Goal: Task Accomplishment & Management: Manage account settings

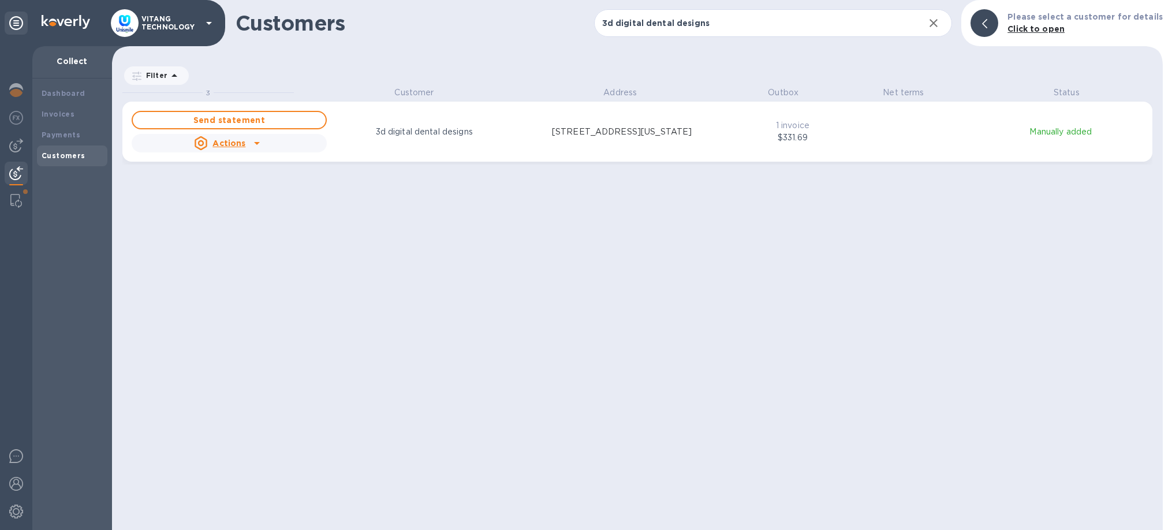
scroll to position [443, 1051]
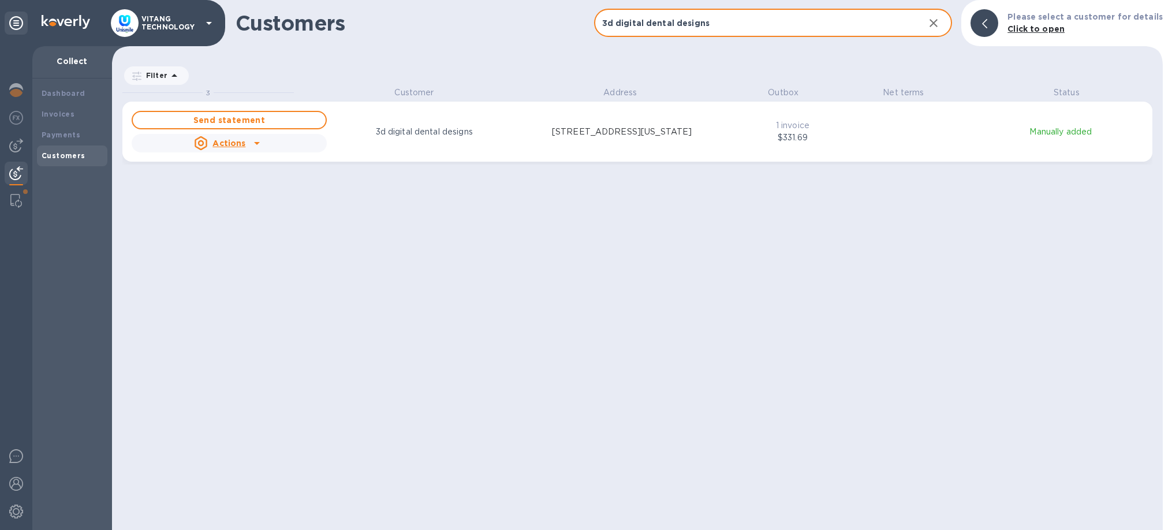
click at [632, 21] on input "3d digital dental designs" at bounding box center [755, 23] width 322 height 28
paste input "Hunterdon Family Dental Care"
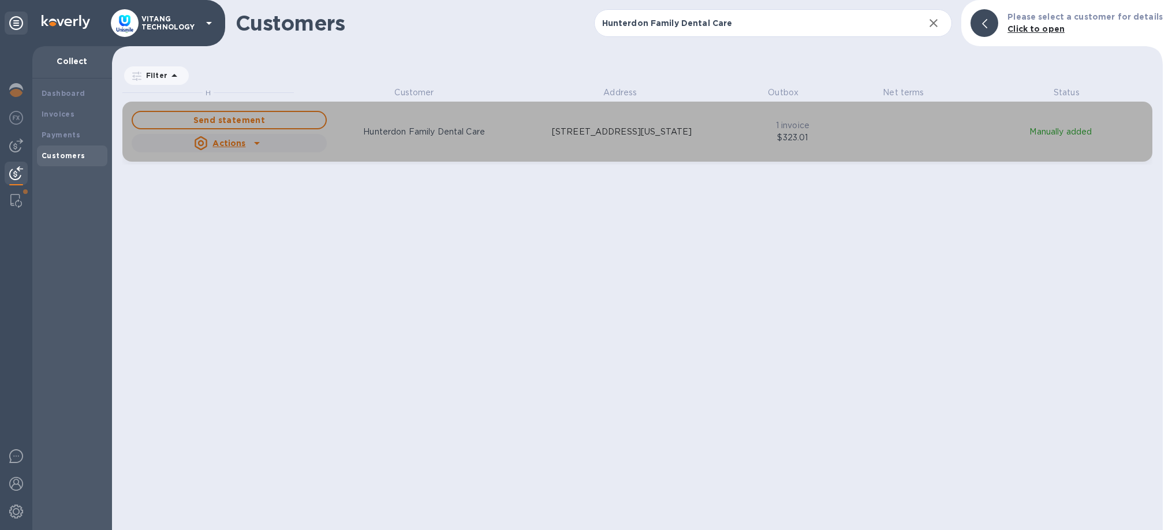
click at [588, 138] on p "[STREET_ADDRESS][US_STATE]" at bounding box center [622, 132] width 140 height 12
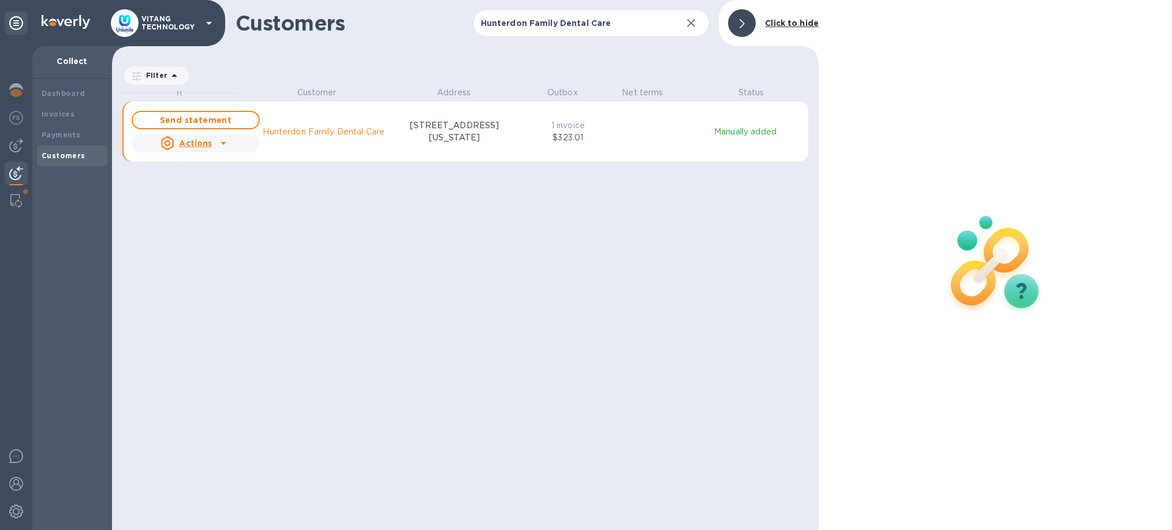
scroll to position [443, 707]
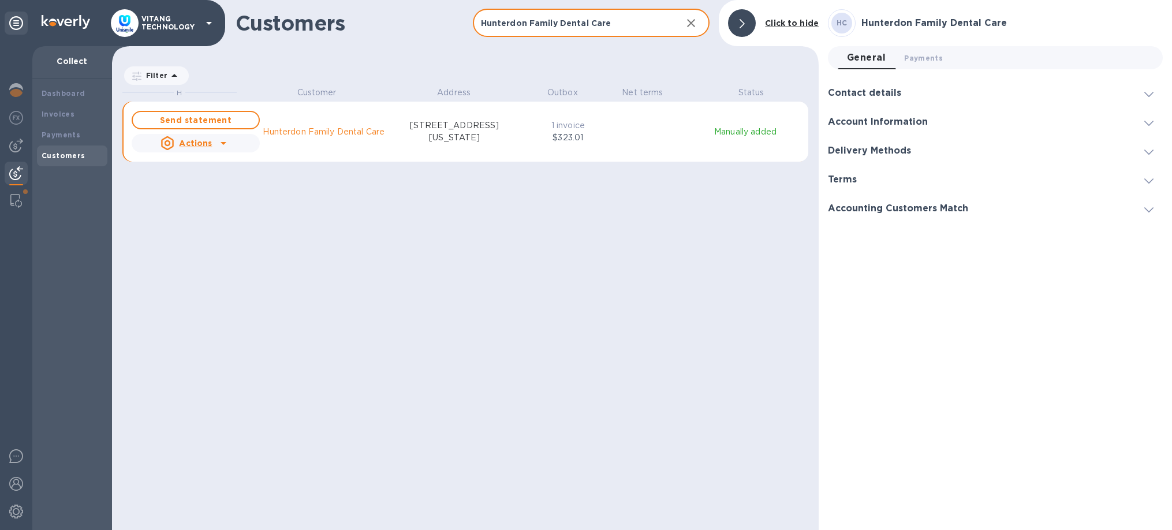
click at [603, 23] on input "Hunterdon Family Dental Care" at bounding box center [573, 23] width 200 height 28
paste input "[PERSON_NAME] Dental"
click at [525, 28] on input "[PERSON_NAME] Dental" at bounding box center [573, 23] width 200 height 28
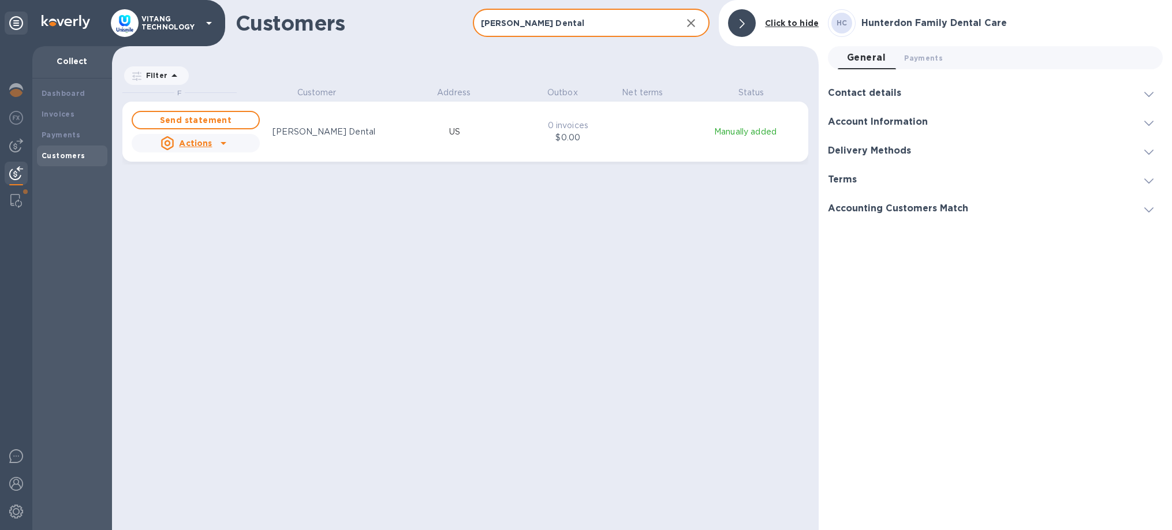
click at [525, 28] on input "[PERSON_NAME] Dental" at bounding box center [573, 23] width 200 height 28
click at [579, 27] on input "[PERSON_NAME] Dental" at bounding box center [573, 23] width 200 height 28
click at [579, 26] on input "[PERSON_NAME] Dental" at bounding box center [573, 23] width 200 height 28
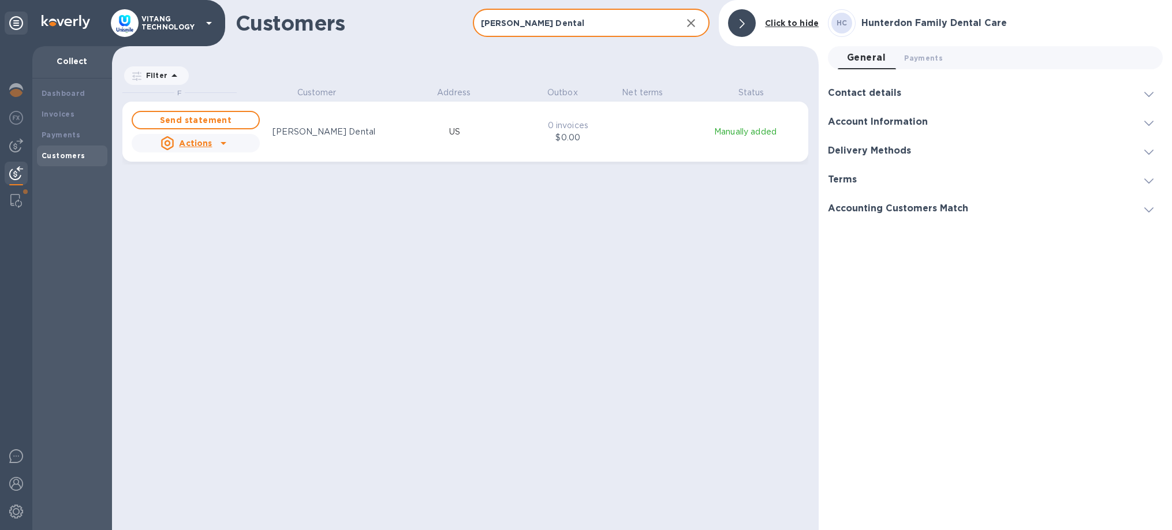
paste input "We Simle"
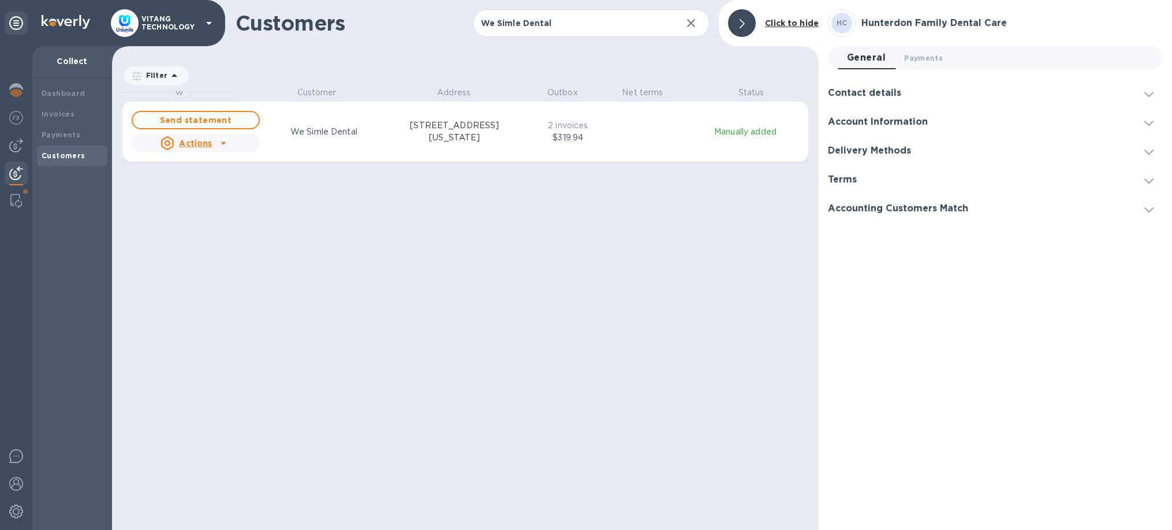
click at [221, 147] on icon "grid" at bounding box center [223, 143] width 14 height 14
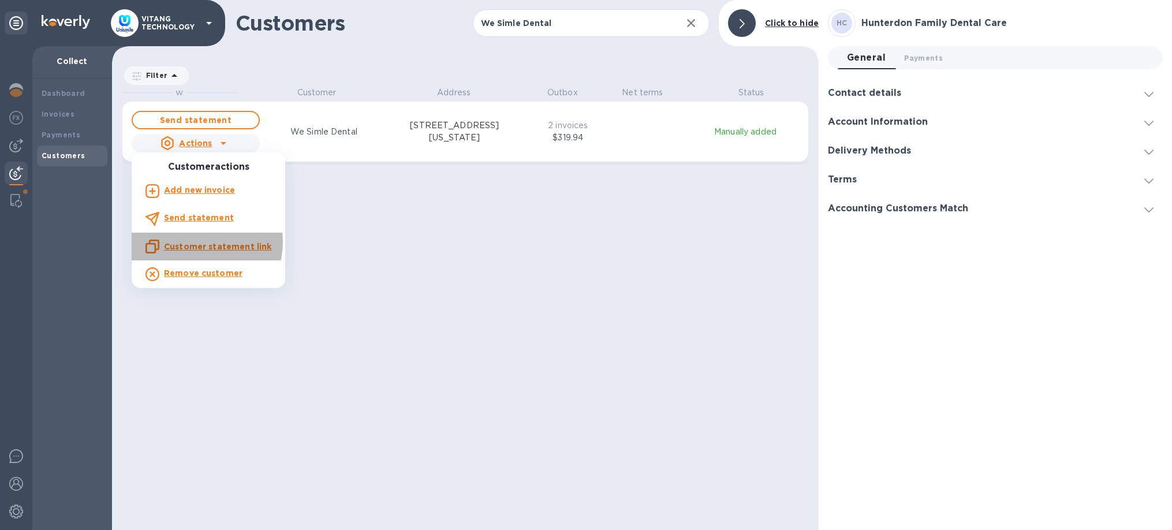
click at [201, 242] on u "Customer statement link" at bounding box center [217, 246] width 107 height 9
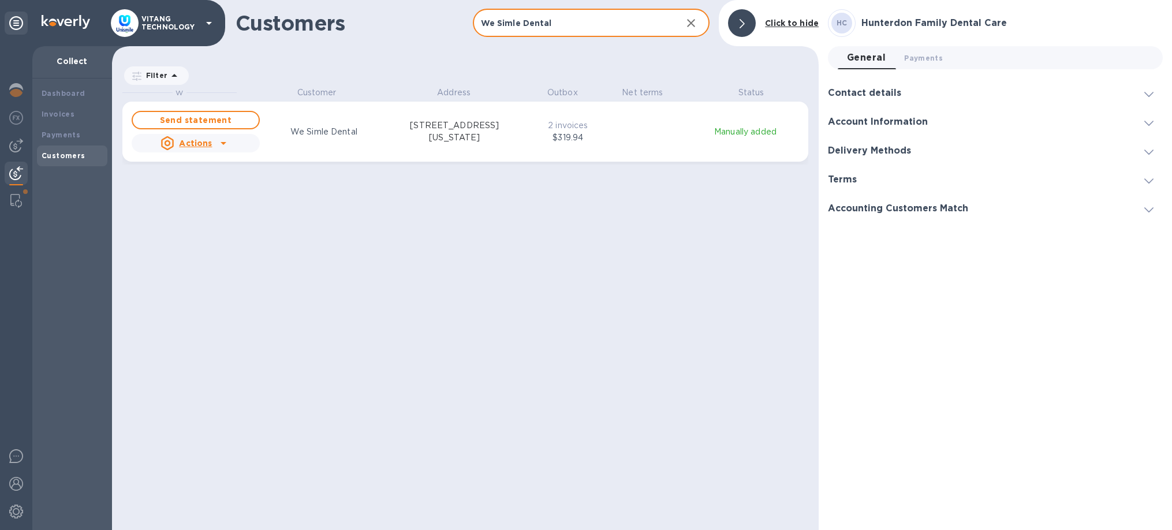
click at [563, 17] on input "We Simle Dental" at bounding box center [573, 23] width 200 height 28
paste input "Hello Doctor, Just a reminder we have not received payment for the attached inv…"
click at [584, 14] on input "We Simle Dental" at bounding box center [573, 23] width 200 height 28
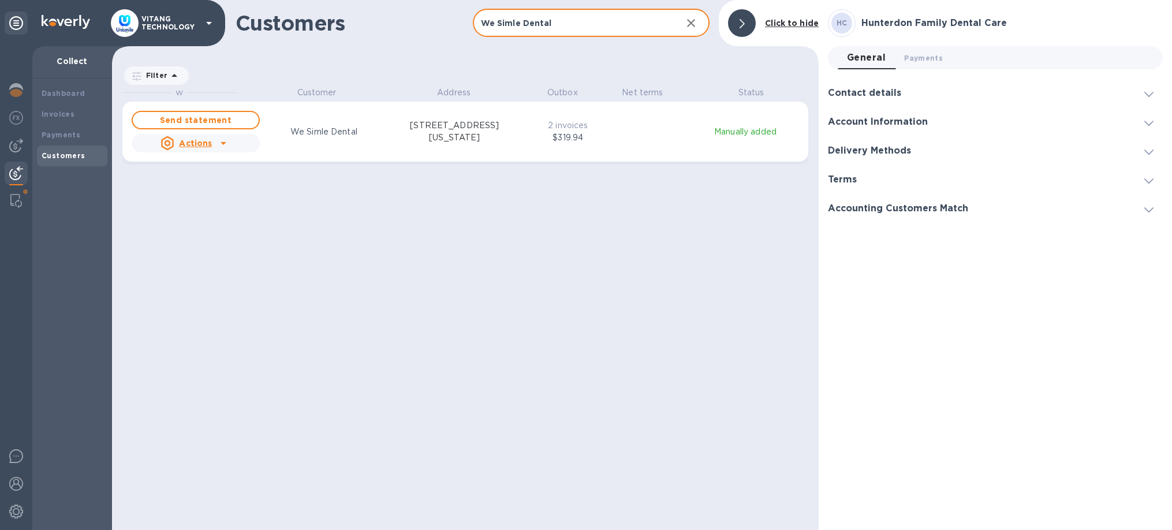
click at [578, 28] on input "We Simle Dental" at bounding box center [573, 23] width 200 height 28
paste input "Gills Family Dentistry"
click at [224, 146] on icon "grid" at bounding box center [223, 143] width 14 height 14
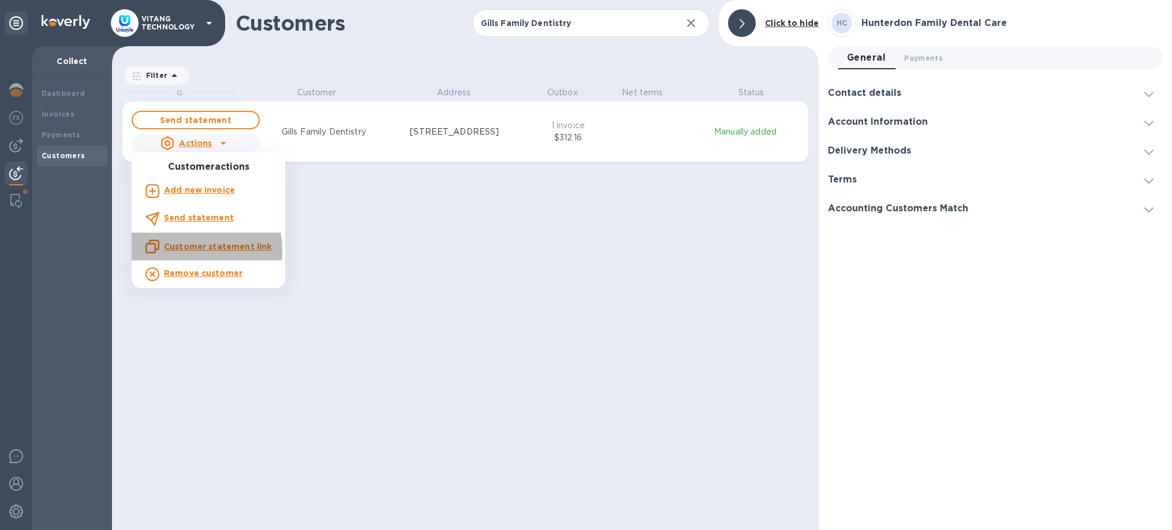
click at [170, 252] on p "Customer statement link" at bounding box center [217, 247] width 107 height 12
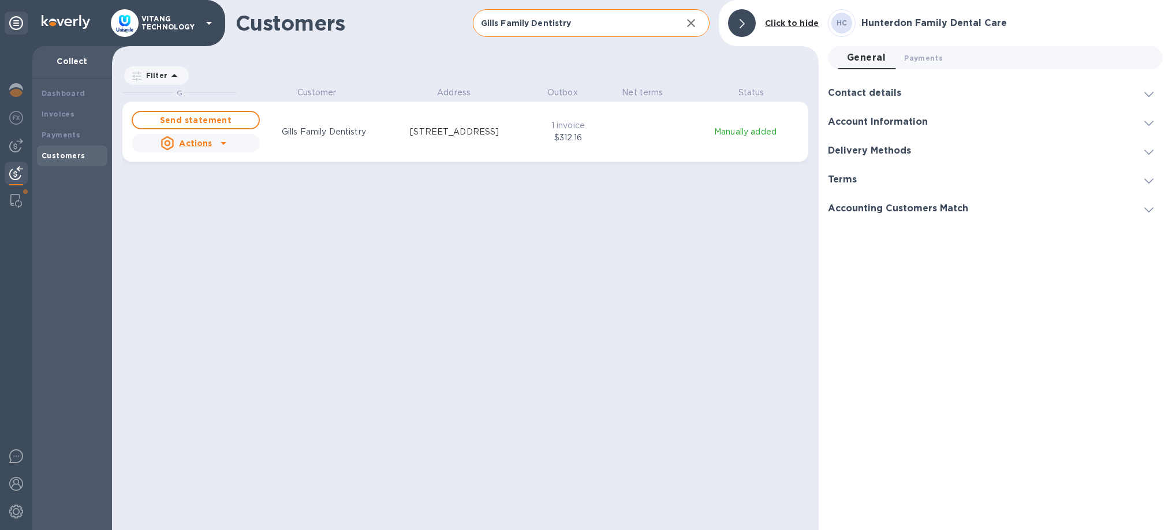
click at [614, 32] on input "Gills Family Dentistry" at bounding box center [573, 23] width 200 height 28
paste input "Almond Dental Care"
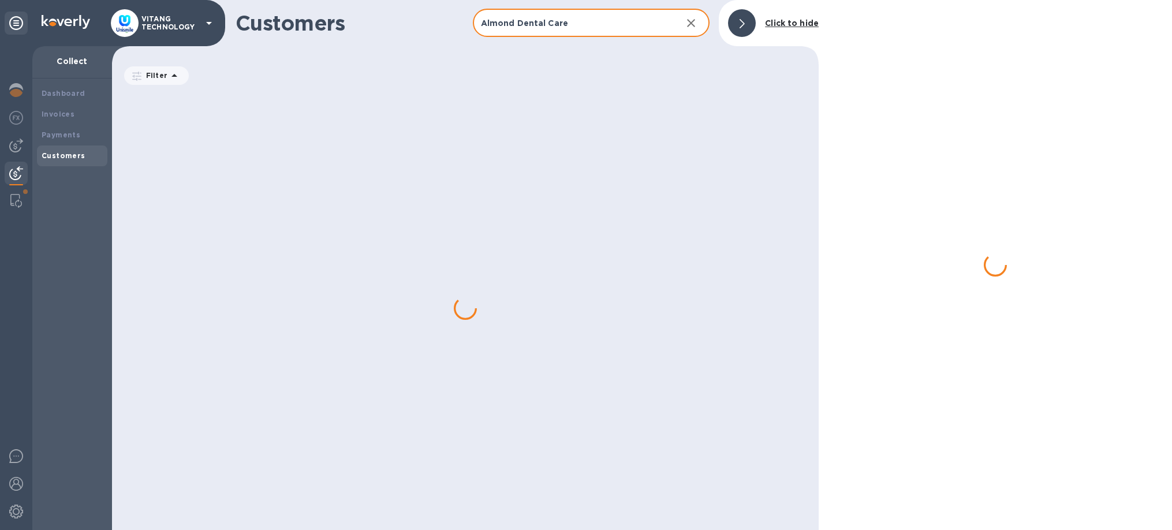
type input "Almond Dental Care"
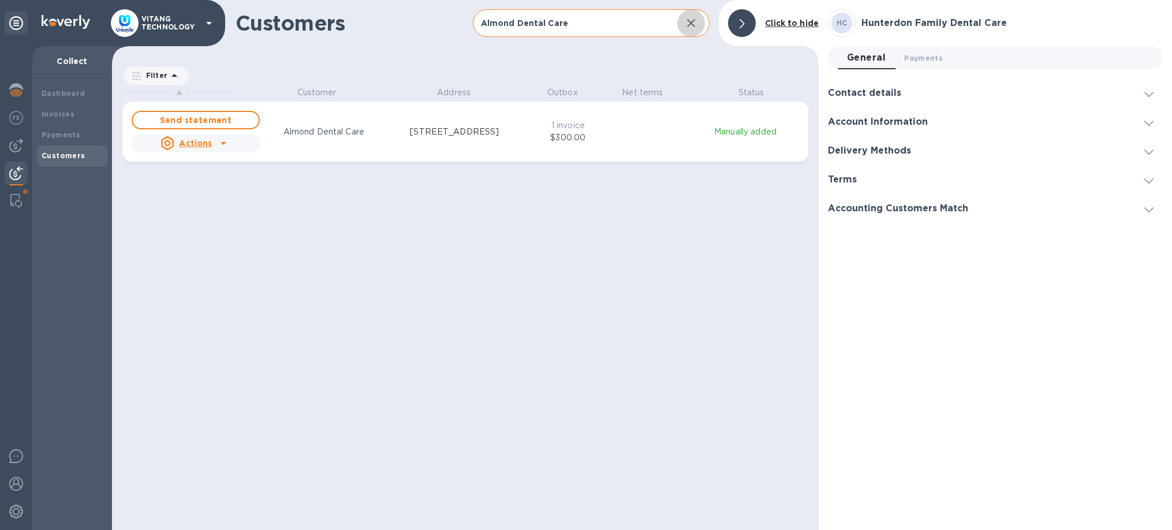
click at [683, 28] on button "button" at bounding box center [691, 23] width 28 height 28
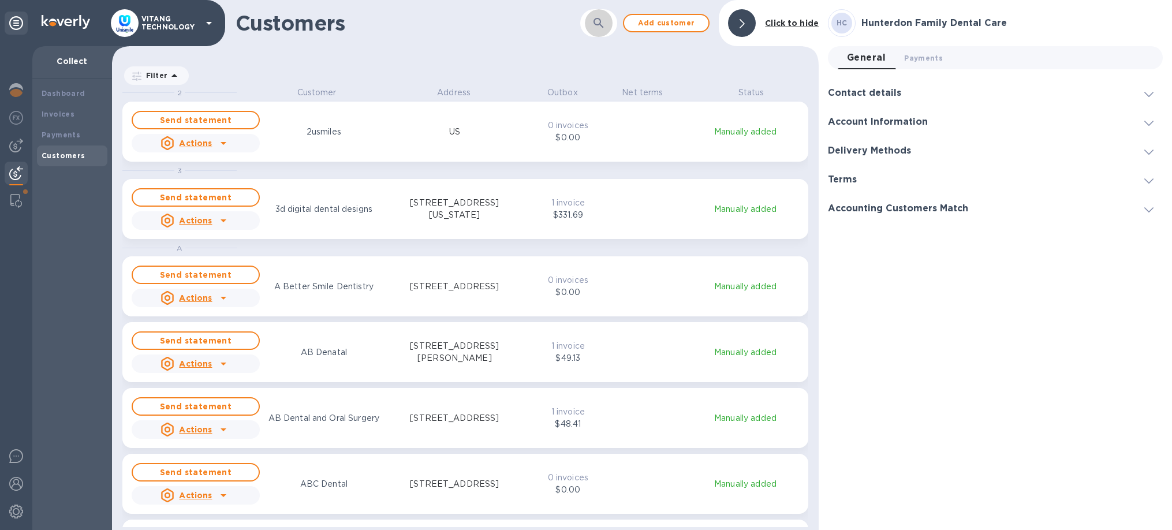
click at [601, 29] on icon "button" at bounding box center [599, 23] width 14 height 14
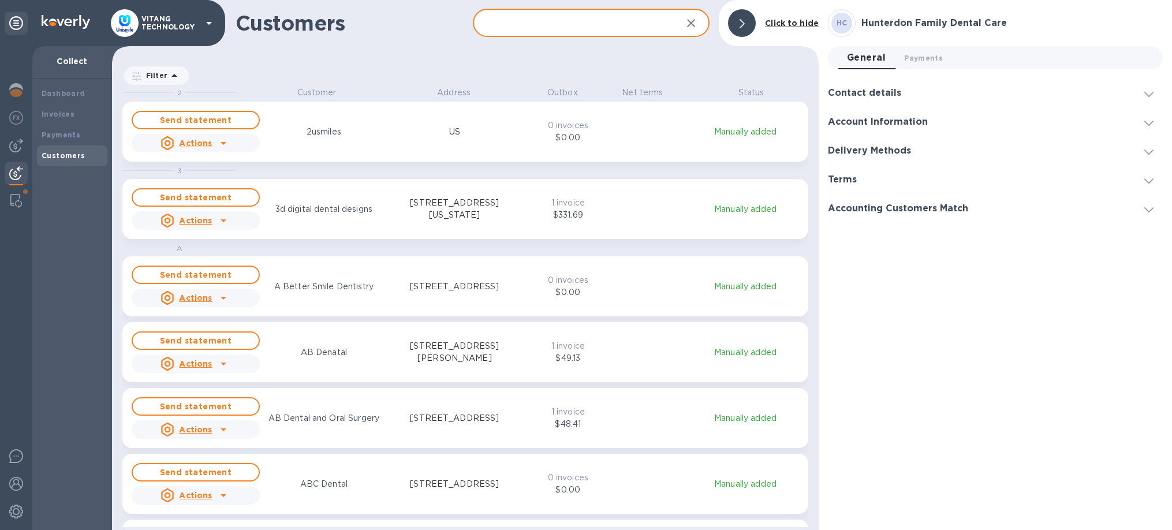
paste input "Almond Dental Care"
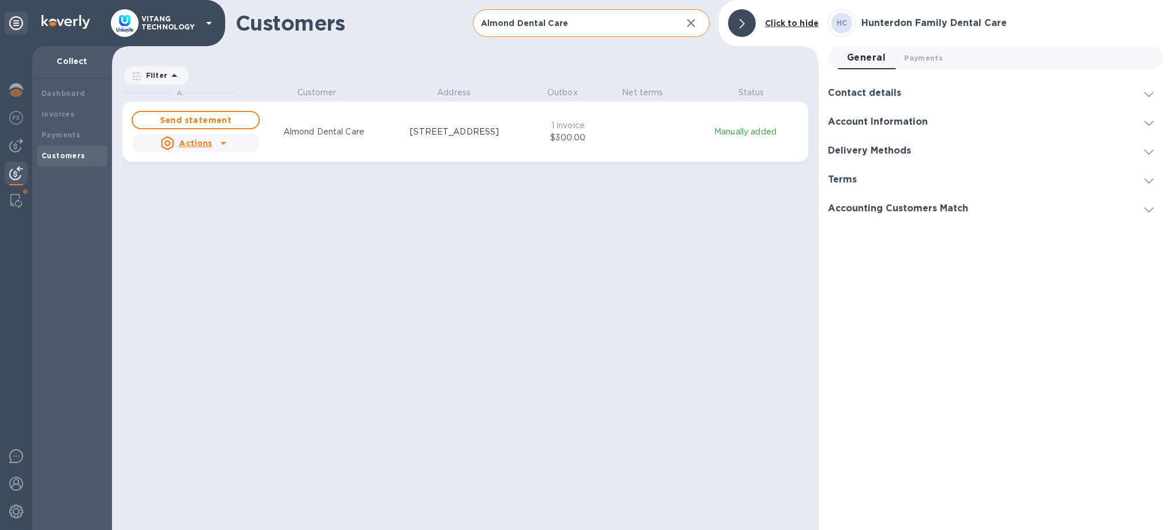
click at [573, 18] on input "Almond Dental Care" at bounding box center [573, 23] width 200 height 28
paste input "Bridgeport Dental Specialist"
click at [600, 18] on input "Bridgeport Dental Specialist" at bounding box center [573, 23] width 200 height 28
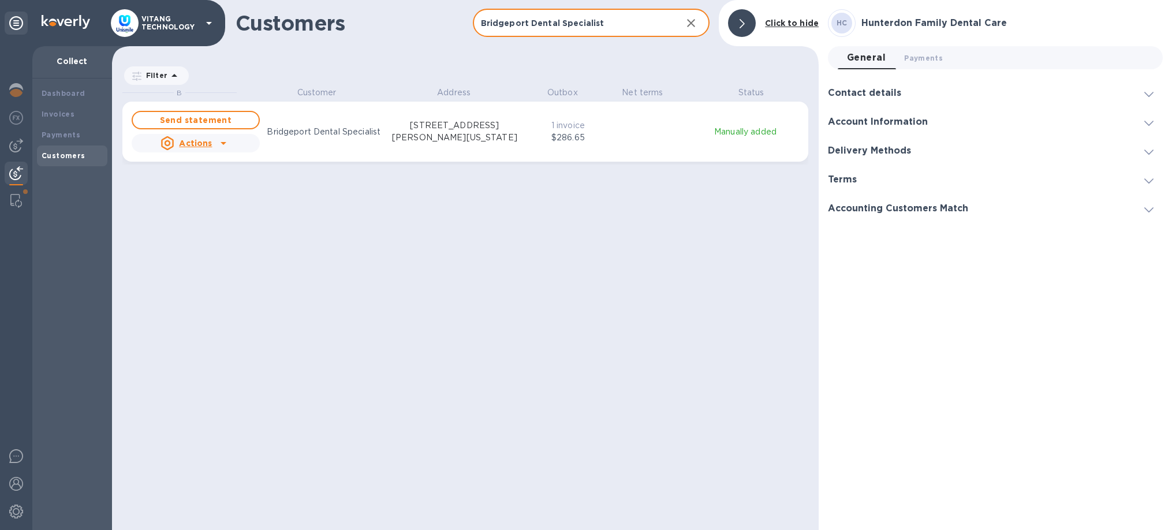
click at [600, 18] on input "Bridgeport Dental Specialist" at bounding box center [573, 23] width 200 height 28
click at [600, 17] on input "Bridgeport Dental Specialist" at bounding box center [573, 23] width 200 height 28
paste input "AiCare Orthodontics"
type input "AiCare Orthodontics"
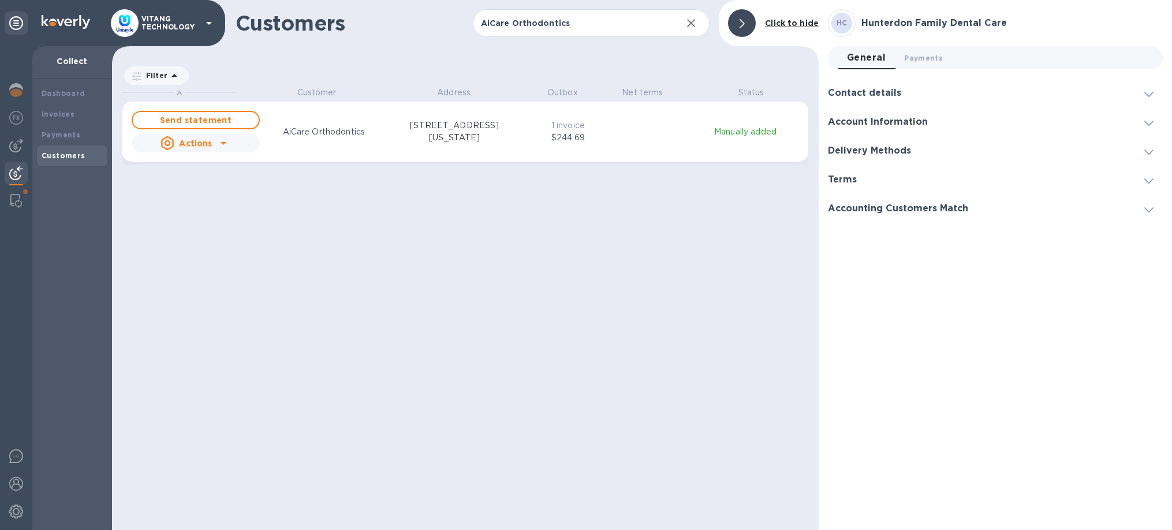
click at [694, 23] on icon "button" at bounding box center [691, 23] width 14 height 14
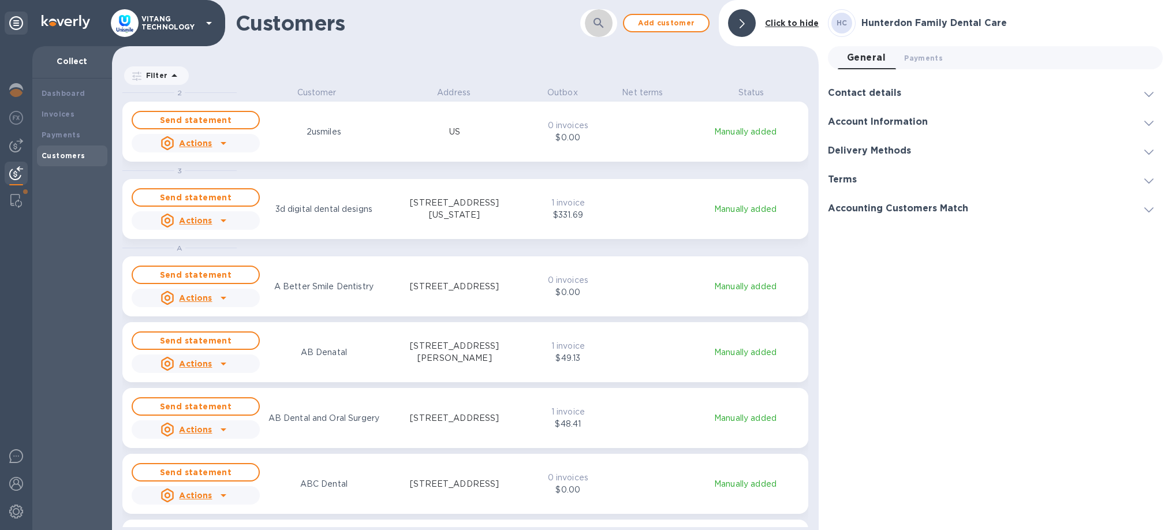
click at [591, 30] on button "button" at bounding box center [599, 23] width 28 height 28
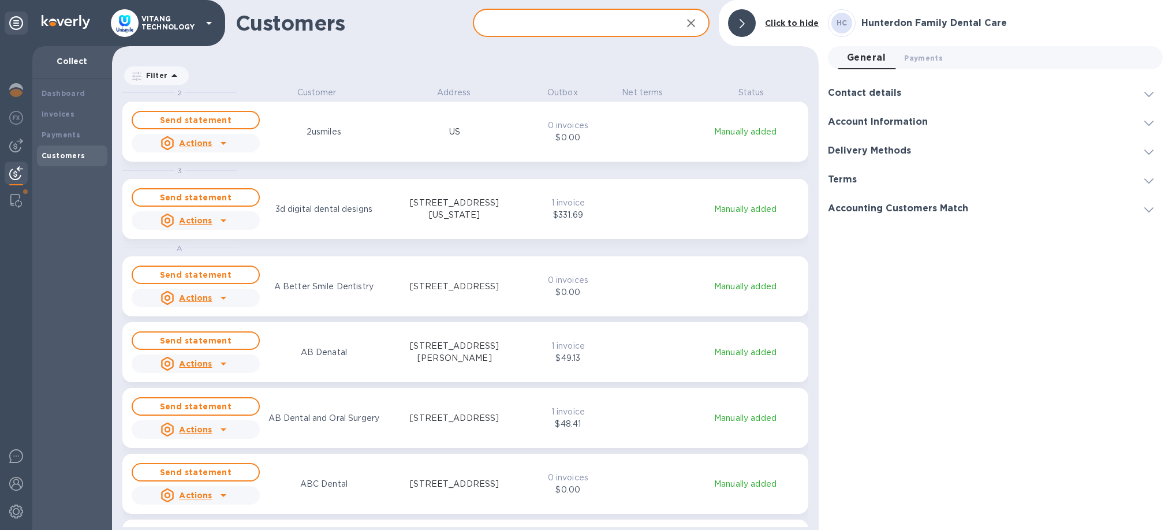
click at [546, 28] on input "text" at bounding box center [573, 23] width 200 height 28
paste input "Destiny Dental"
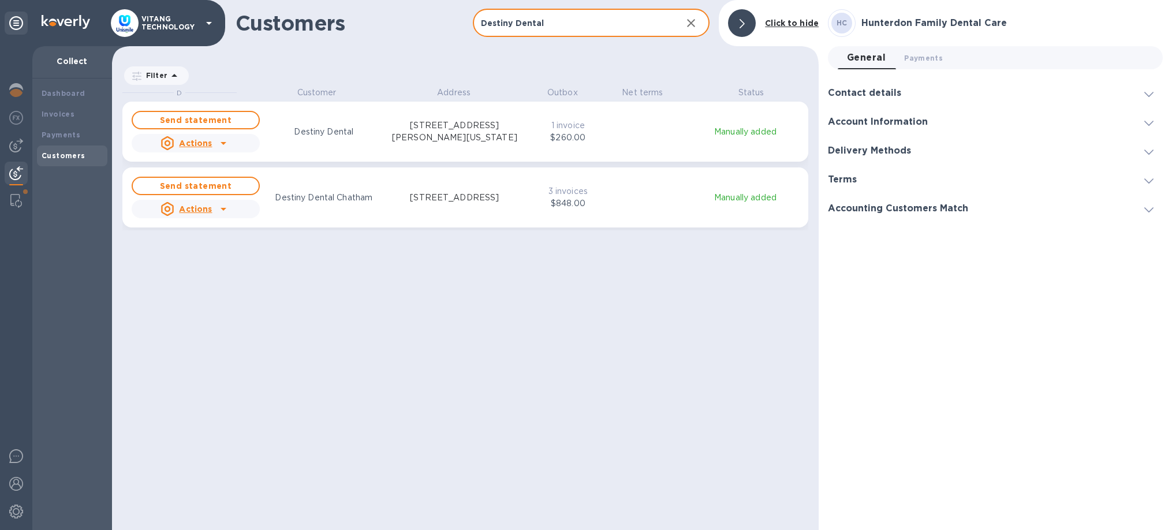
click at [484, 337] on div "D Customer Address Outbox Net terms Status Send statement Actions Destiny Denta…" at bounding box center [470, 307] width 696 height 440
click at [214, 147] on div "Actions" at bounding box center [186, 143] width 56 height 18
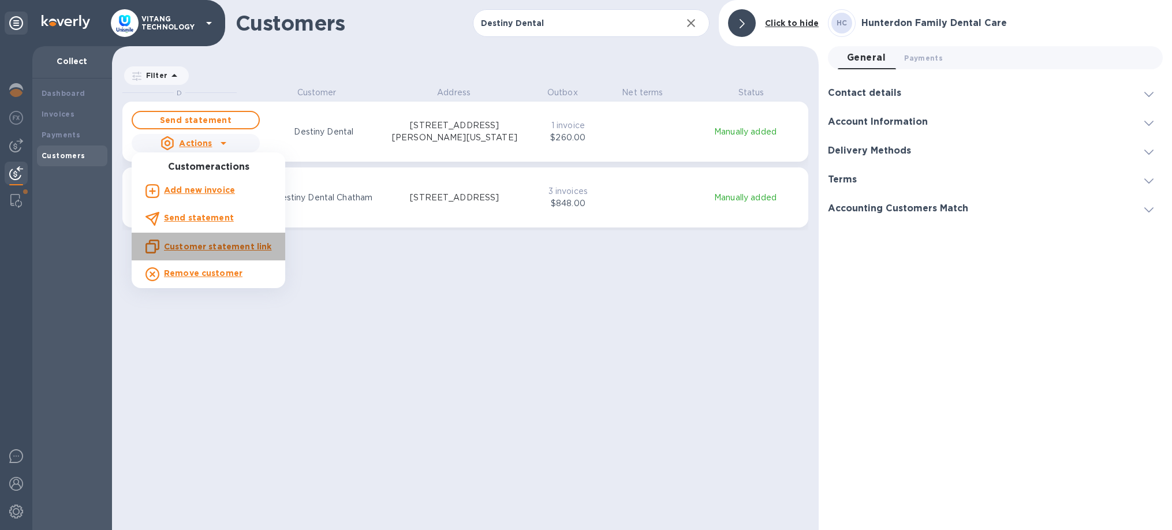
click at [225, 249] on u "Customer statement link" at bounding box center [217, 246] width 107 height 9
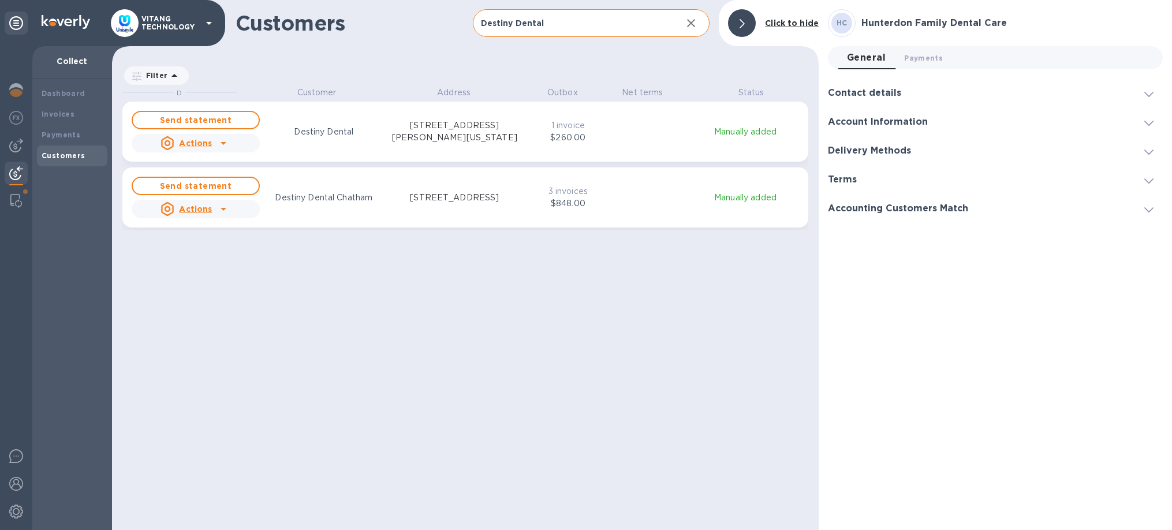
click at [521, 32] on input "Destiny Dental" at bounding box center [573, 23] width 200 height 28
click at [521, 31] on input "Destiny Dental" at bounding box center [573, 23] width 200 height 28
paste input "Crossroads Famil"
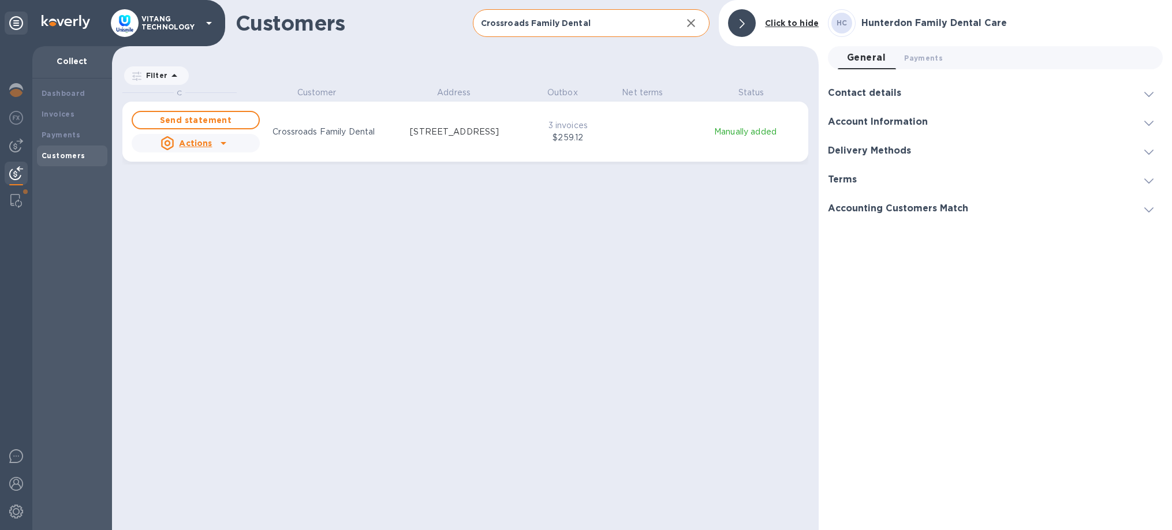
click at [617, 30] on input "Crossroads Family Dental" at bounding box center [573, 23] width 200 height 28
drag, startPoint x: 617, startPoint y: 30, endPoint x: 625, endPoint y: 25, distance: 9.3
click at [618, 29] on input "Crossroads Family Dental" at bounding box center [573, 23] width 200 height 28
paste input "williambridge d"
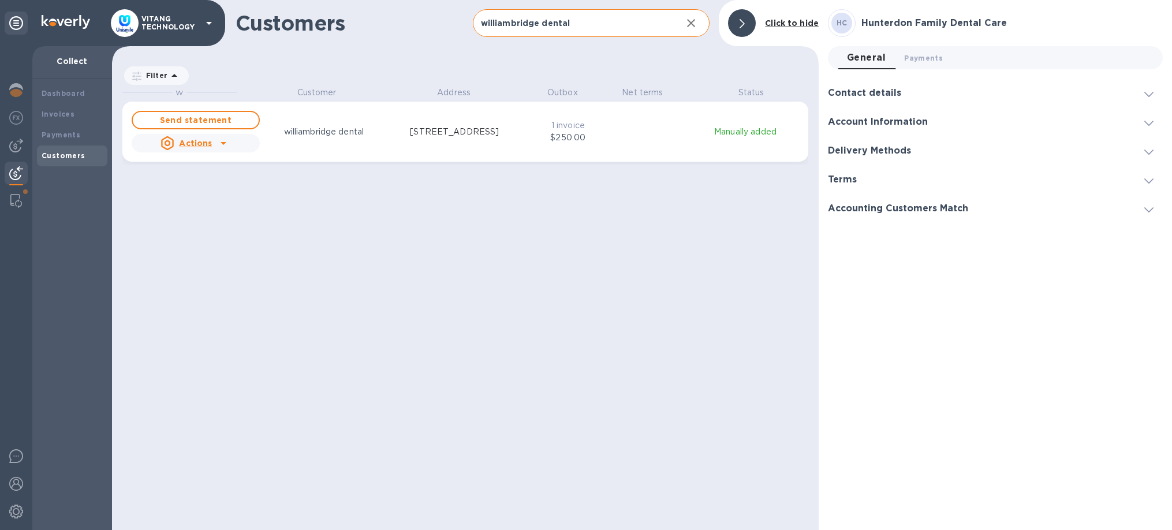
click at [635, 30] on input "williambridge dental" at bounding box center [573, 23] width 200 height 28
paste input "Hello Doctor, Just a reminder we have not received payment for the attached inv…"
click at [634, 35] on input "williambridge dental" at bounding box center [573, 23] width 200 height 28
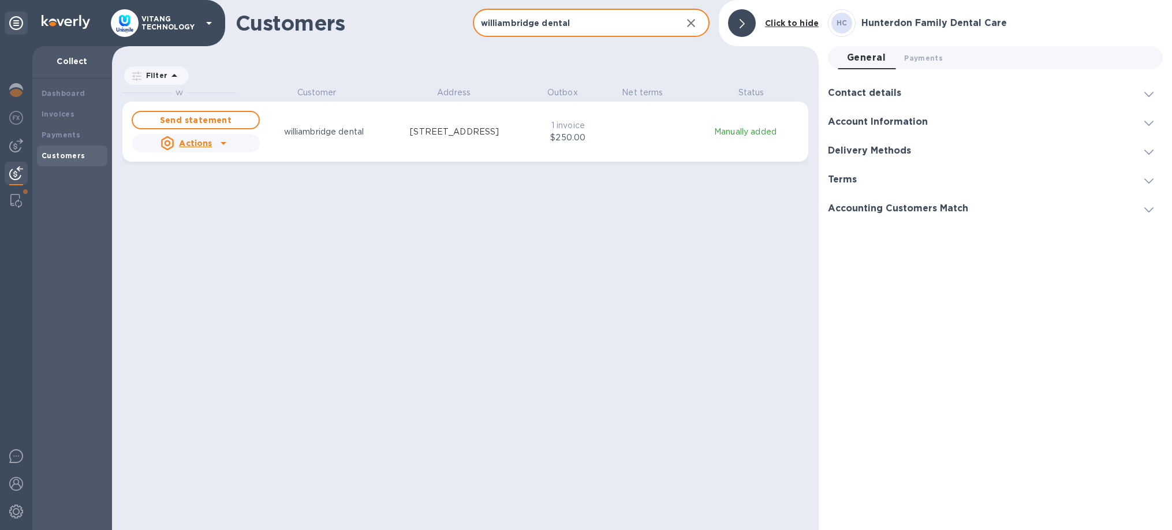
paste input "[PERSON_NAME] DMD"
click at [634, 25] on input "williambridge dentalVicki [PERSON_NAME] DMD" at bounding box center [573, 23] width 200 height 28
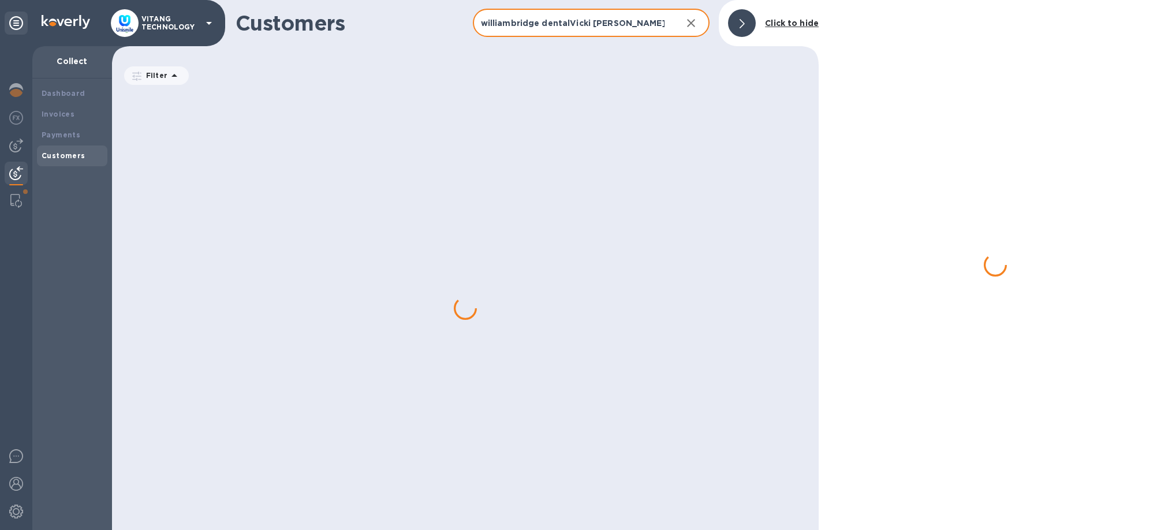
click at [634, 25] on input "williambridge dentalVicki [PERSON_NAME] DMD" at bounding box center [573, 23] width 200 height 28
click at [635, 24] on input "williambridge dentalVicki [PERSON_NAME] DMD" at bounding box center [573, 23] width 200 height 28
paste input "text"
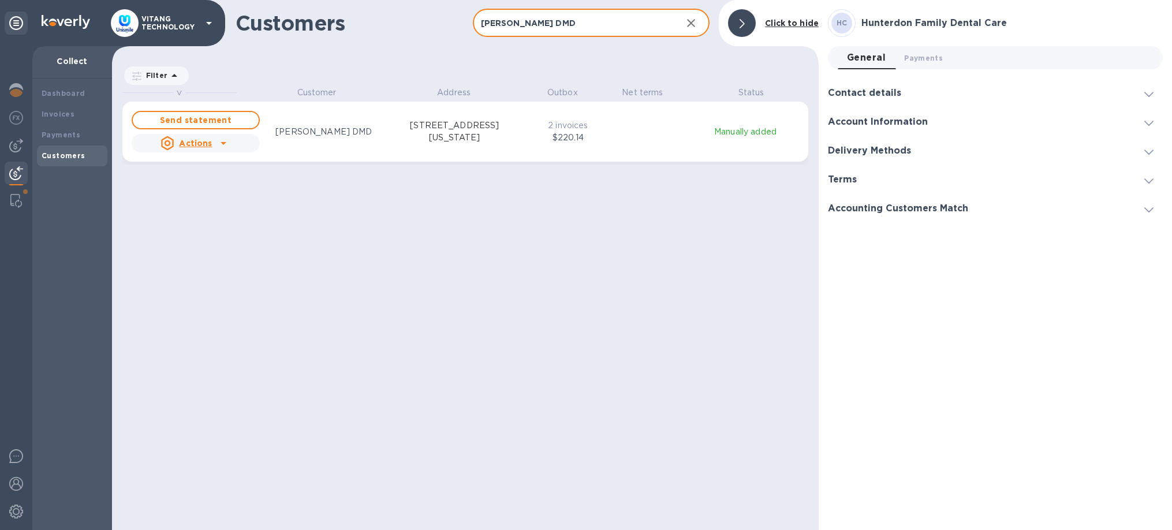
type input "[PERSON_NAME] DMD"
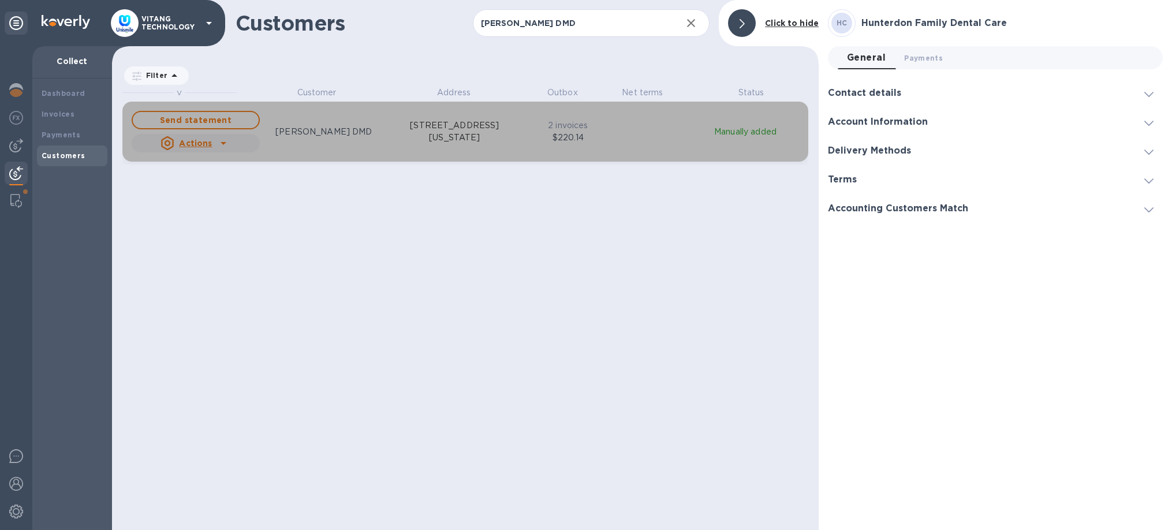
click at [528, 140] on div "Send statement Actions [PERSON_NAME] DMD [STREET_ADDRESS][US_STATE] 2 invoices …" at bounding box center [465, 132] width 672 height 46
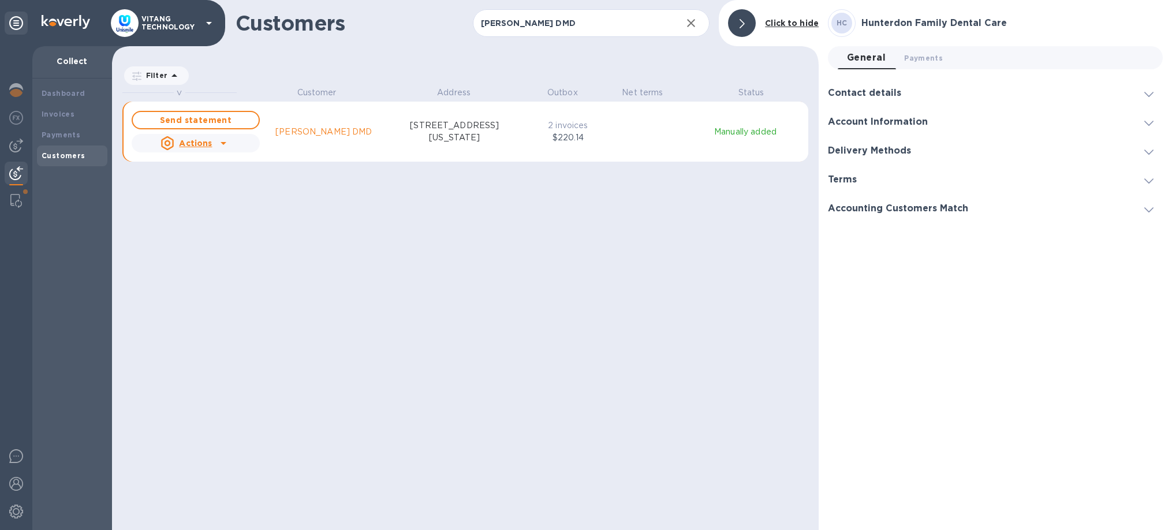
radio input "false"
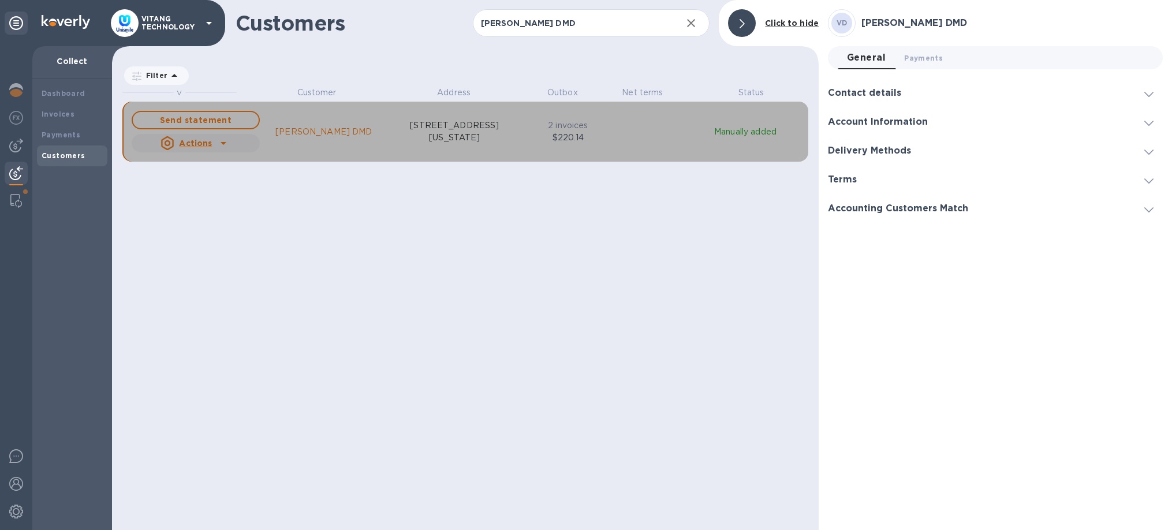
click at [220, 150] on icon "grid" at bounding box center [223, 143] width 14 height 14
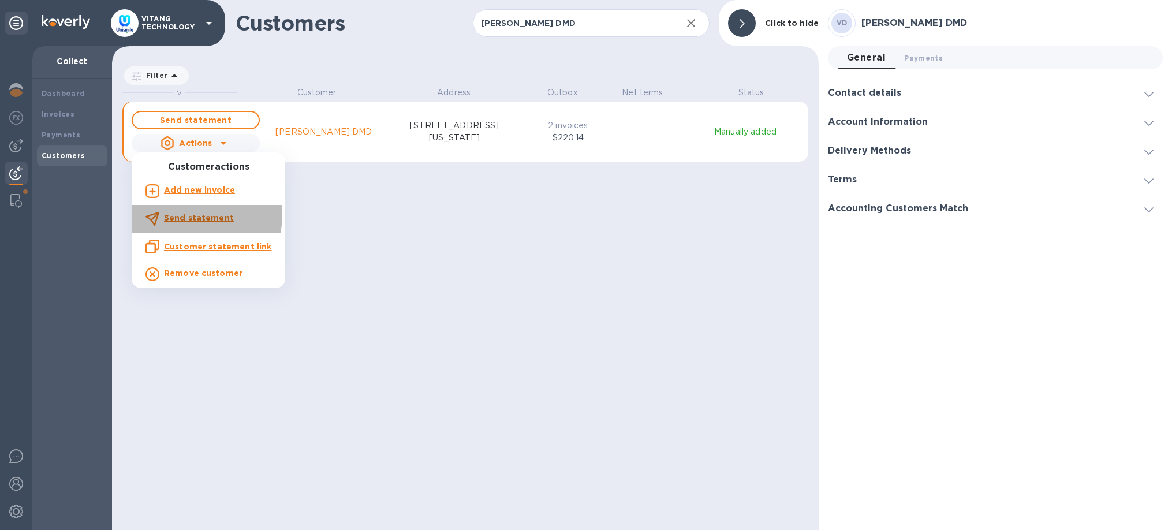
click at [201, 216] on b "Send statement" at bounding box center [199, 217] width 70 height 9
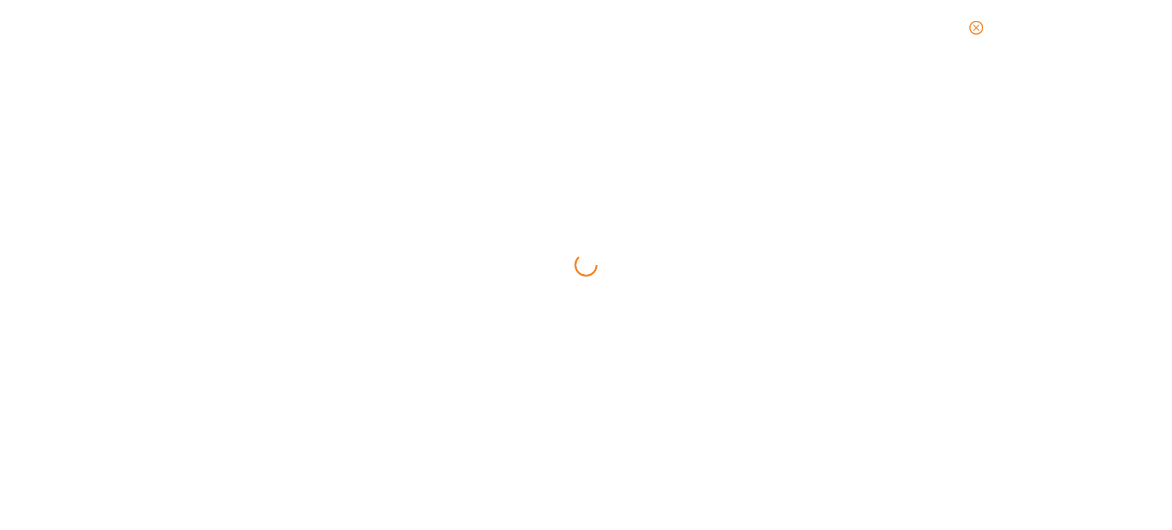
click at [224, 211] on div at bounding box center [586, 292] width 1172 height 475
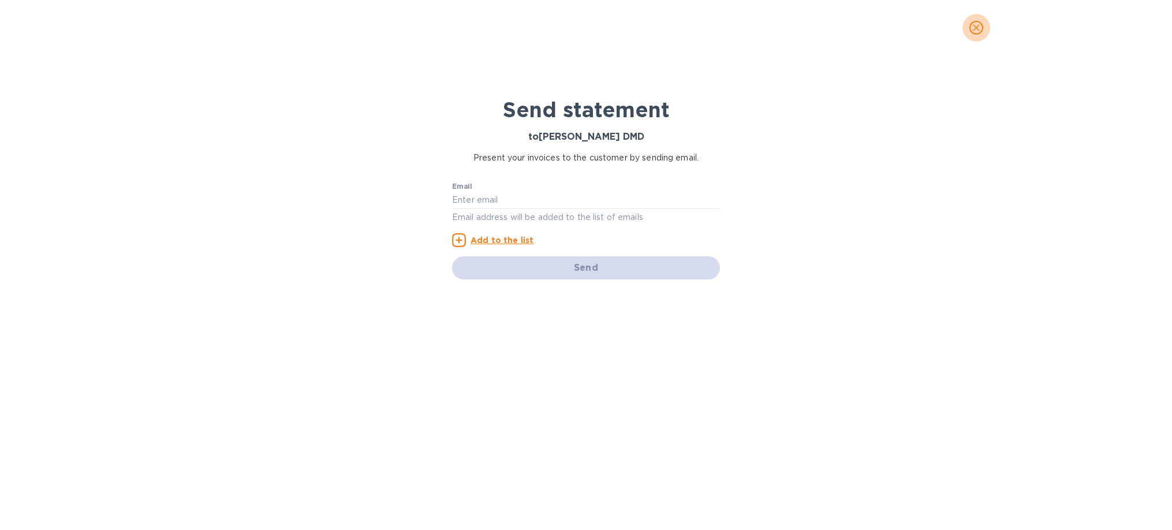
click at [977, 28] on icon "close" at bounding box center [976, 28] width 12 height 12
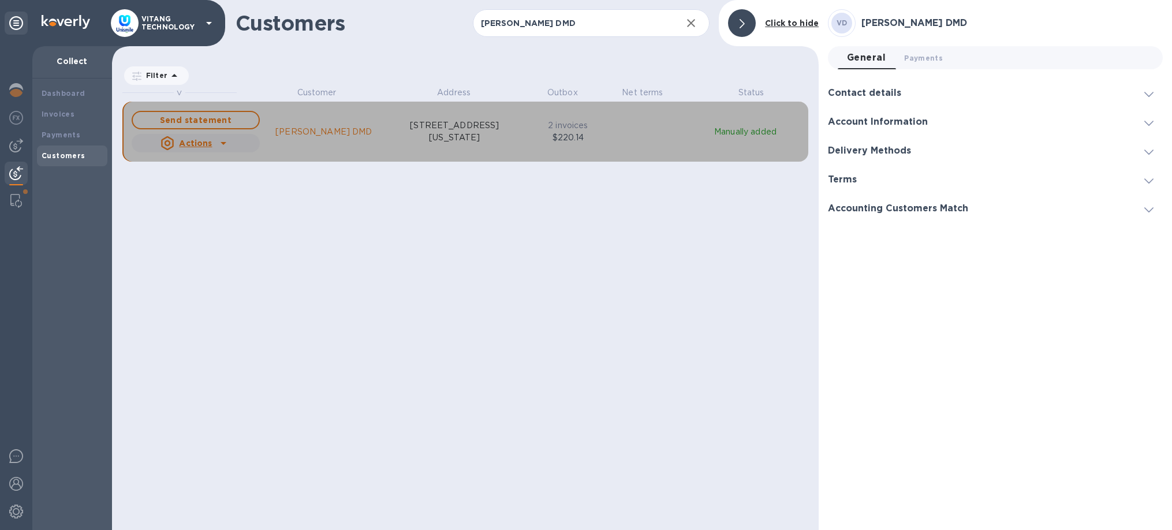
click at [224, 147] on icon "grid" at bounding box center [223, 143] width 14 height 14
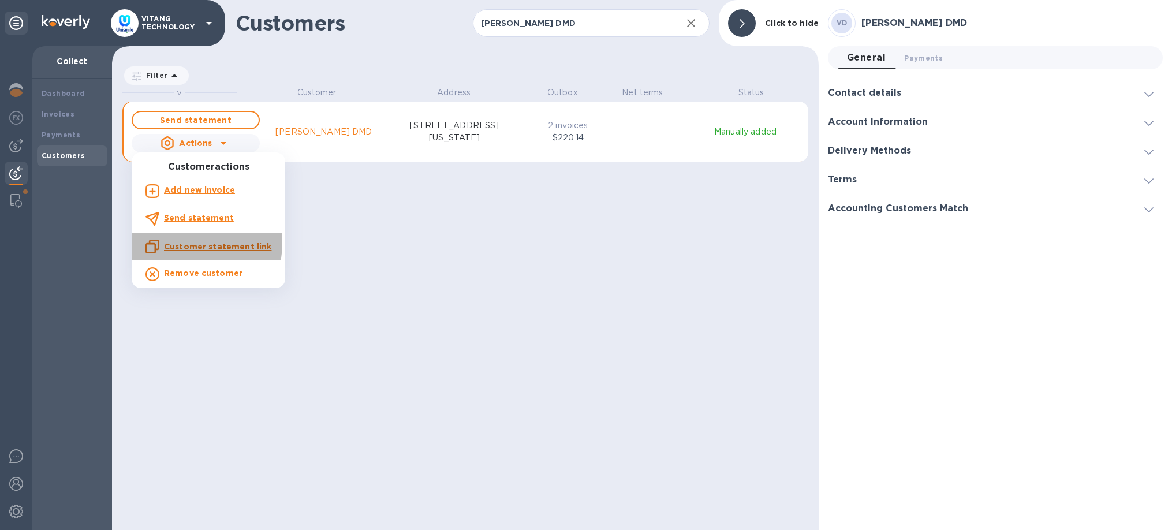
click at [182, 244] on u "Customer statement link" at bounding box center [217, 246] width 107 height 9
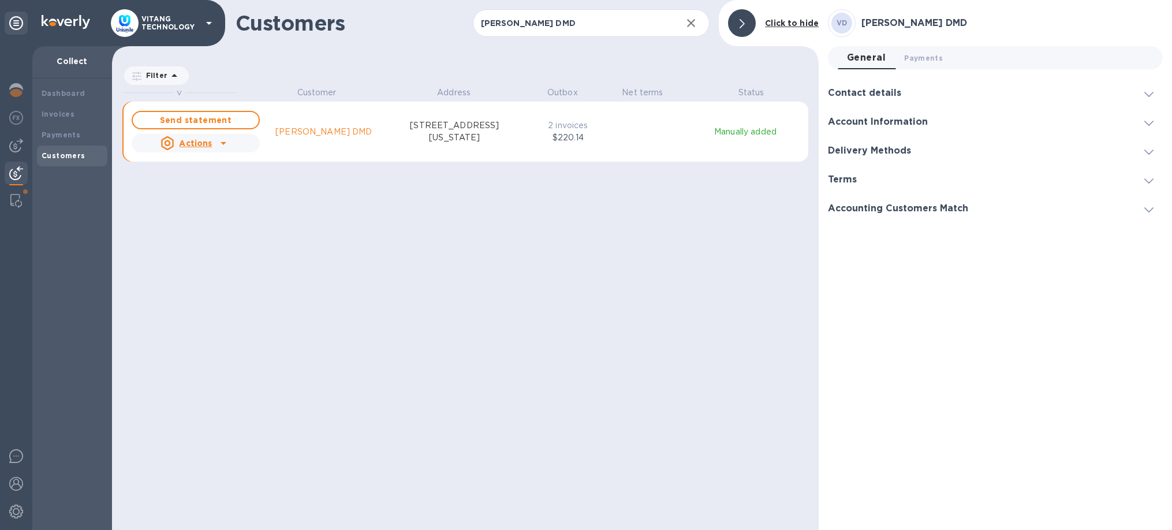
scroll to position [443, 707]
click at [603, 33] on input "[PERSON_NAME] DMD" at bounding box center [573, 23] width 200 height 28
paste input "Brighton Smiles Family Dental"
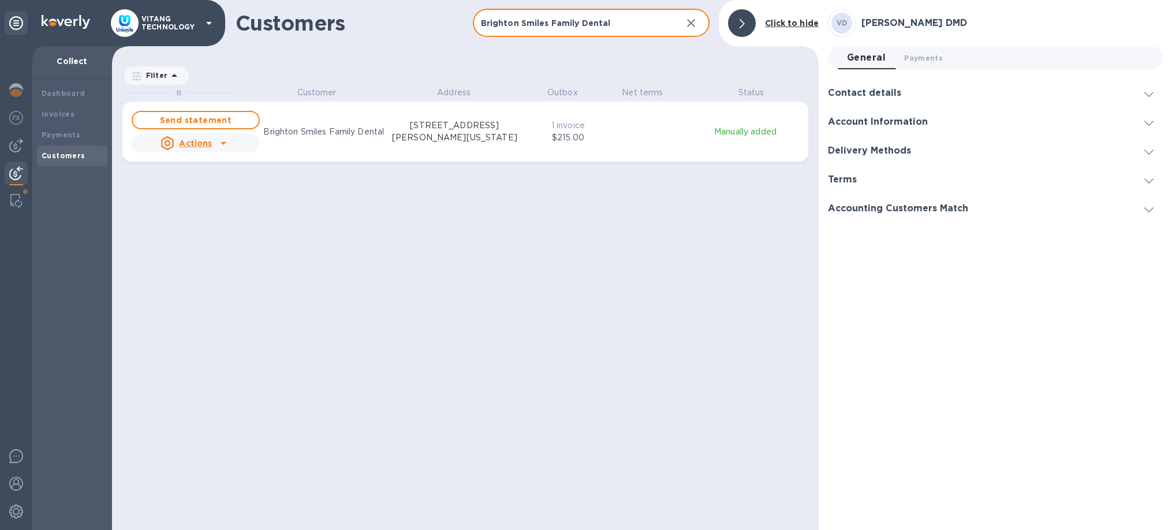
click at [647, 29] on input "Brighton Smiles Family Dental" at bounding box center [573, 23] width 200 height 28
paste input "Riverstone"
click at [614, 29] on input "Riverstone Dental" at bounding box center [573, 23] width 200 height 28
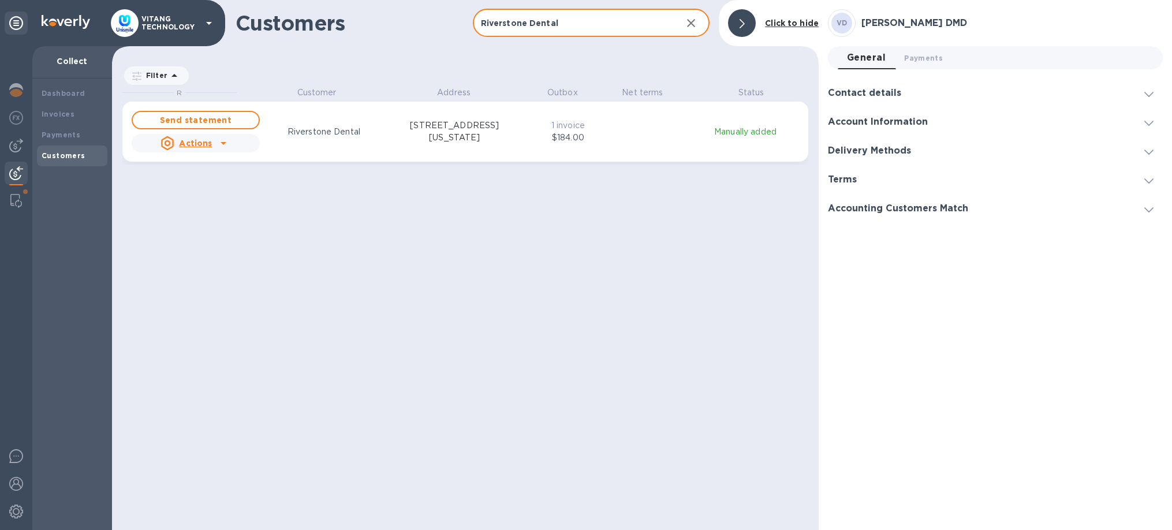
click at [614, 29] on input "Riverstone Dental" at bounding box center [573, 23] width 200 height 28
click at [614, 28] on input "Riverstone Dental" at bounding box center [573, 23] width 200 height 28
paste input "[GEOGRAPHIC_DATA]"
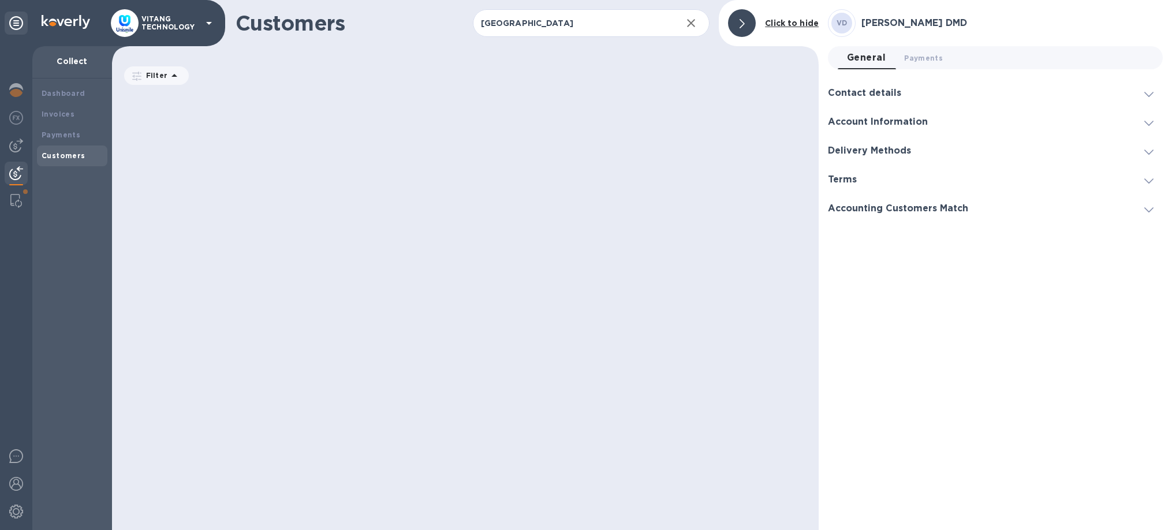
scroll to position [1, 1]
click at [652, 17] on input "[GEOGRAPHIC_DATA]" at bounding box center [573, 23] width 200 height 28
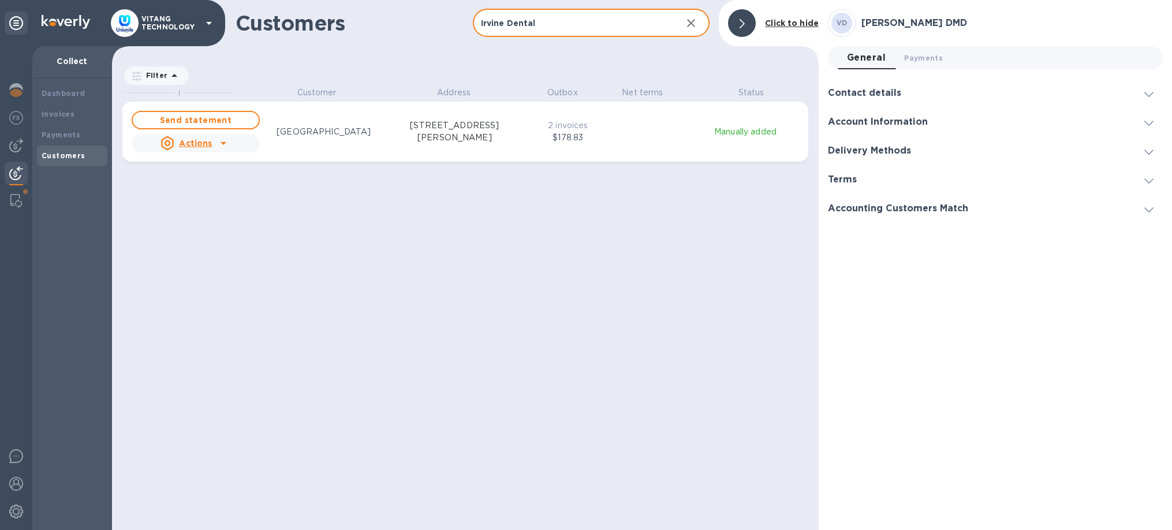
scroll to position [443, 707]
click at [642, 25] on input "Irvine Dental" at bounding box center [573, 23] width 200 height 28
paste input "Elmwood"
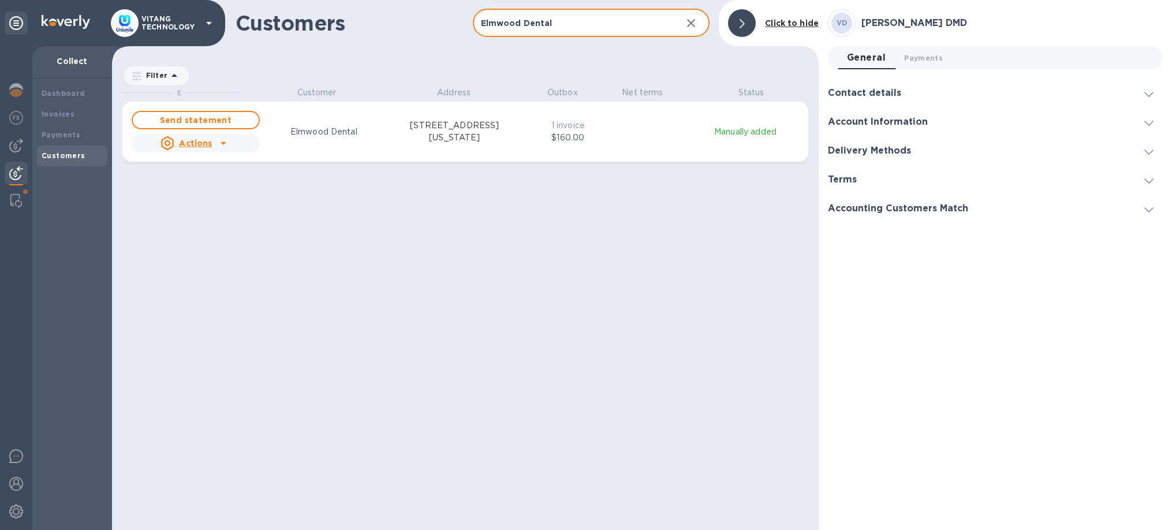
click at [576, 21] on input "Elmwood Dental" at bounding box center [573, 23] width 200 height 28
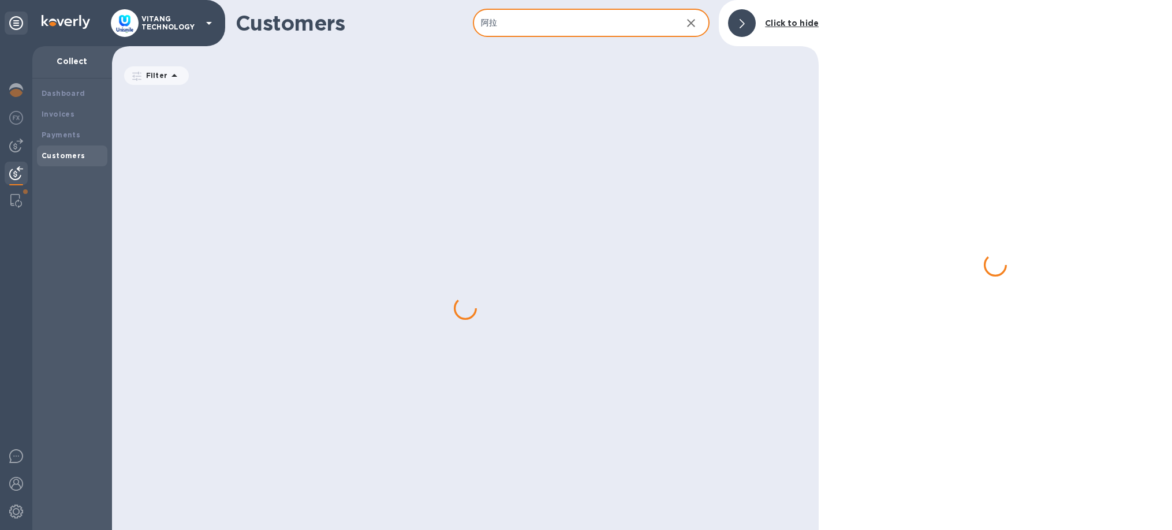
type input "阿"
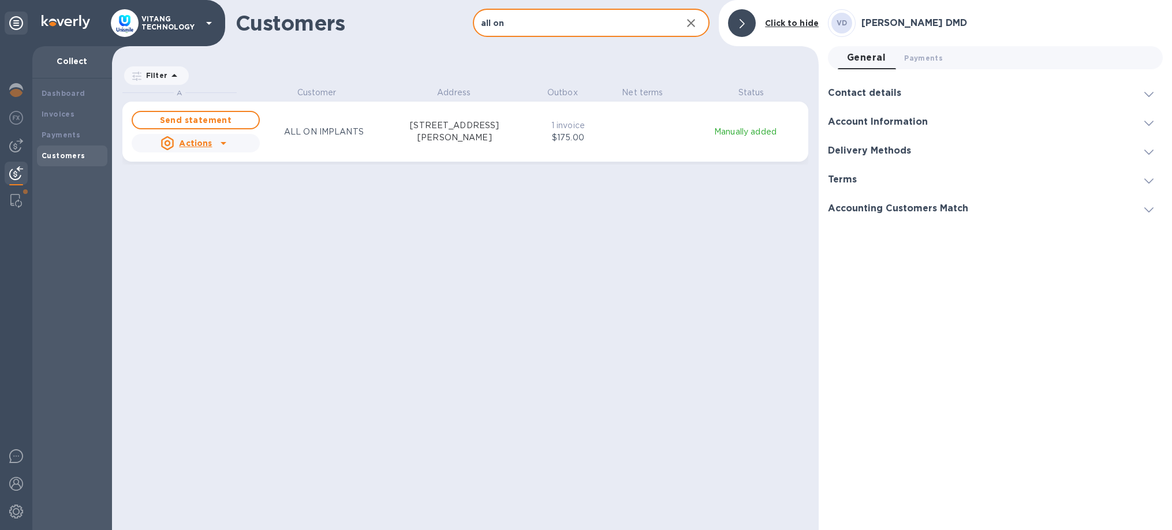
click at [585, 21] on input "all on" at bounding box center [573, 23] width 200 height 28
paste input "Elmwood Dental"
click at [528, 28] on input "Elmwood Dental" at bounding box center [573, 23] width 200 height 28
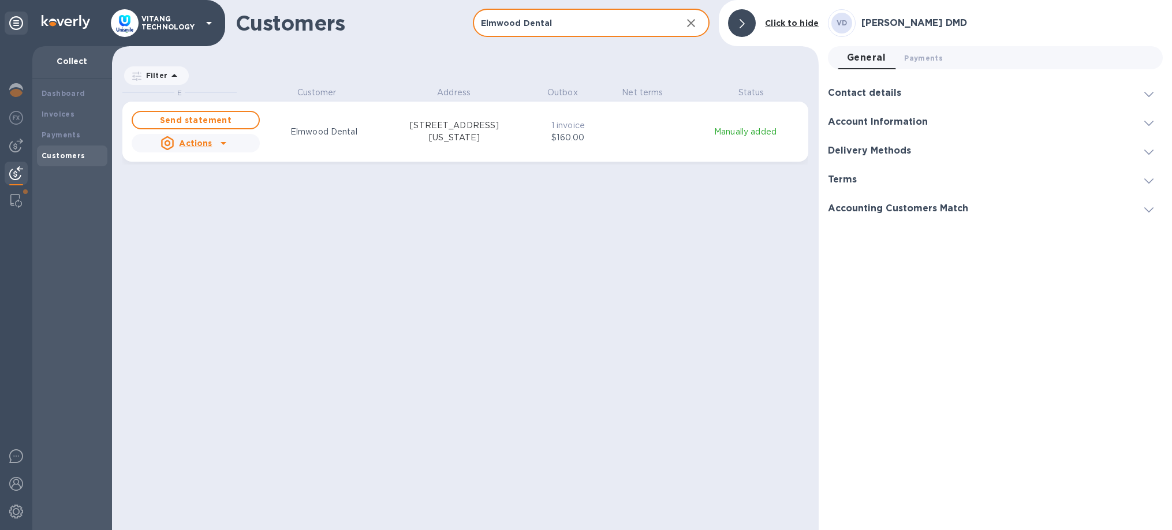
click at [528, 28] on input "Elmwood Dental" at bounding box center [573, 23] width 200 height 28
paste input "[EMAIL_ADDRESS][DOMAIN_NAME]"
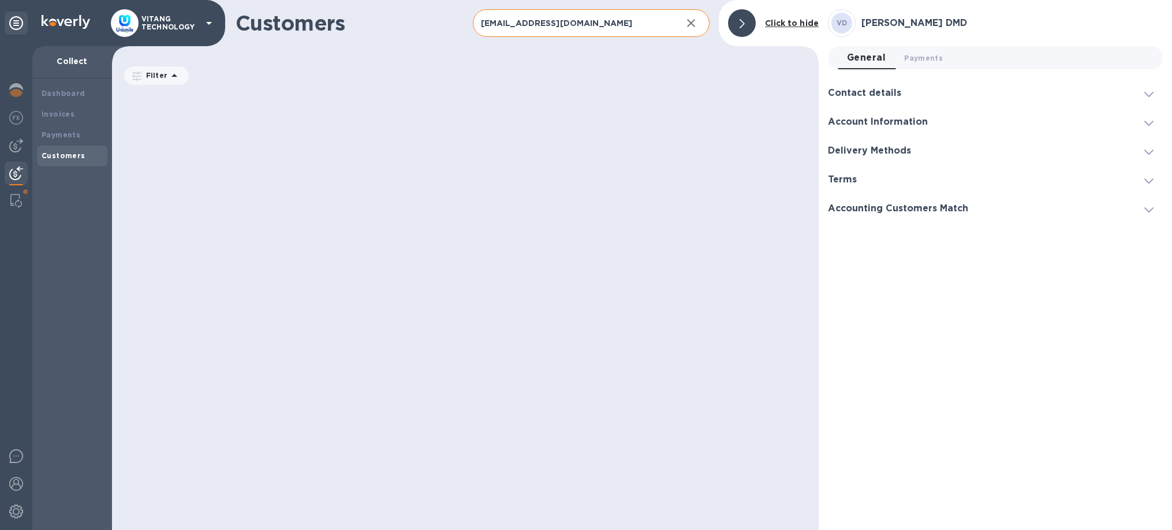
click at [563, 35] on input "[EMAIL_ADDRESS][DOMAIN_NAME]" at bounding box center [573, 23] width 200 height 28
paste input "Diablo Creek Dentistry"
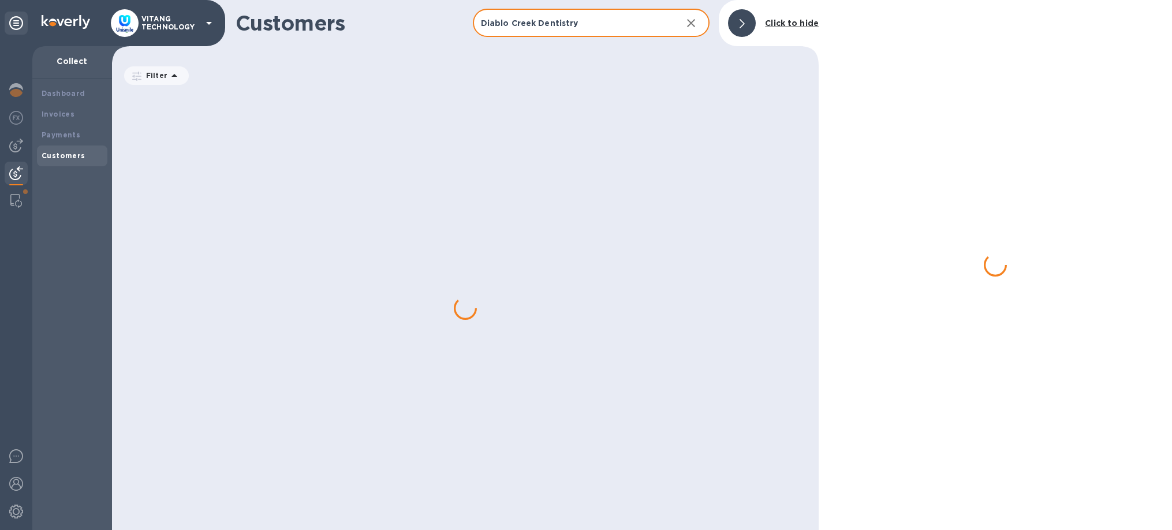
type input "Diablo Creek Dentistry"
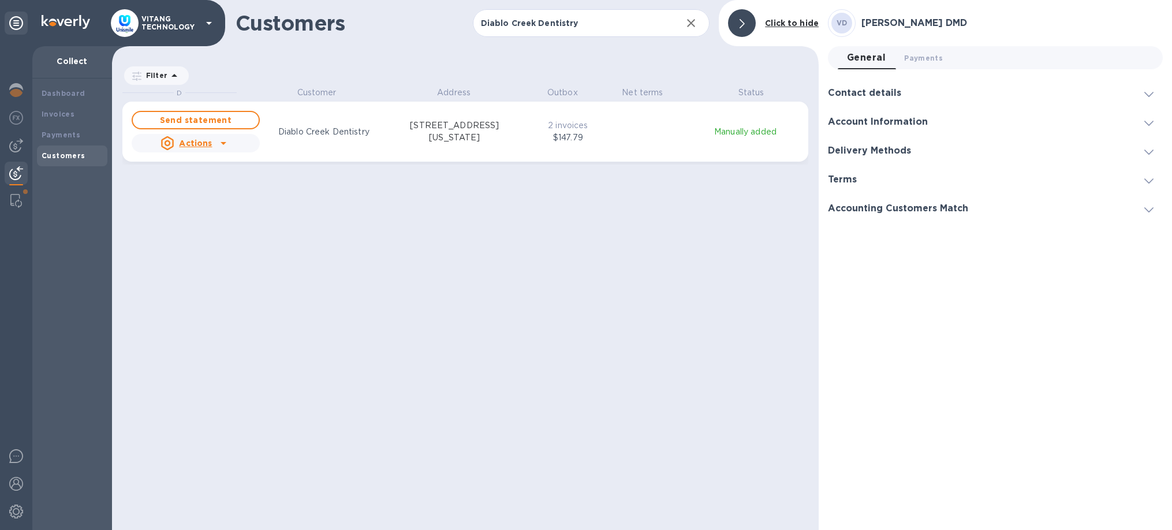
click at [222, 147] on icon "grid" at bounding box center [223, 143] width 14 height 14
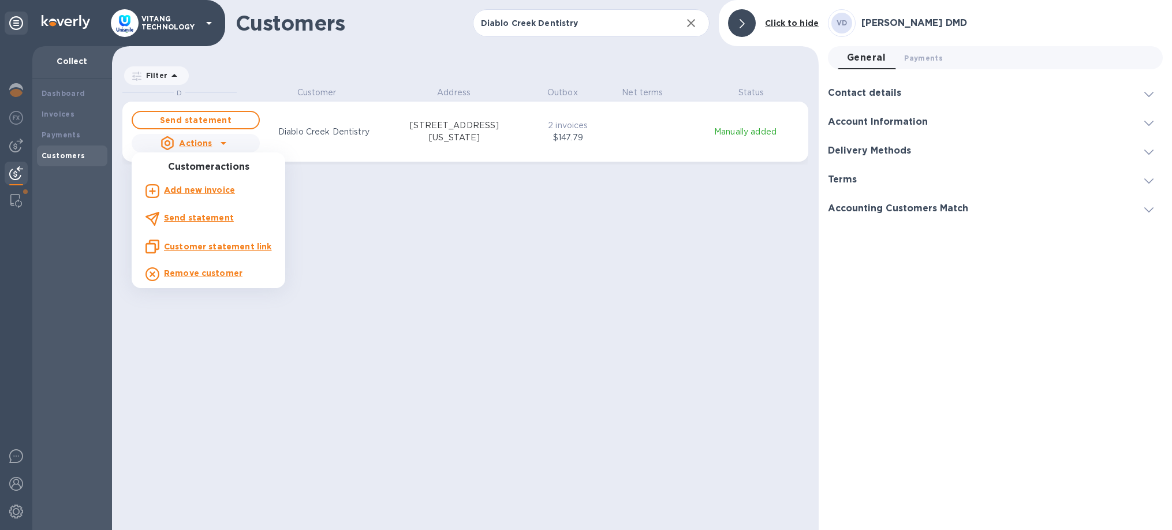
click at [349, 134] on div at bounding box center [586, 265] width 1172 height 530
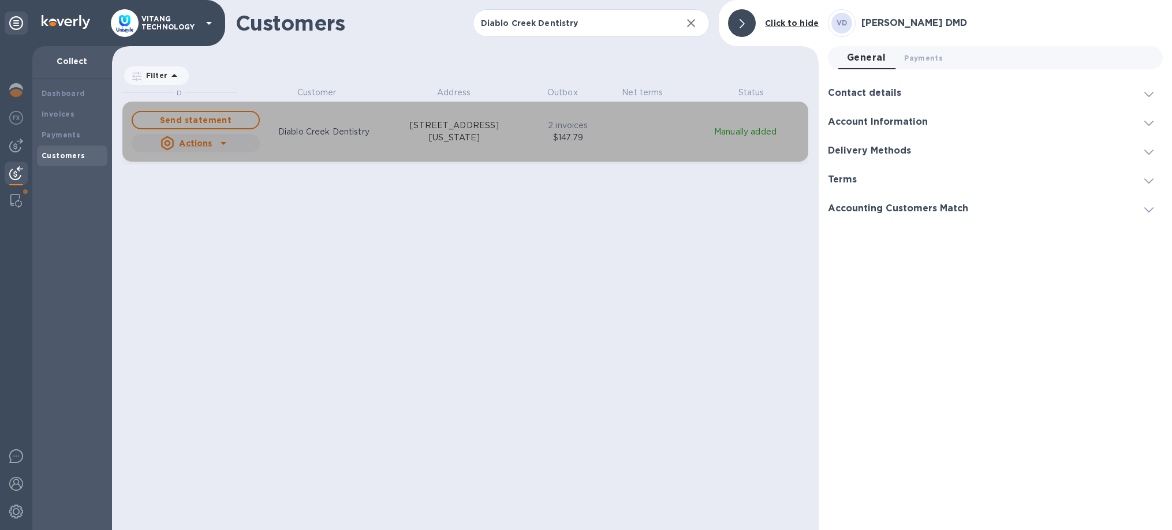
click at [218, 148] on icon "grid" at bounding box center [223, 143] width 14 height 14
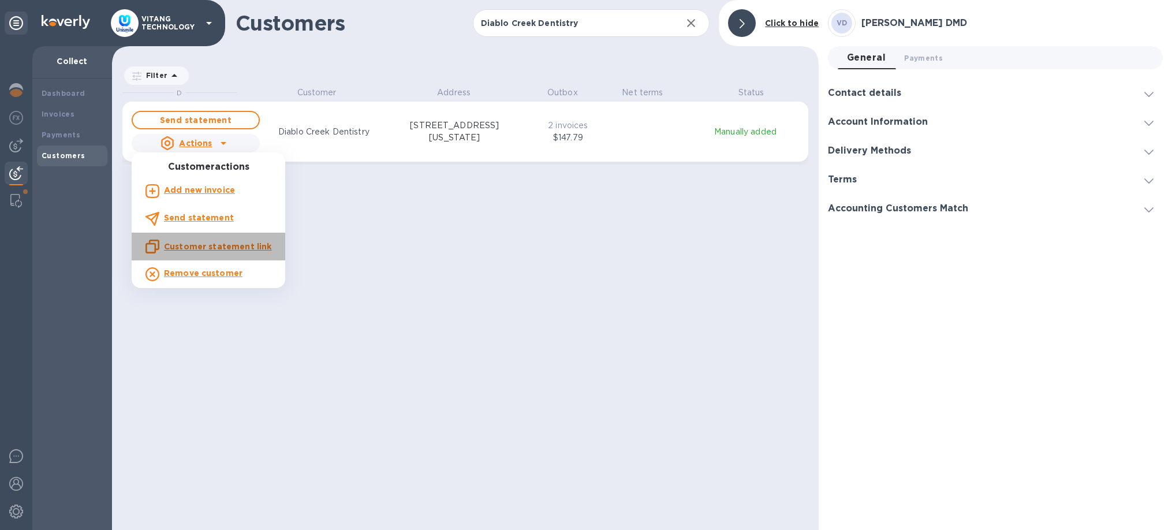
click at [216, 243] on u "Customer statement link" at bounding box center [217, 246] width 107 height 9
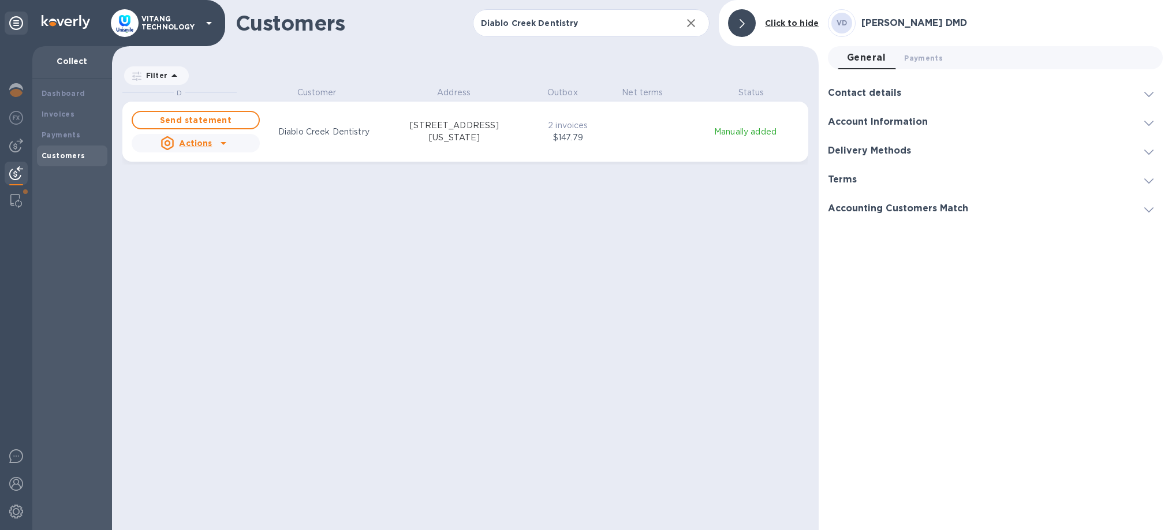
click at [689, 27] on icon "button" at bounding box center [691, 23] width 8 height 8
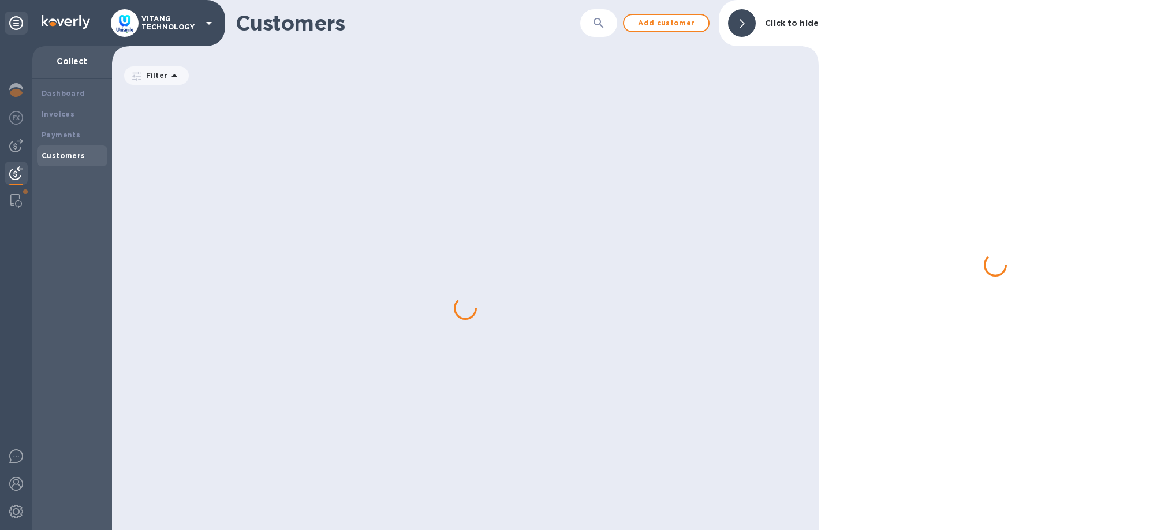
click at [602, 21] on icon "button" at bounding box center [598, 23] width 10 height 10
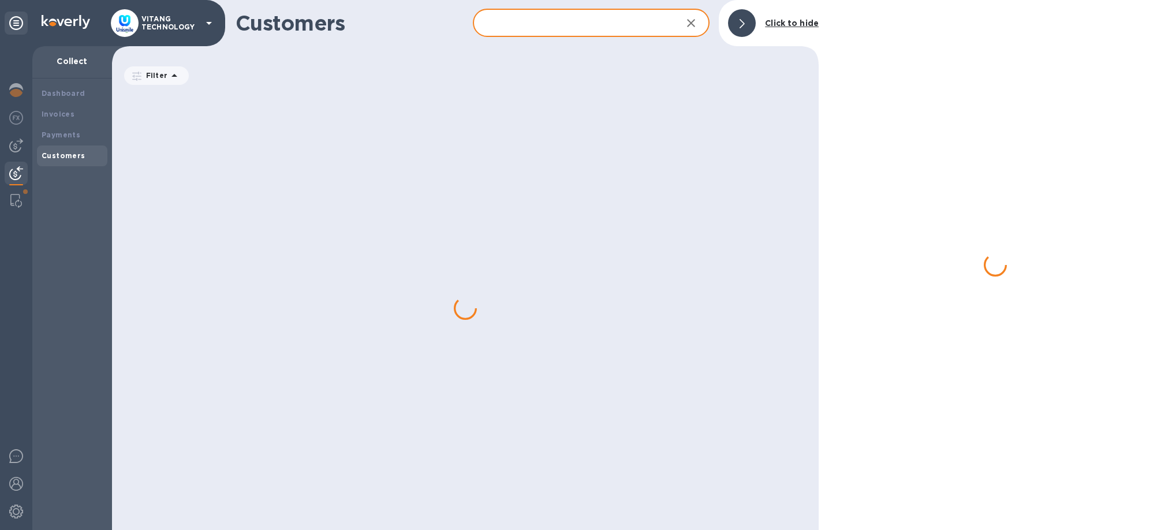
click at [557, 20] on input "text" at bounding box center [573, 23] width 200 height 28
paste input "Sunshine Dental Care"
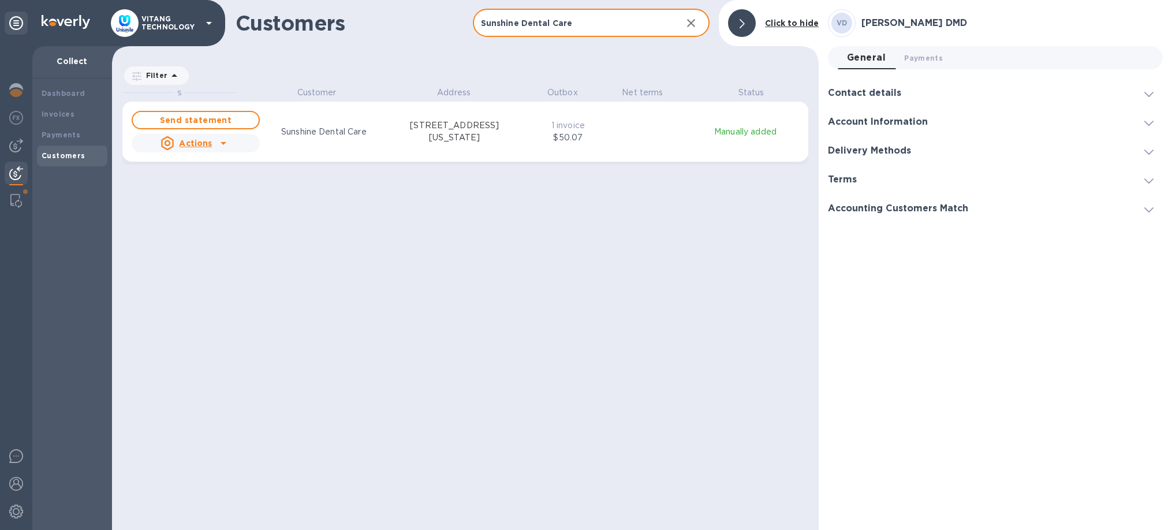
type input "Sunshine Dental Care"
click at [691, 23] on icon "button" at bounding box center [691, 23] width 14 height 14
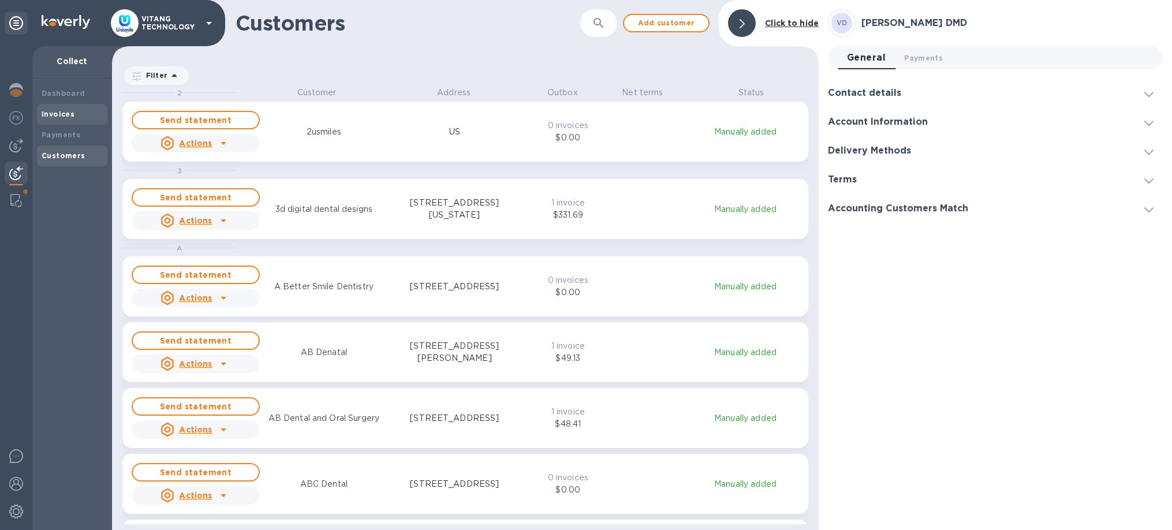
click at [73, 114] on div "Invoices" at bounding box center [72, 115] width 61 height 12
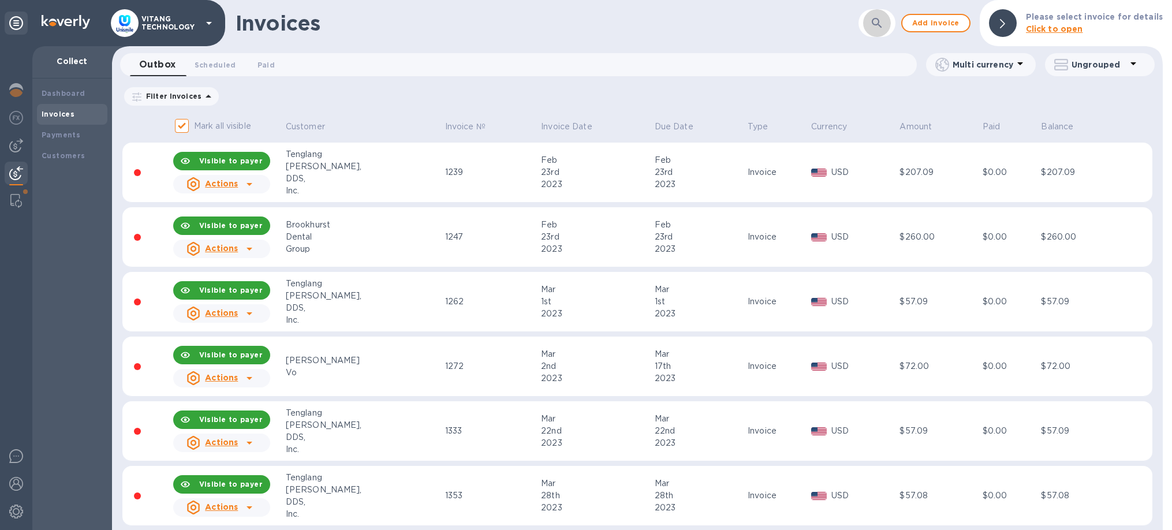
click at [879, 16] on button "button" at bounding box center [877, 23] width 28 height 28
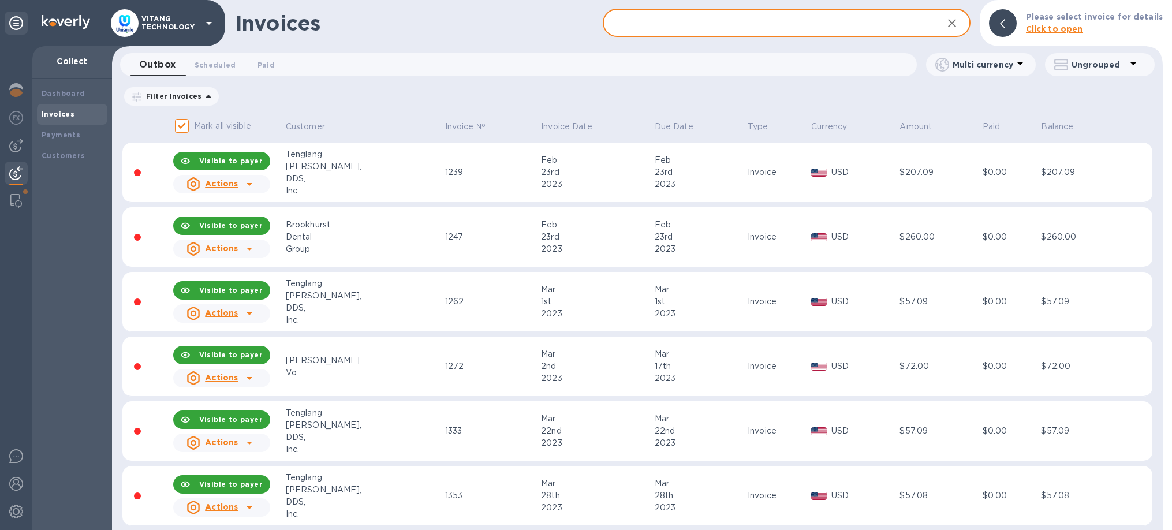
click at [761, 16] on input "text" at bounding box center [768, 23] width 330 height 28
paste input "Sunshine Dental Care"
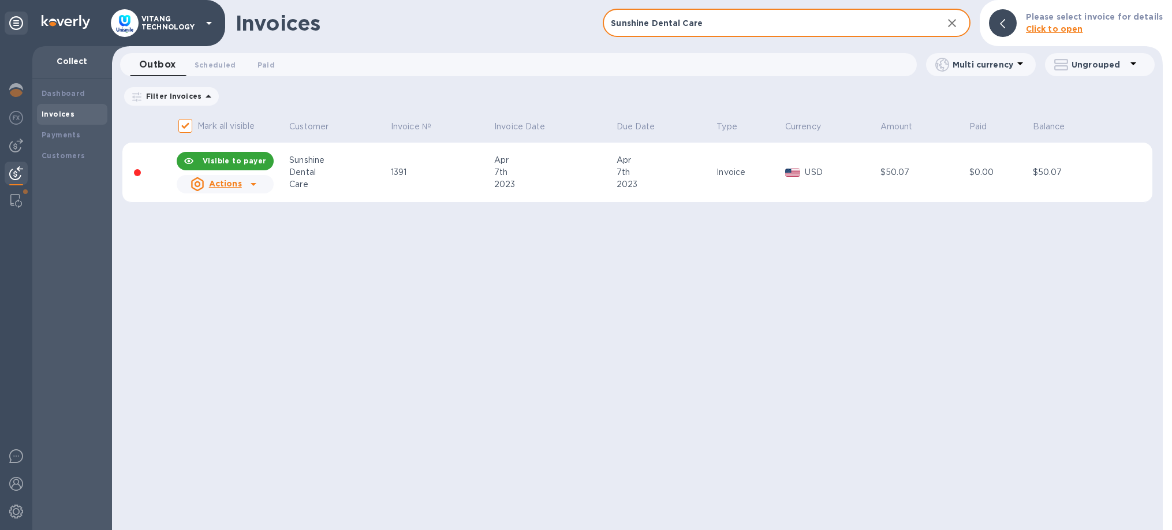
type input "Sunshine Dental Care"
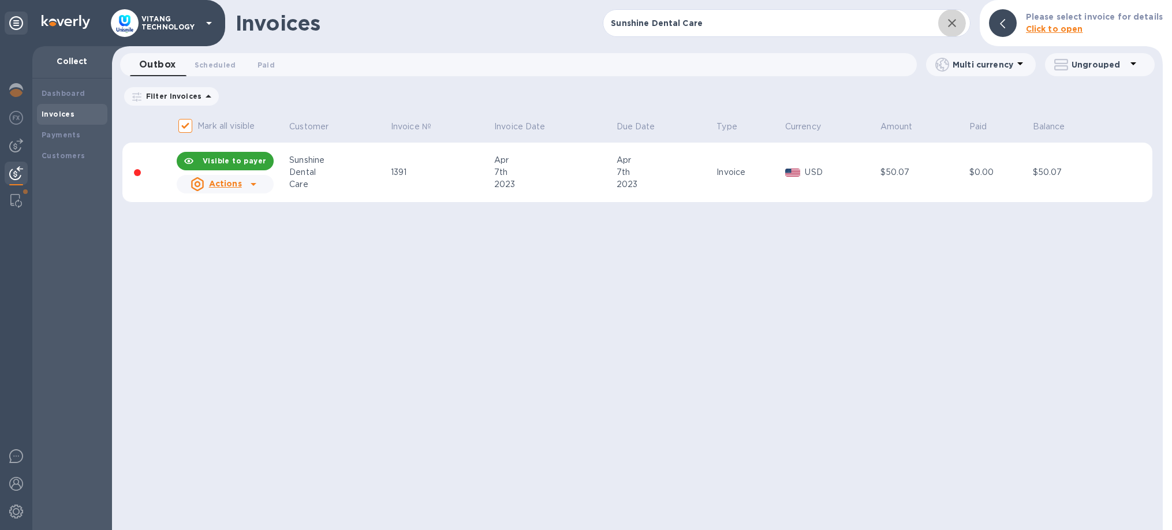
click at [956, 28] on icon "button" at bounding box center [952, 23] width 14 height 14
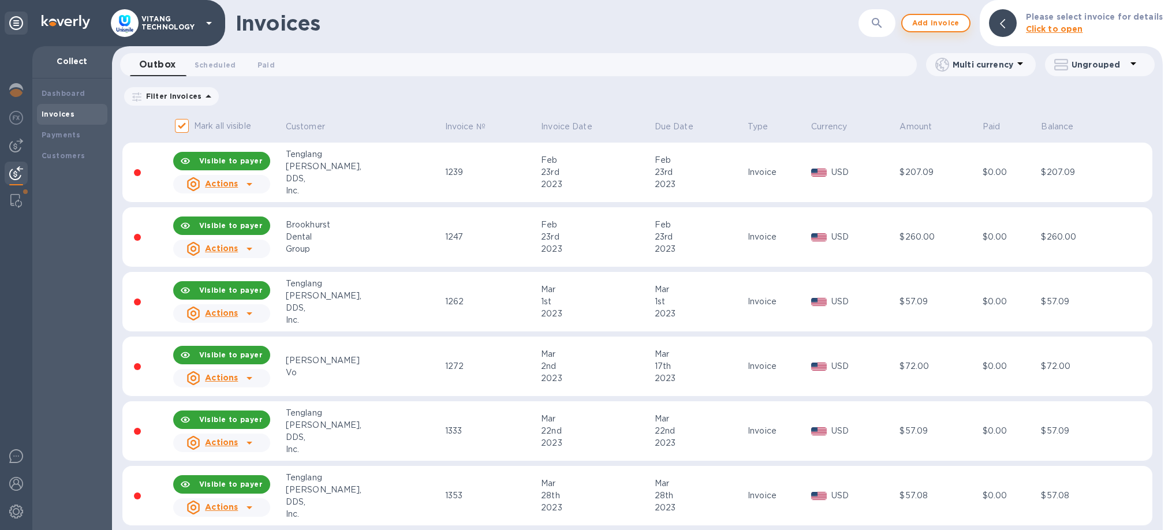
click at [926, 26] on span "Add invoice" at bounding box center [936, 23] width 48 height 14
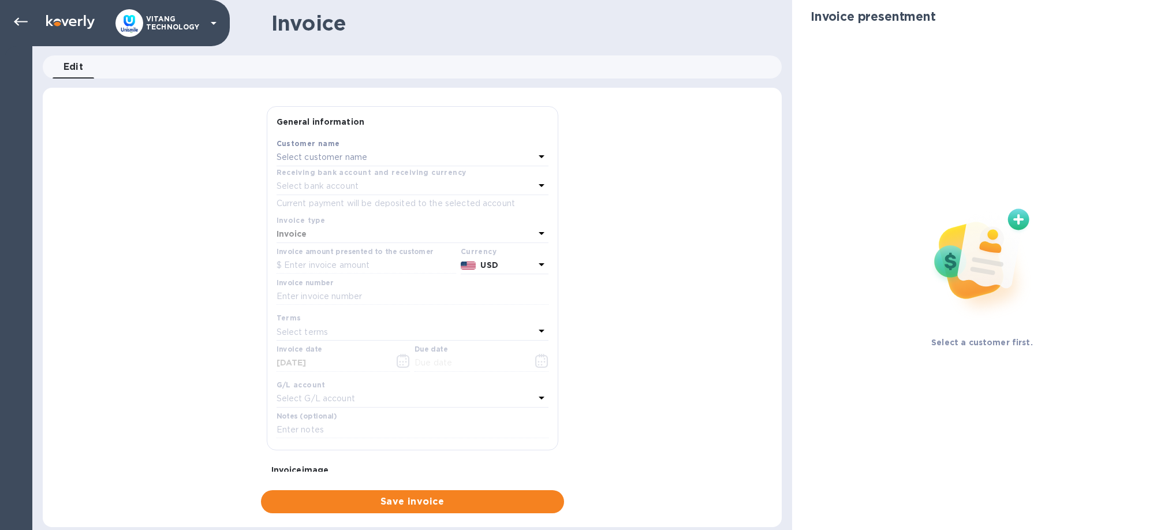
click at [457, 158] on div "Select customer name" at bounding box center [406, 158] width 258 height 16
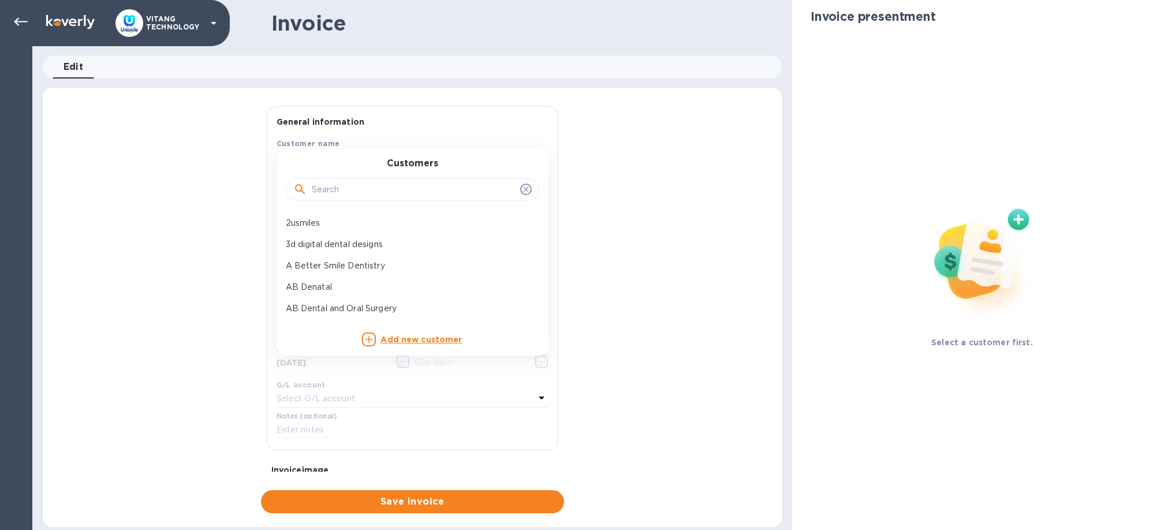
click at [475, 199] on input "text" at bounding box center [414, 189] width 204 height 17
paste input "Sunshine Dental Care"
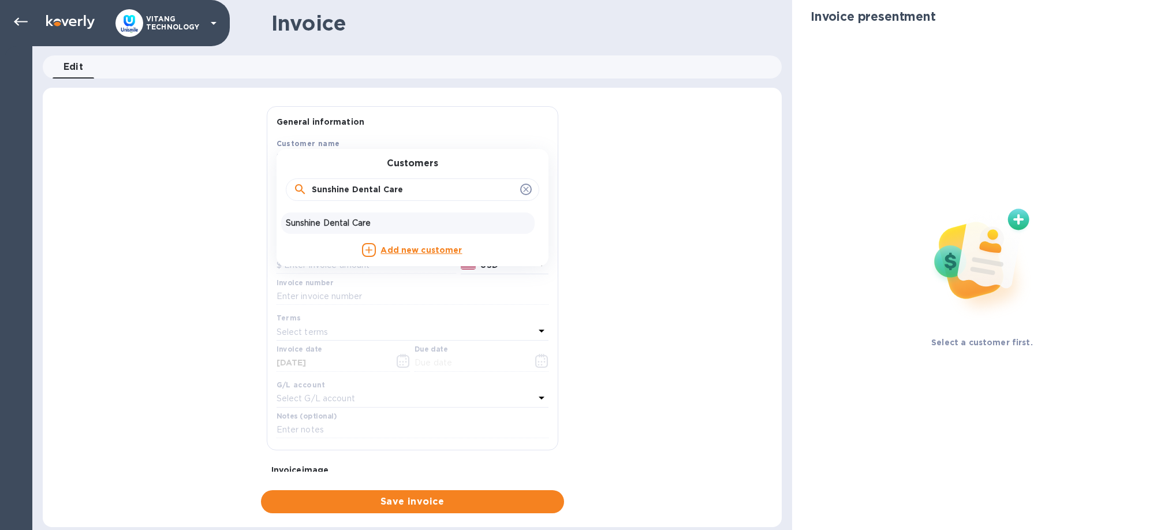
type input "Sunshine Dental Care"
click at [347, 222] on p "Sunshine Dental Care" at bounding box center [408, 223] width 244 height 12
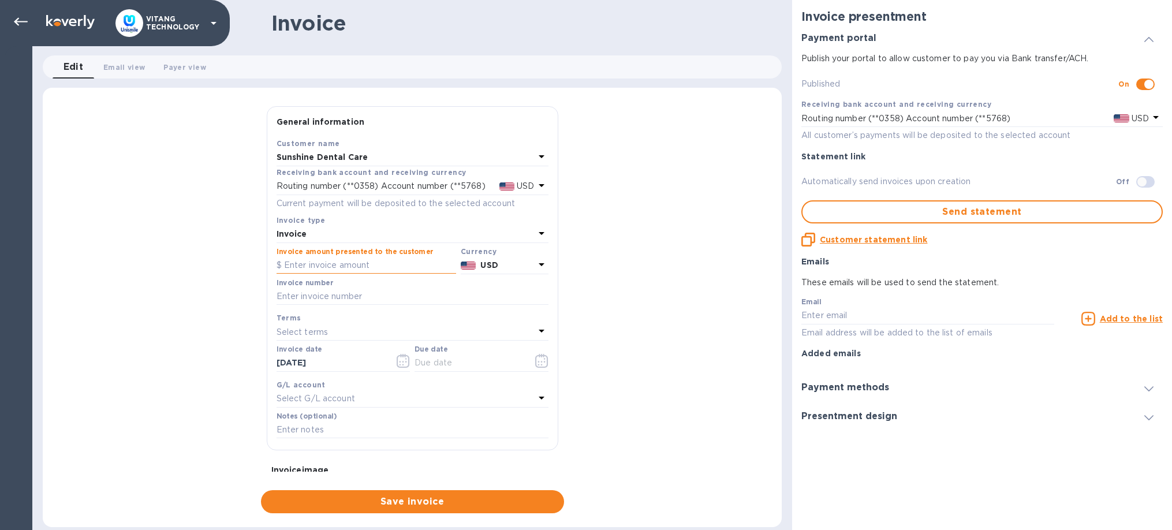
click at [368, 259] on input "text" at bounding box center [367, 265] width 180 height 17
type input "62.11"
click at [348, 293] on input "text" at bounding box center [413, 296] width 272 height 17
type input "12834"
click at [369, 353] on div "Invoice date [DATE]" at bounding box center [344, 358] width 134 height 27
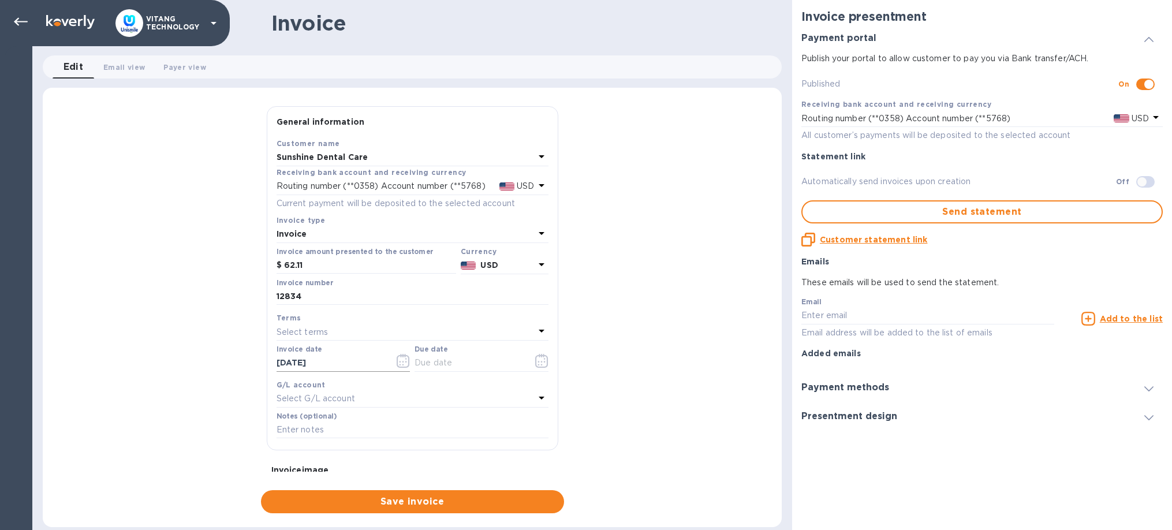
click at [369, 361] on input "[DATE]" at bounding box center [331, 362] width 109 height 17
click at [401, 363] on icon "button" at bounding box center [403, 361] width 13 height 14
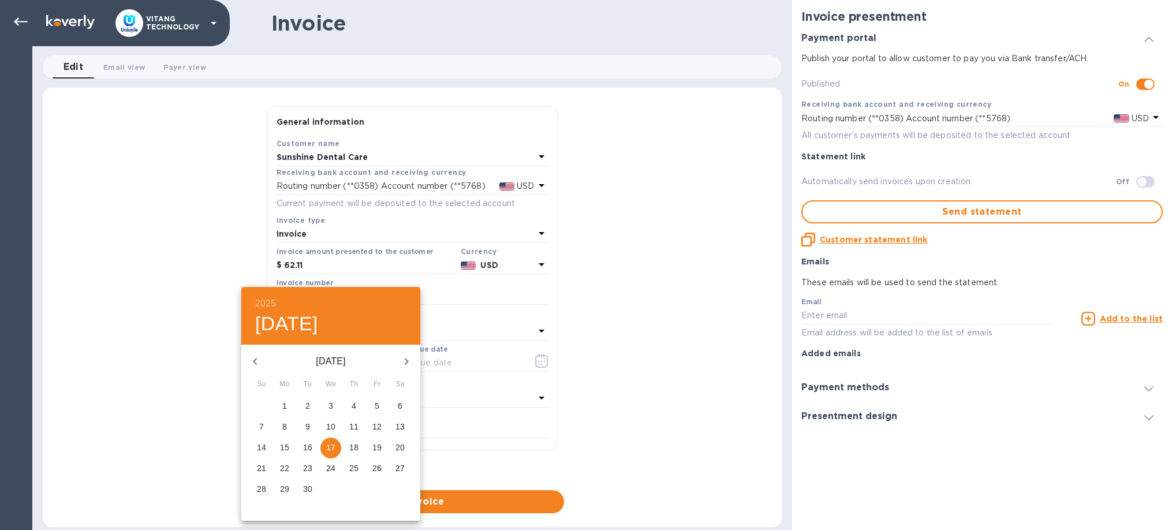
click at [336, 429] on span "10" at bounding box center [330, 427] width 21 height 12
type input "[DATE]"
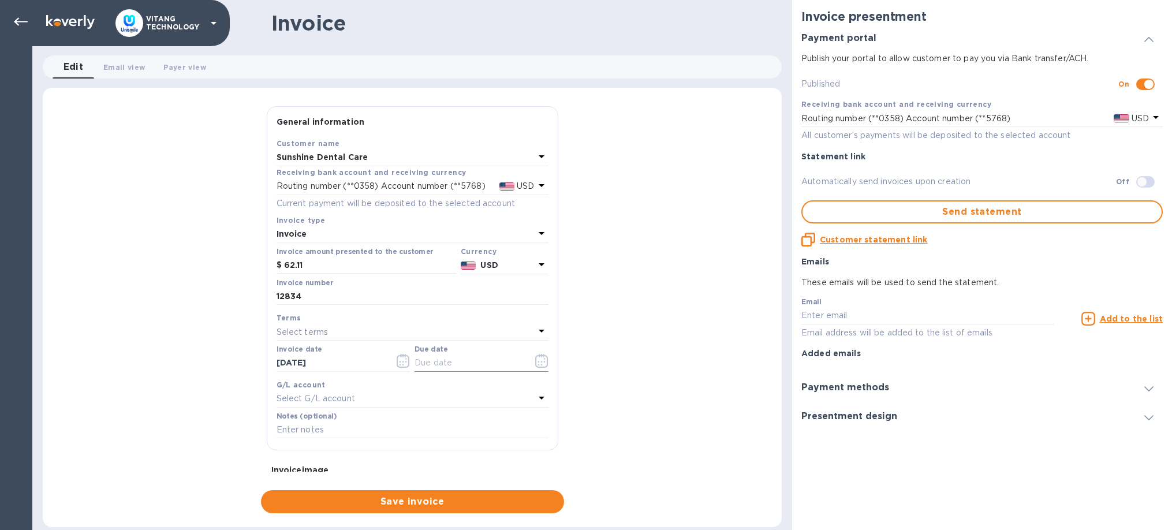
click at [535, 360] on icon "button" at bounding box center [541, 361] width 13 height 14
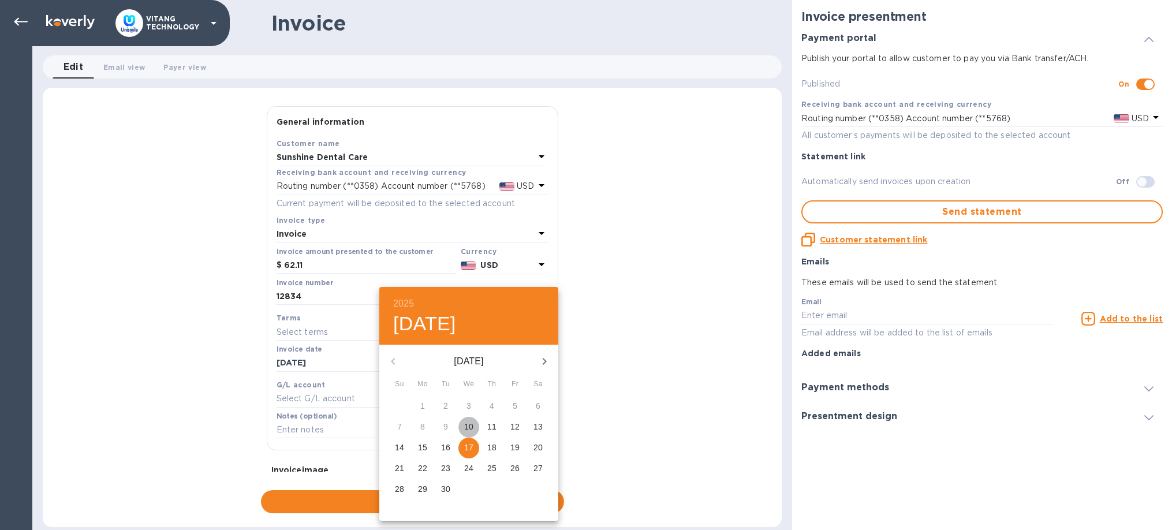
click at [476, 424] on span "10" at bounding box center [468, 427] width 21 height 12
type input "[DATE]"
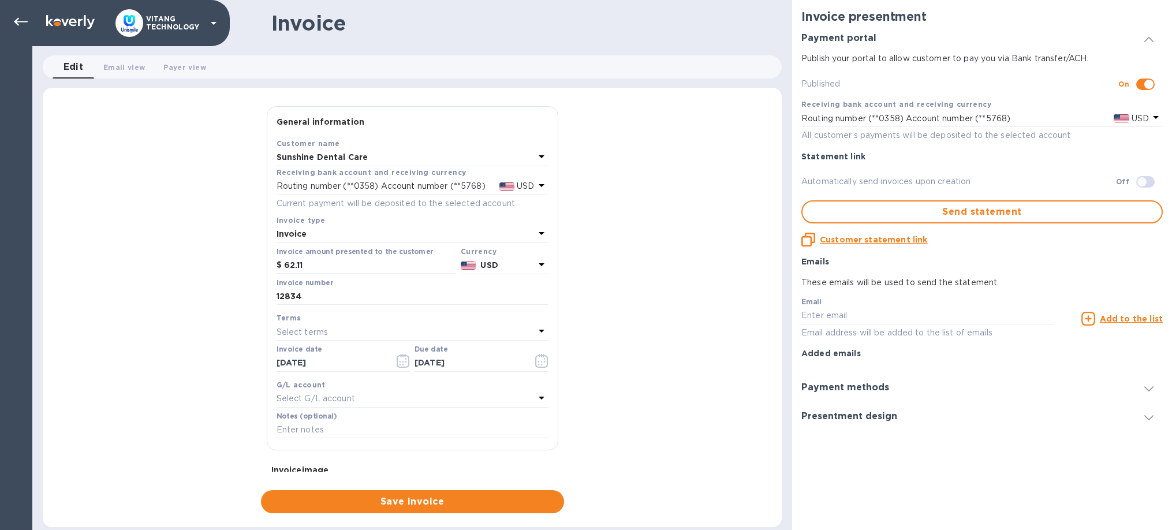
click at [494, 406] on div "G/L account Select G/L account" at bounding box center [412, 392] width 277 height 33
click at [499, 398] on div "Select G/L account" at bounding box center [406, 399] width 258 height 16
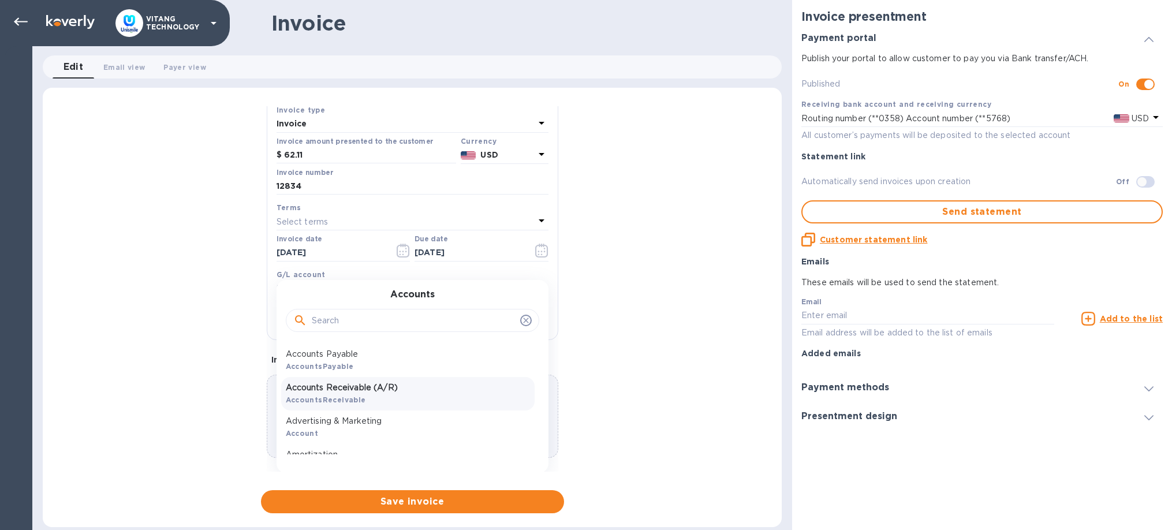
click at [397, 386] on p "Accounts Receivable (A/R)" at bounding box center [408, 388] width 244 height 12
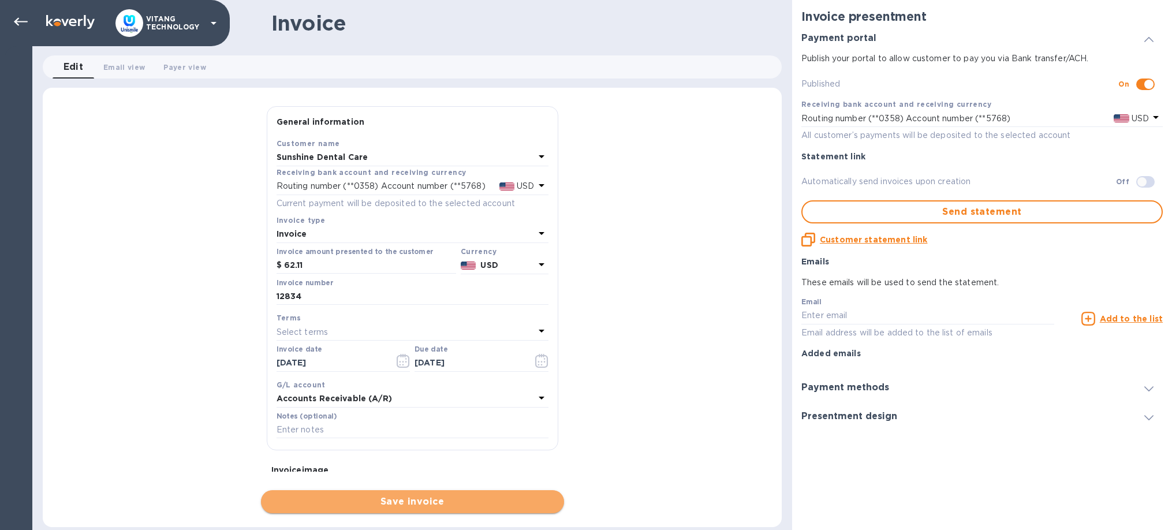
drag, startPoint x: 476, startPoint y: 501, endPoint x: 458, endPoint y: 495, distance: 18.4
click at [459, 495] on span "Save invoice" at bounding box center [412, 502] width 285 height 14
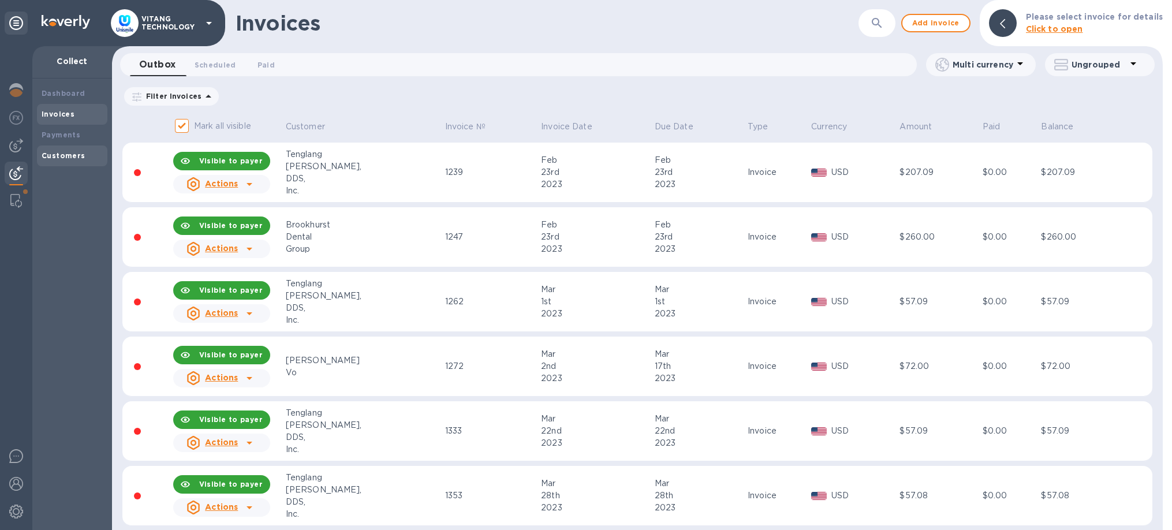
click at [81, 154] on div "Customers" at bounding box center [72, 156] width 61 height 12
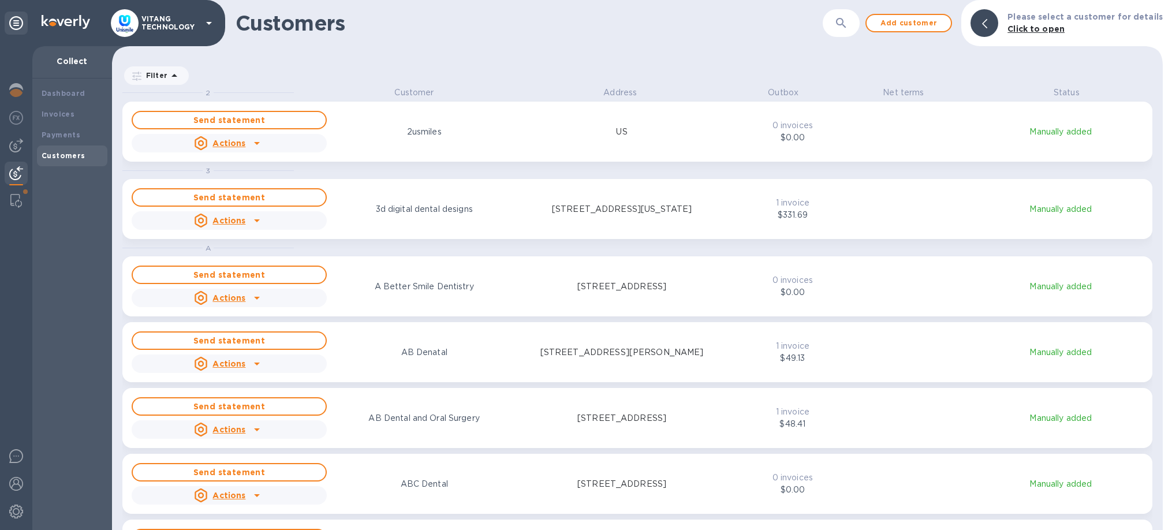
scroll to position [443, 1051]
click at [835, 23] on div "​" at bounding box center [841, 23] width 37 height 28
click at [839, 28] on button "button" at bounding box center [841, 23] width 28 height 28
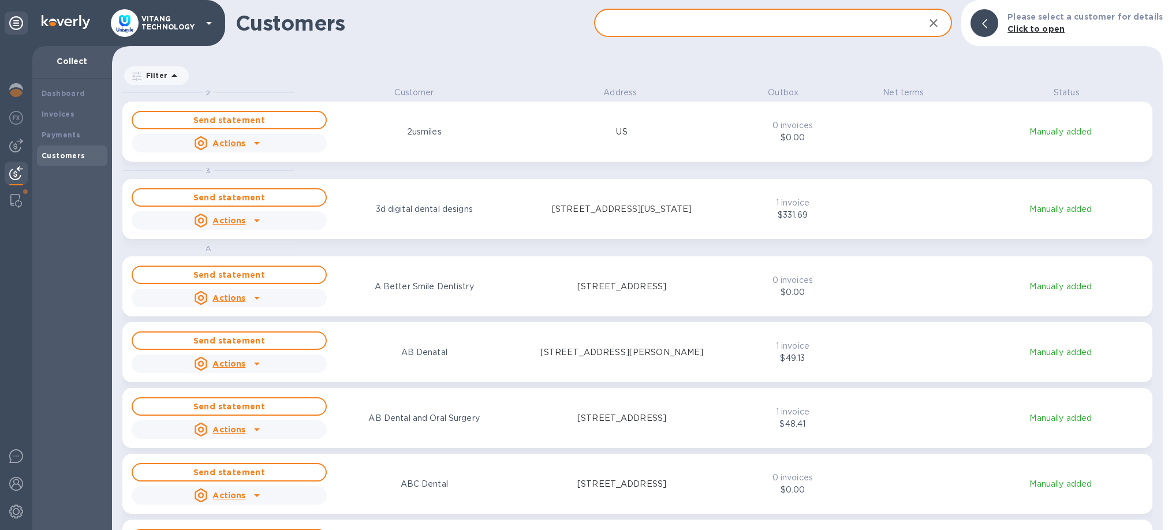
paste input "Sunshine Dental Care"
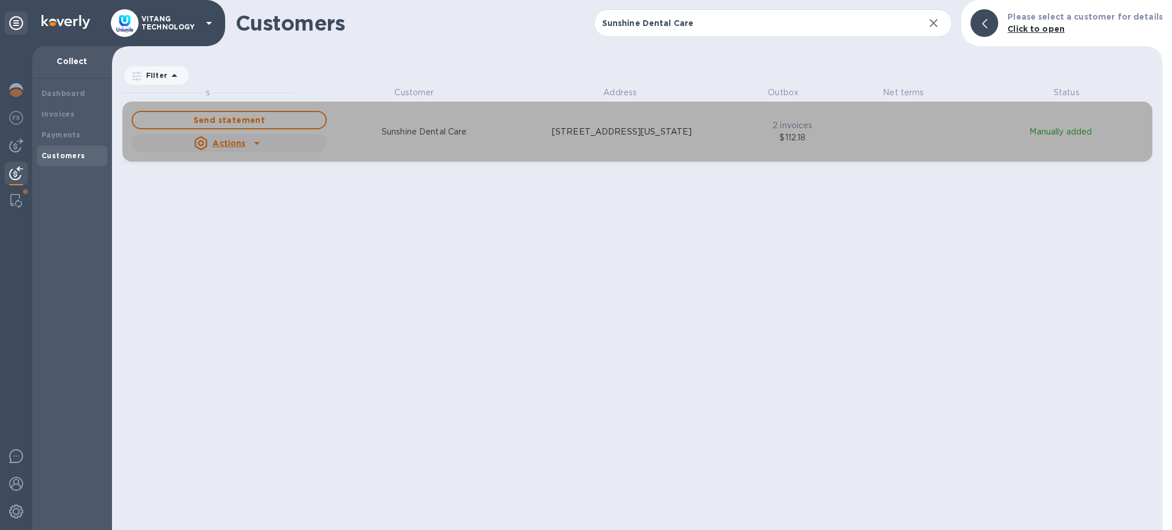
click at [257, 144] on icon "grid" at bounding box center [257, 143] width 6 height 3
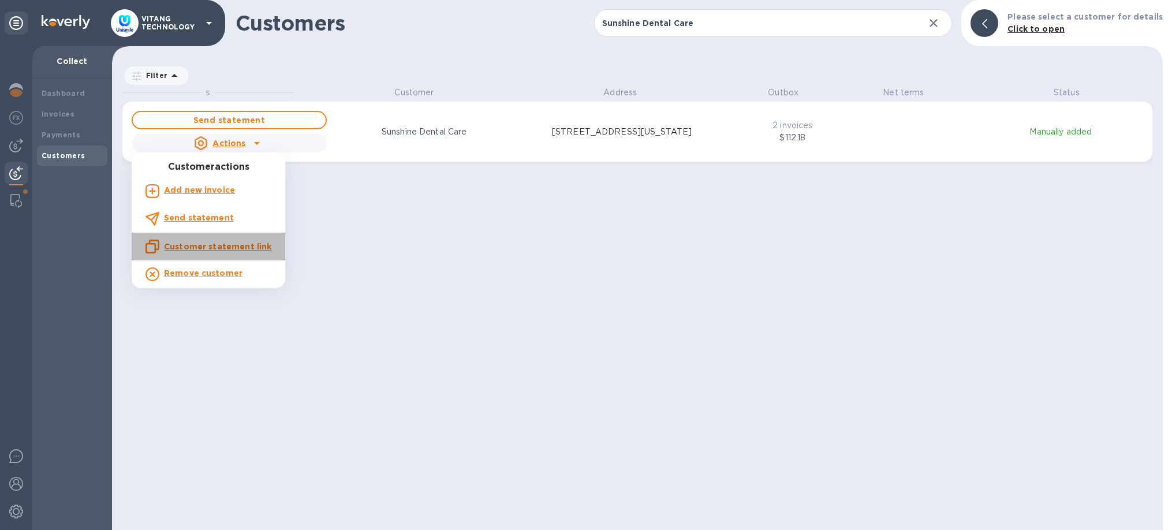
click at [241, 245] on u "Customer statement link" at bounding box center [217, 246] width 107 height 9
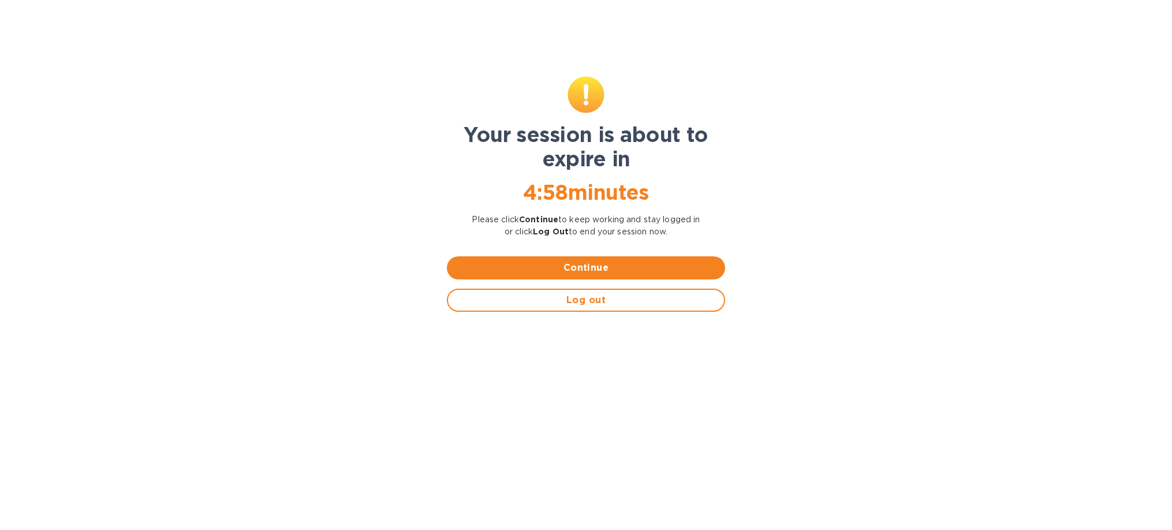
drag, startPoint x: 431, startPoint y: 165, endPoint x: 632, endPoint y: 334, distance: 262.6
click at [432, 165] on div "Your session is about to expire in 4 : 58 minutes Please click Continue to keep…" at bounding box center [586, 292] width 1172 height 475
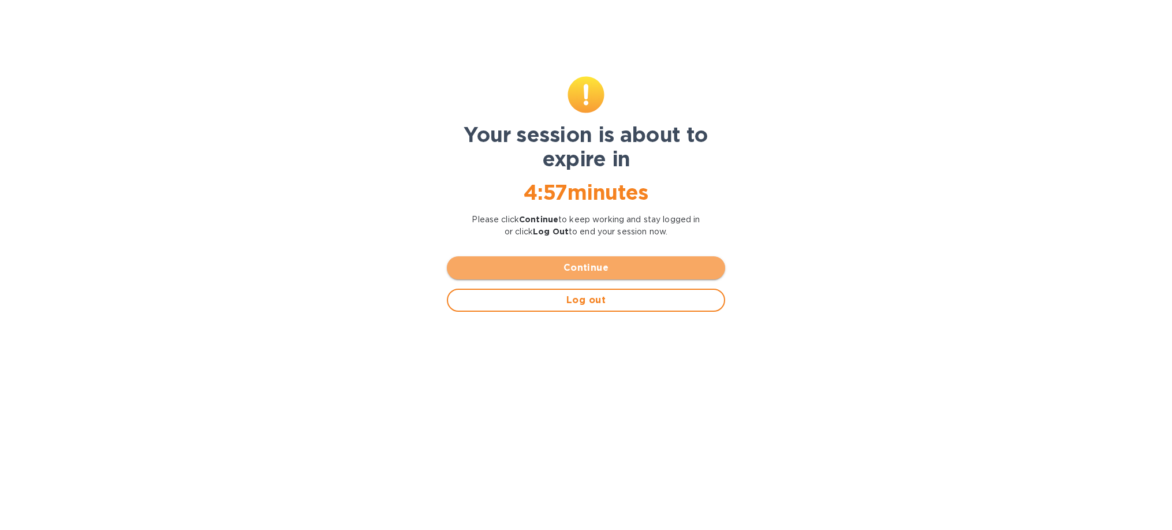
click at [617, 276] on button "Continue" at bounding box center [586, 267] width 278 height 23
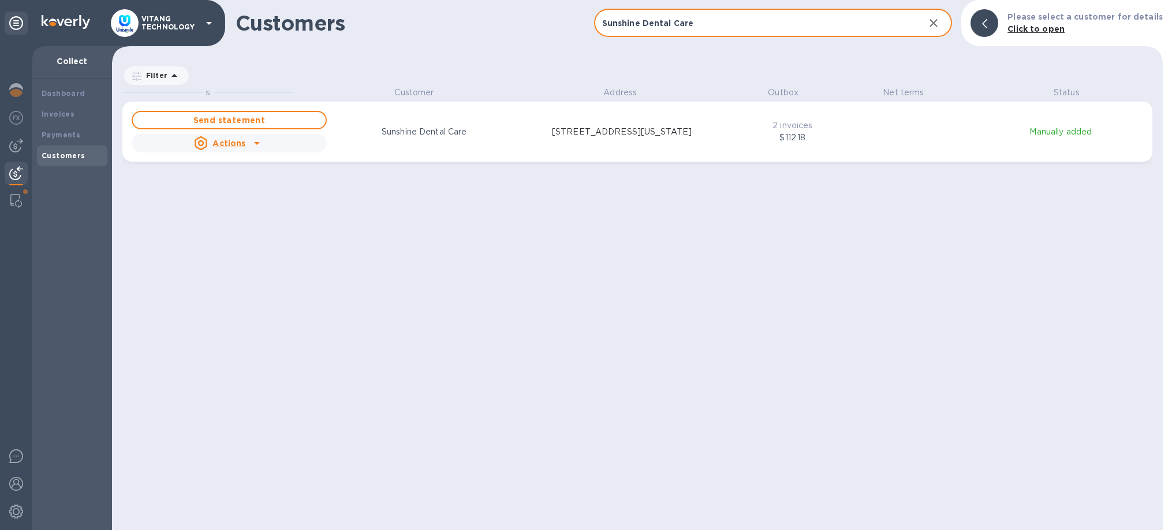
click at [735, 27] on input "Sunshine Dental Care" at bounding box center [755, 23] width 322 height 28
paste input "Family Dentistry - [PERSON_NAME] DDS"
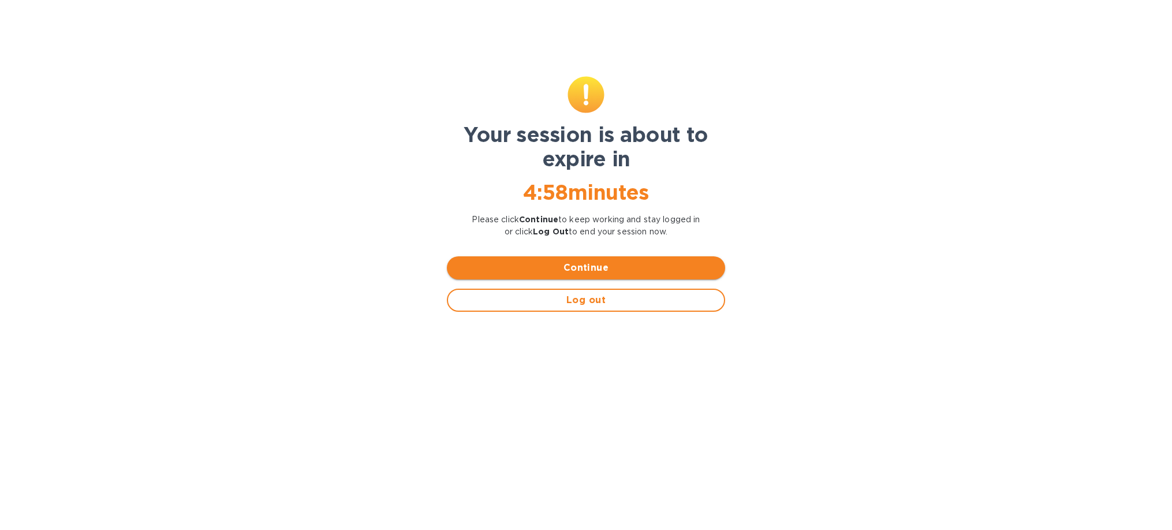
click at [670, 259] on button "Continue" at bounding box center [586, 267] width 278 height 23
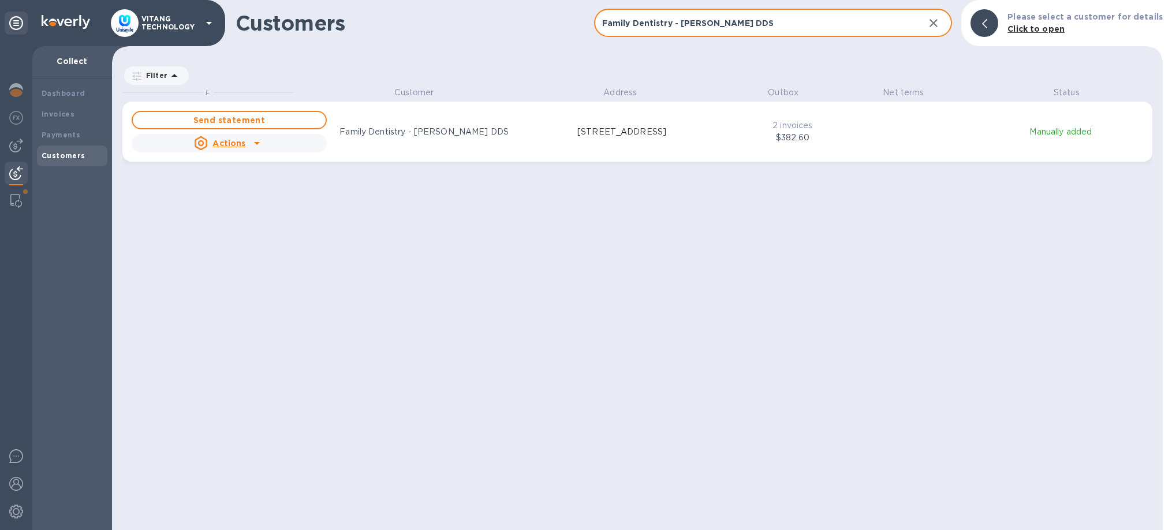
click at [724, 29] on input "Family Dentistry - [PERSON_NAME] DDS" at bounding box center [755, 23] width 322 height 28
paste input "Summit Dental Care"
click at [681, 19] on input "Summit Dental Care" at bounding box center [755, 23] width 322 height 28
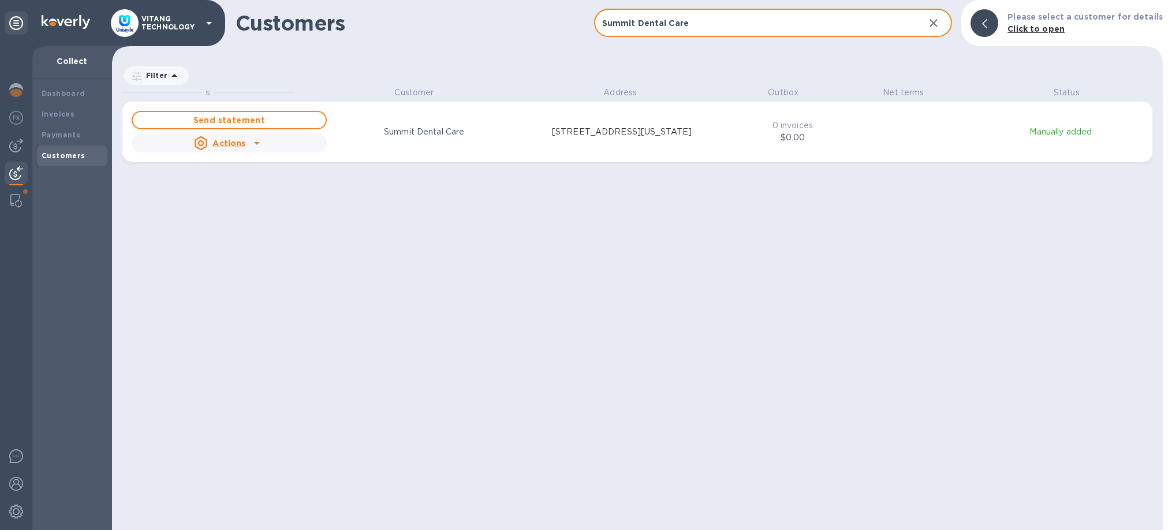
click at [681, 19] on input "Summit Dental Care" at bounding box center [755, 23] width 322 height 28
click at [682, 19] on input "Summit Dental Care" at bounding box center [755, 23] width 322 height 28
paste input "Family Dentistry - [PERSON_NAME] DDS"
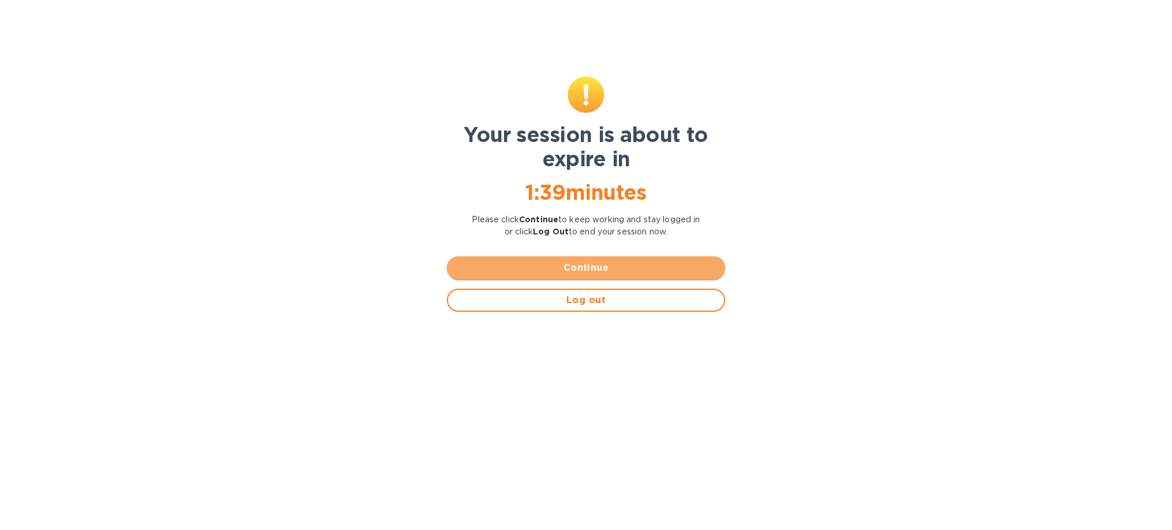
click at [606, 267] on span "Continue" at bounding box center [586, 268] width 260 height 14
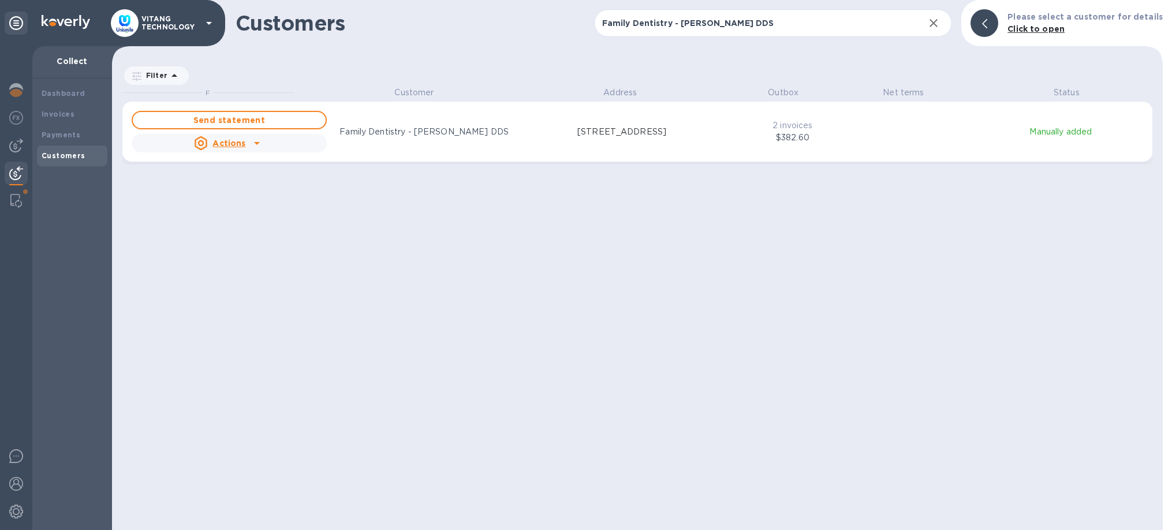
click at [255, 145] on icon "grid" at bounding box center [257, 143] width 14 height 14
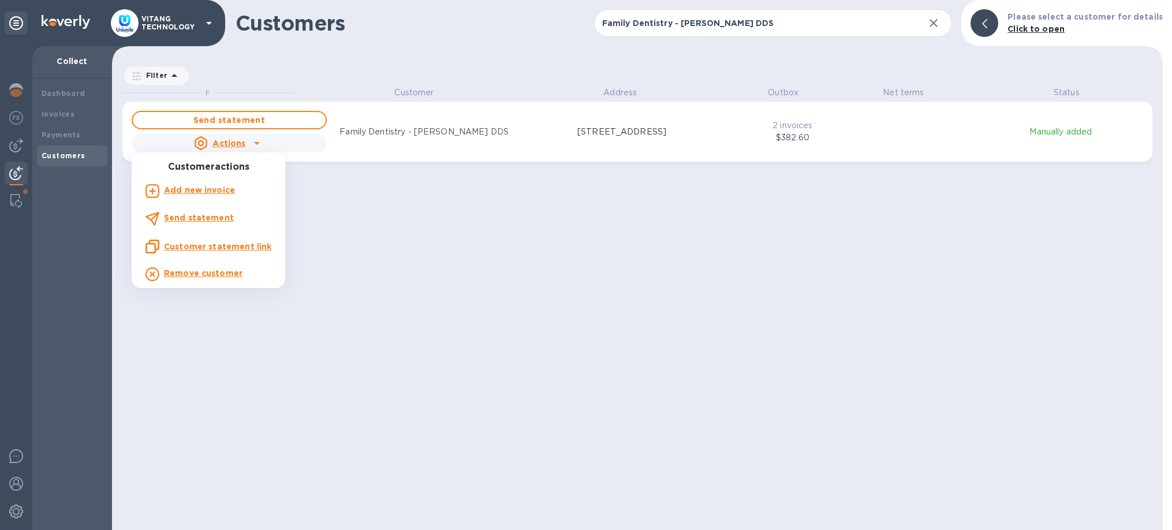
click at [238, 244] on u "Customer statement link" at bounding box center [217, 246] width 107 height 9
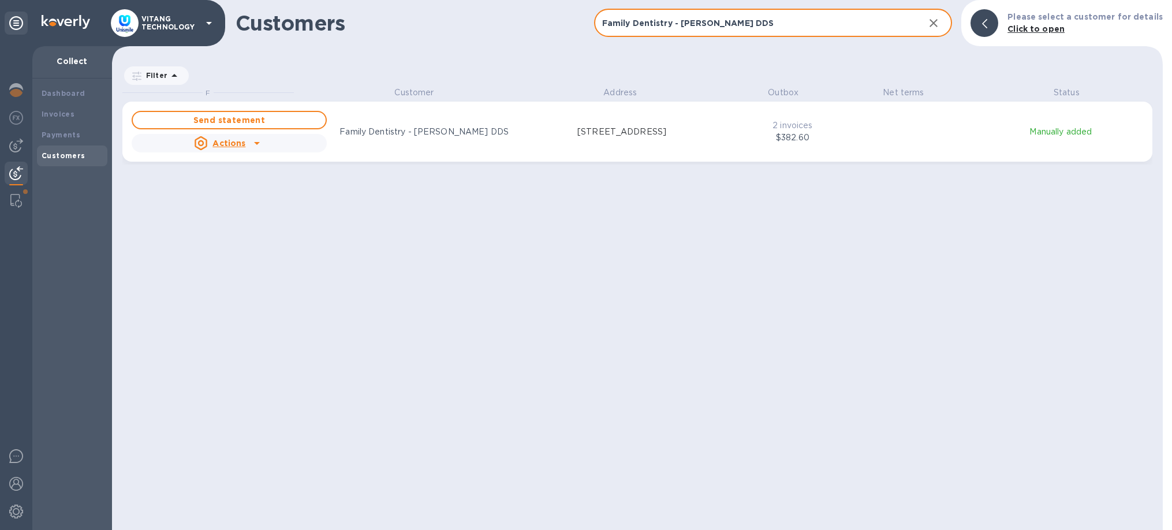
click at [723, 26] on input "Family Dentistry - [PERSON_NAME] DDS" at bounding box center [755, 23] width 322 height 28
paste input "Crossroads Family Dental"
type input "Crossroads Family Dental"
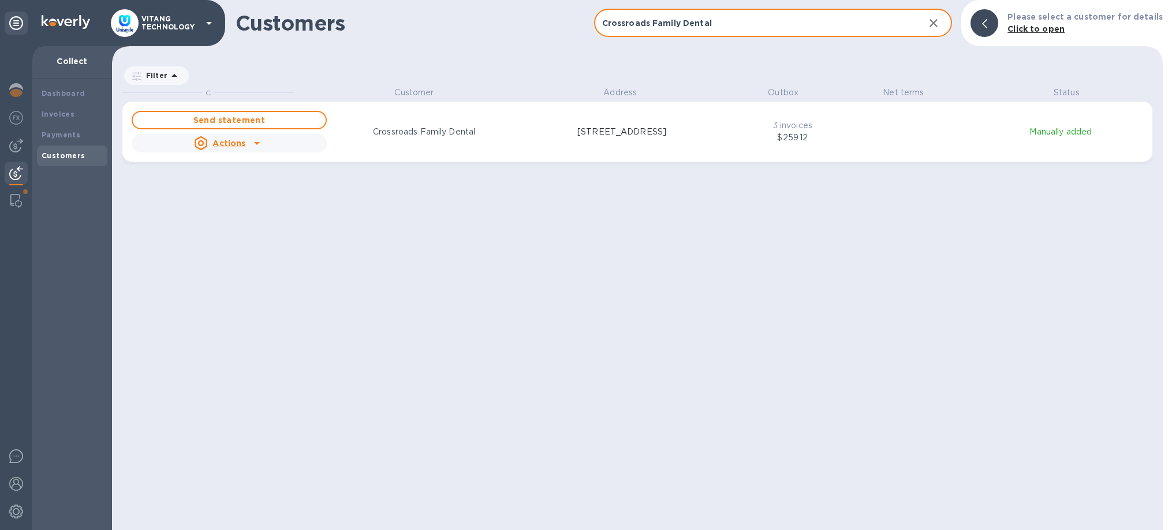
click at [735, 143] on div "Send statement Actions Crossroads Family Dental [STREET_ADDRESS] 3 invoices $25…" at bounding box center [637, 132] width 1016 height 46
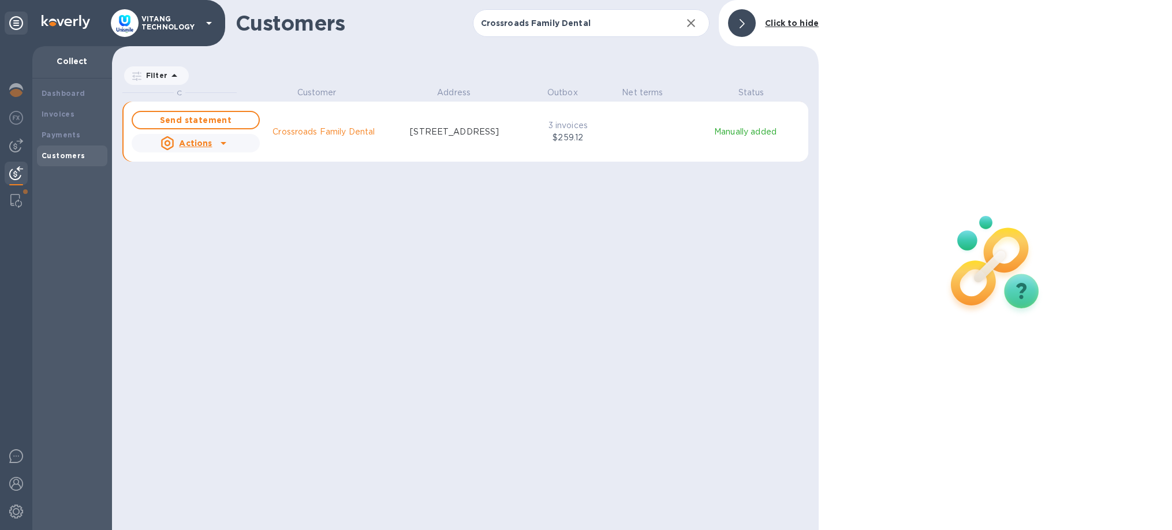
scroll to position [1, 1]
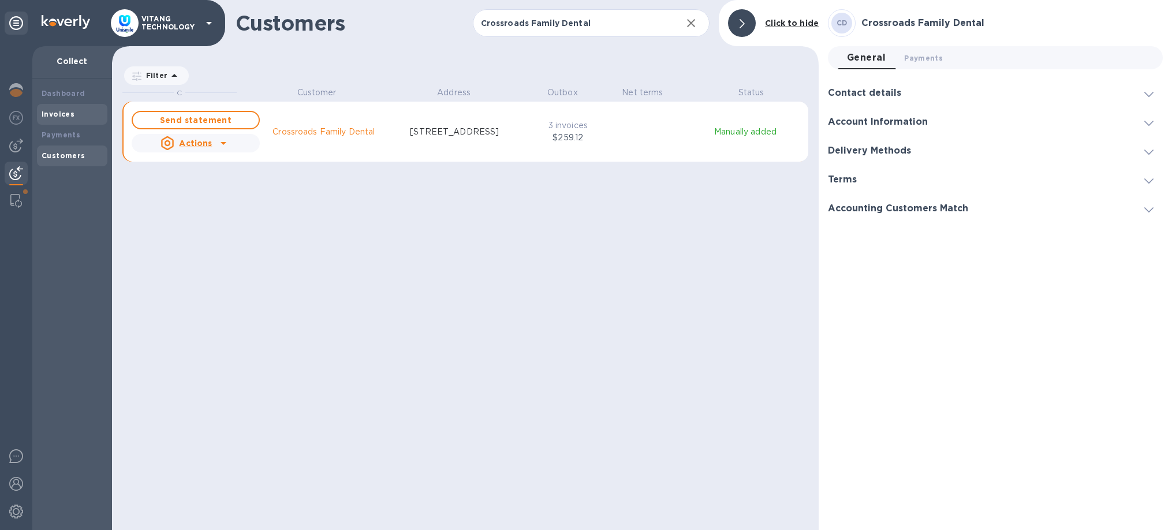
click at [51, 108] on div "Invoices" at bounding box center [72, 114] width 70 height 21
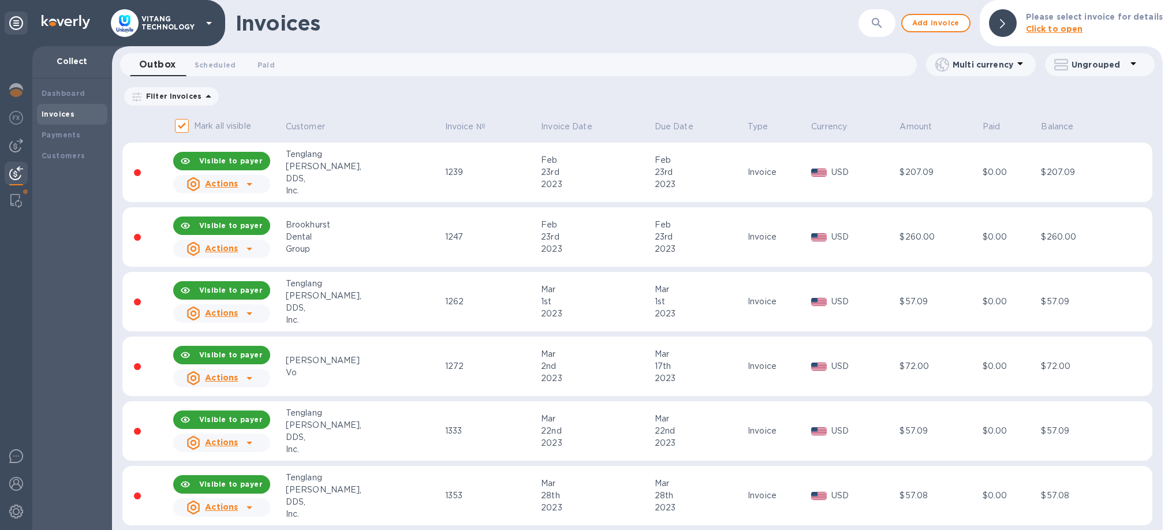
click at [873, 19] on button "button" at bounding box center [877, 23] width 28 height 28
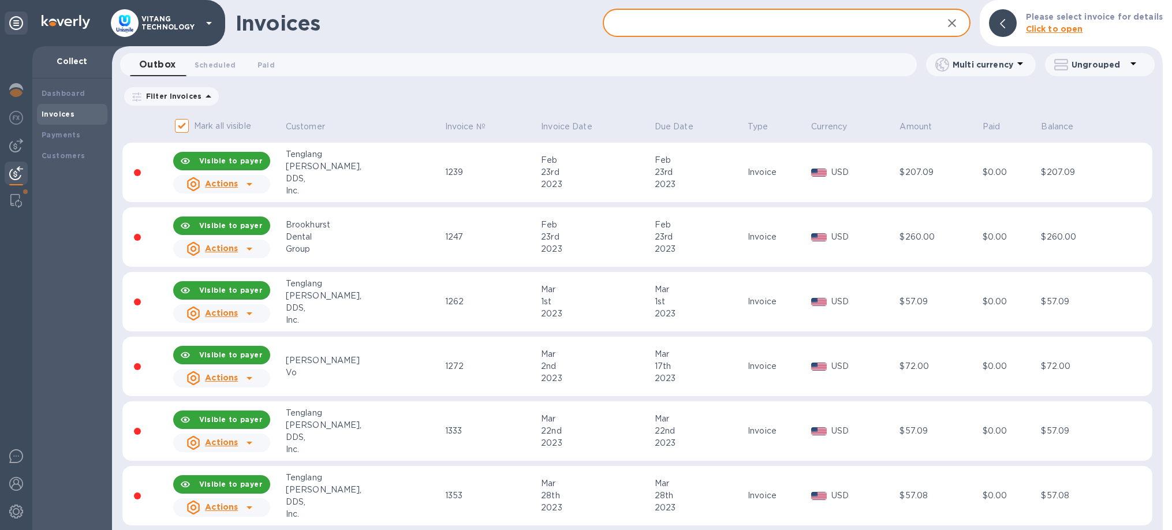
paste input "Crossroads Family Dental"
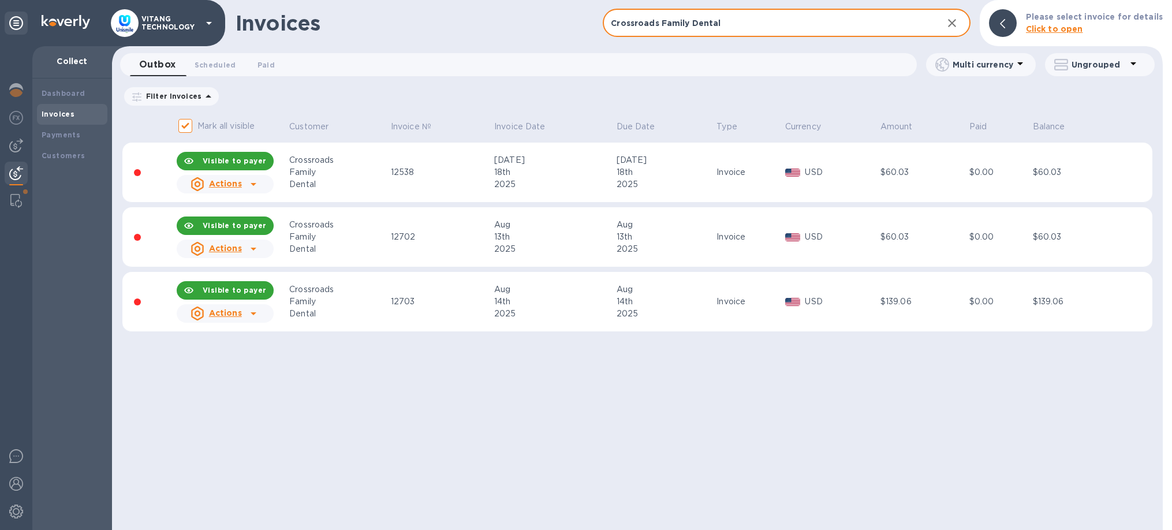
type input "Crossroads Family Dental"
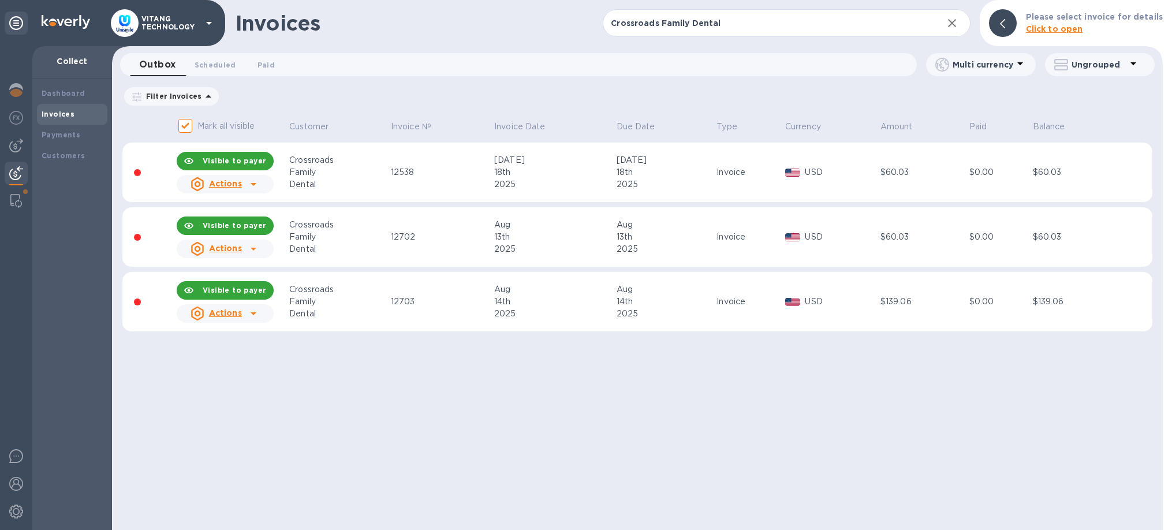
click at [248, 316] on icon at bounding box center [254, 314] width 14 height 14
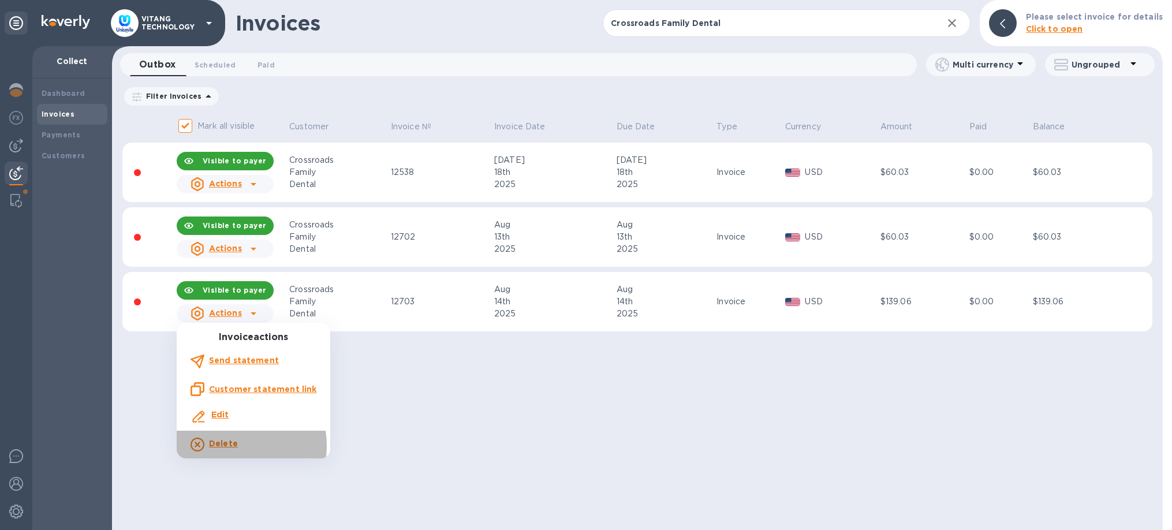
click at [233, 446] on b "Delete" at bounding box center [223, 443] width 29 height 9
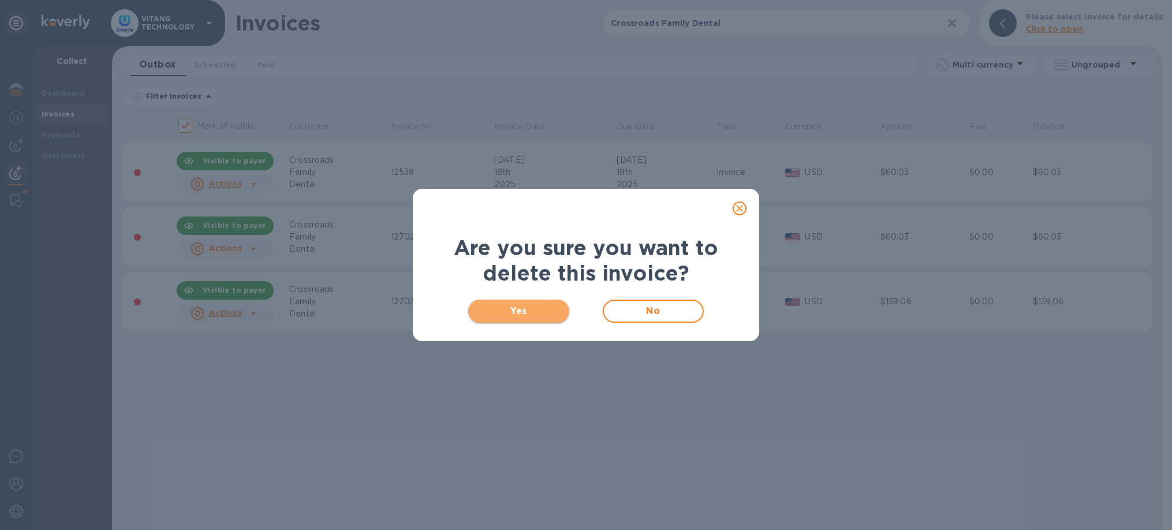
click at [529, 305] on span "Yes" at bounding box center [518, 311] width 83 height 14
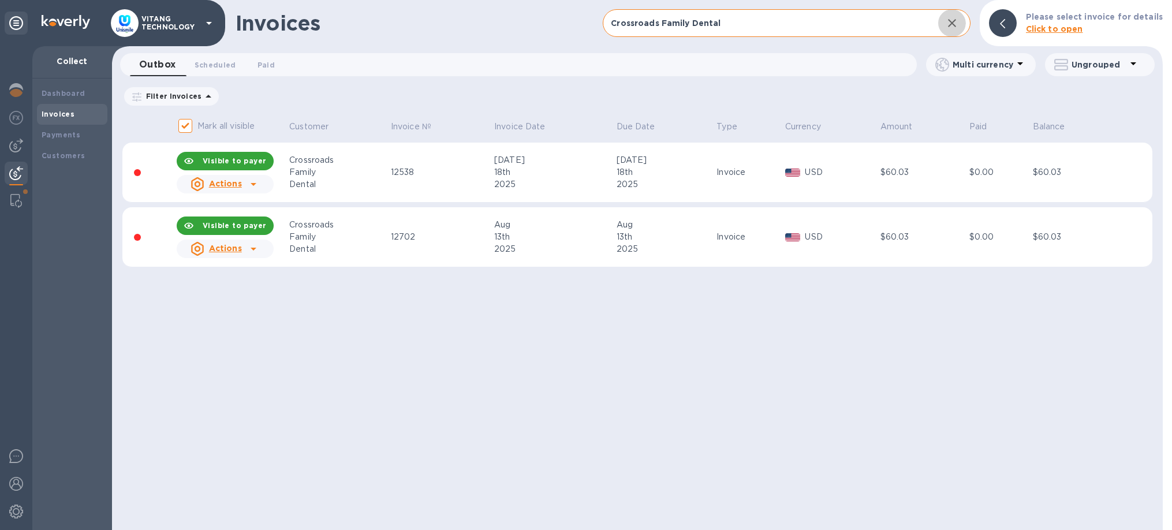
click at [959, 27] on icon "button" at bounding box center [952, 23] width 14 height 14
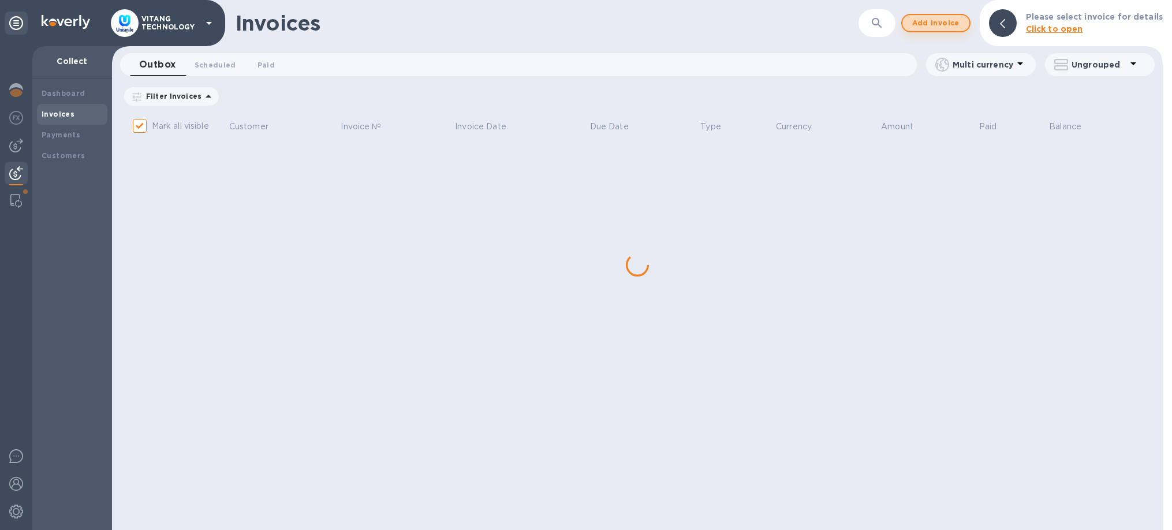
click at [952, 29] on span "Add invoice" at bounding box center [936, 23] width 48 height 14
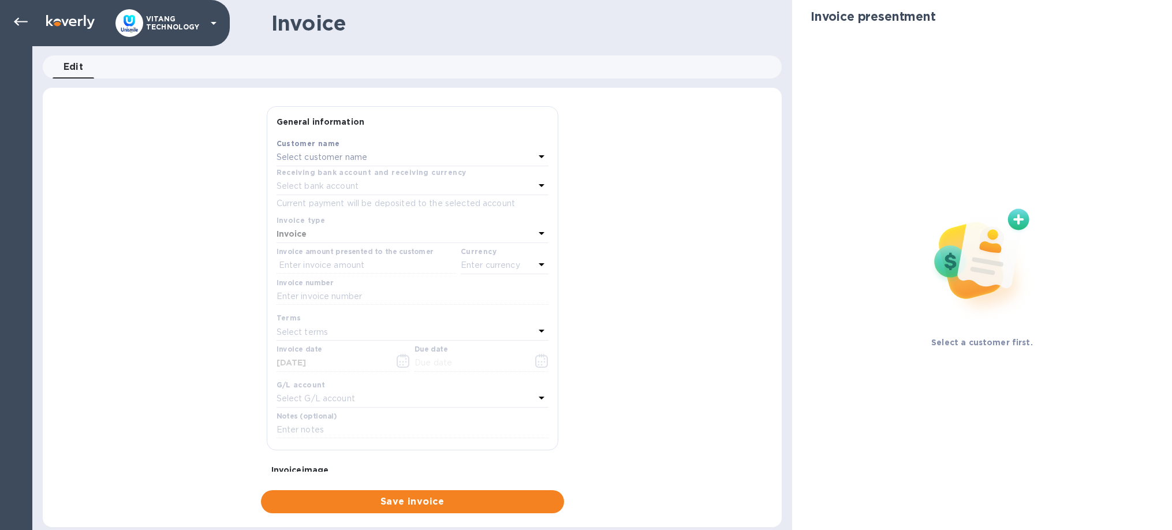
click at [389, 156] on div "Select customer name" at bounding box center [406, 158] width 258 height 16
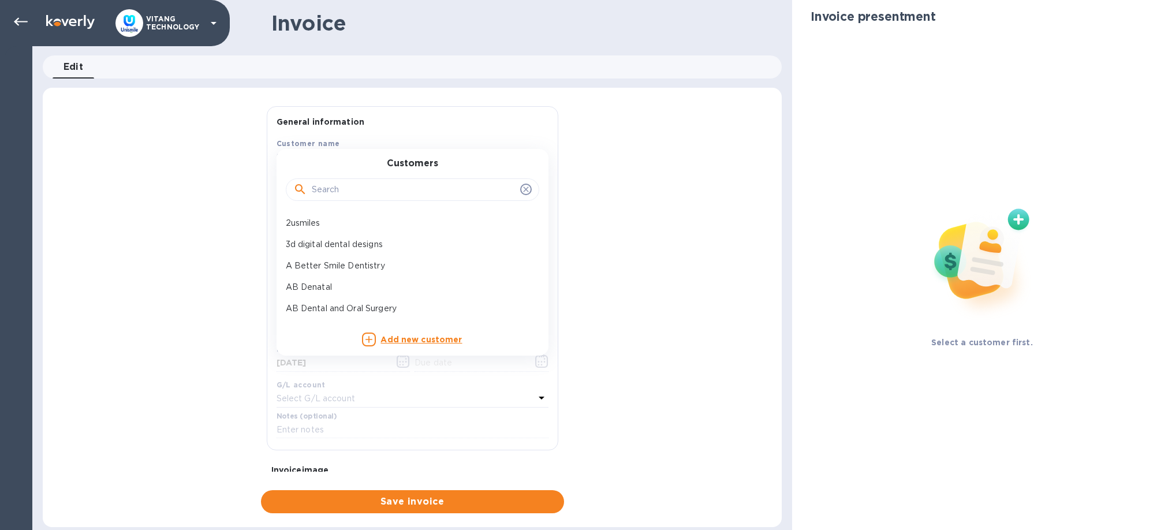
click at [395, 193] on input "text" at bounding box center [414, 189] width 204 height 17
paste input "Crossroads Family Dental"
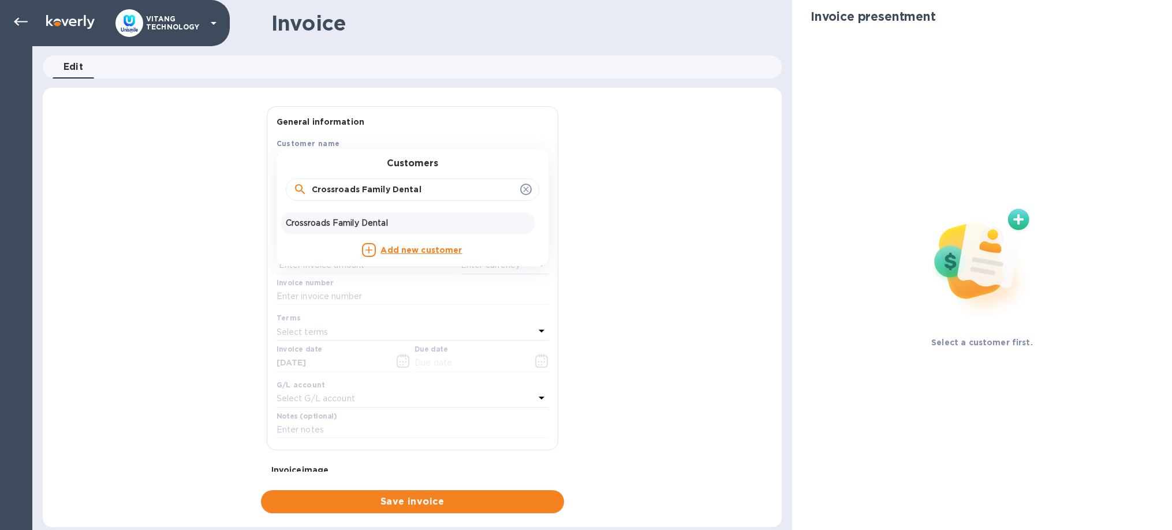
type input "Crossroads Family Dental"
click at [383, 223] on p "Crossroads Family Dental" at bounding box center [408, 223] width 244 height 12
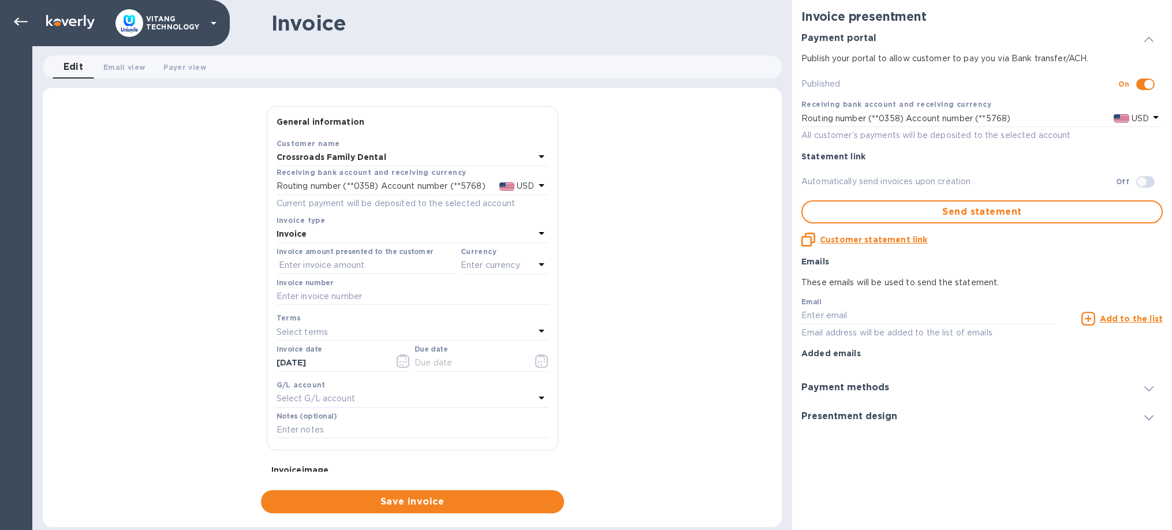
click at [358, 253] on label "Invoice amount presented to the customer" at bounding box center [355, 251] width 157 height 7
click at [363, 266] on input "text" at bounding box center [367, 265] width 180 height 17
type input "114.06"
click at [336, 291] on input "text" at bounding box center [413, 296] width 272 height 17
type input "12703"
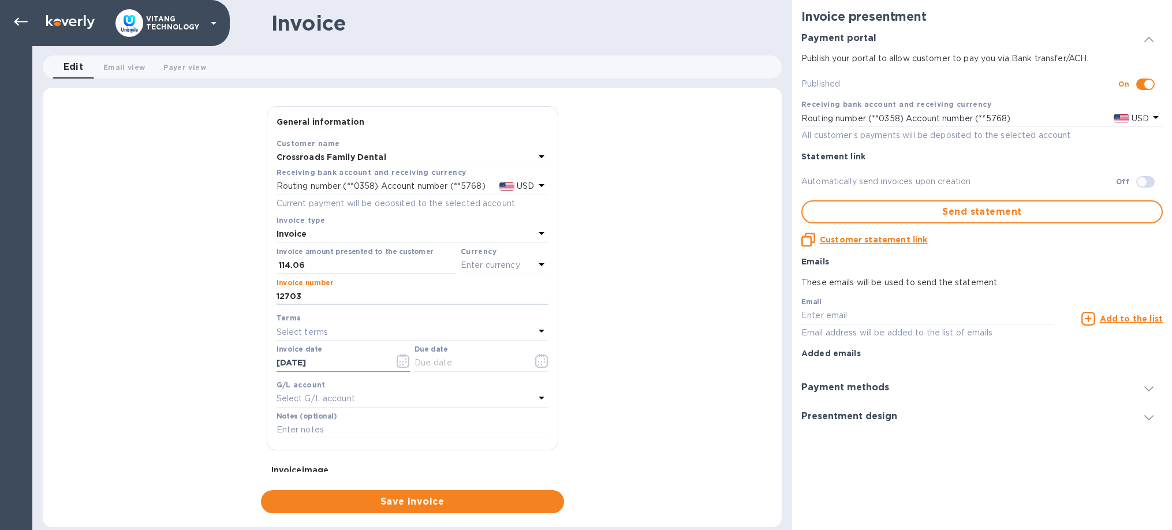
click at [330, 367] on input "[DATE]" at bounding box center [331, 362] width 109 height 17
click at [399, 363] on icon "button" at bounding box center [403, 361] width 13 height 14
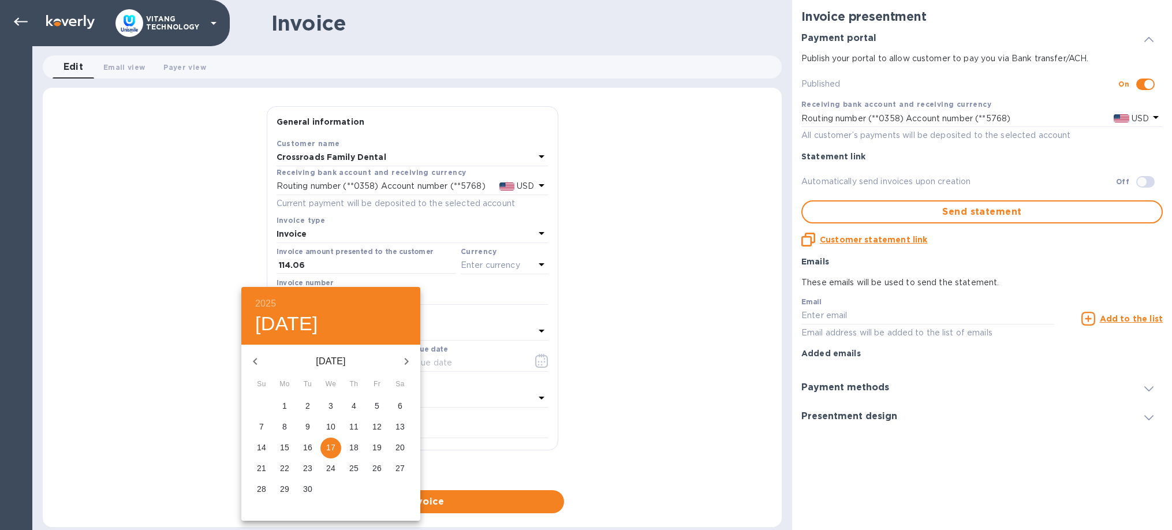
click at [252, 354] on button "button" at bounding box center [255, 362] width 28 height 28
click at [352, 446] on p "14" at bounding box center [353, 448] width 9 height 12
type input "[DATE]"
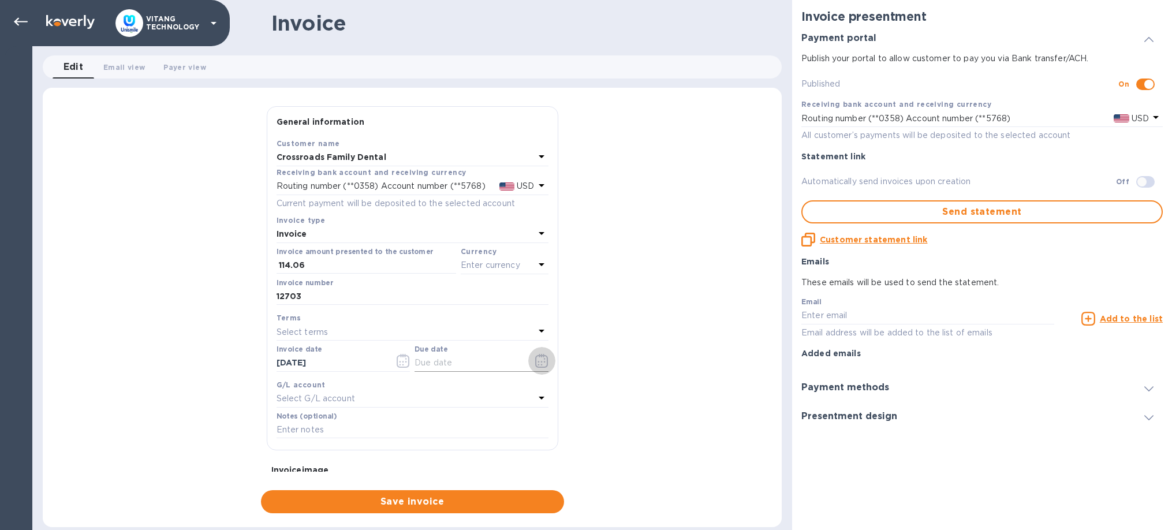
click at [546, 358] on icon "button" at bounding box center [541, 361] width 13 height 14
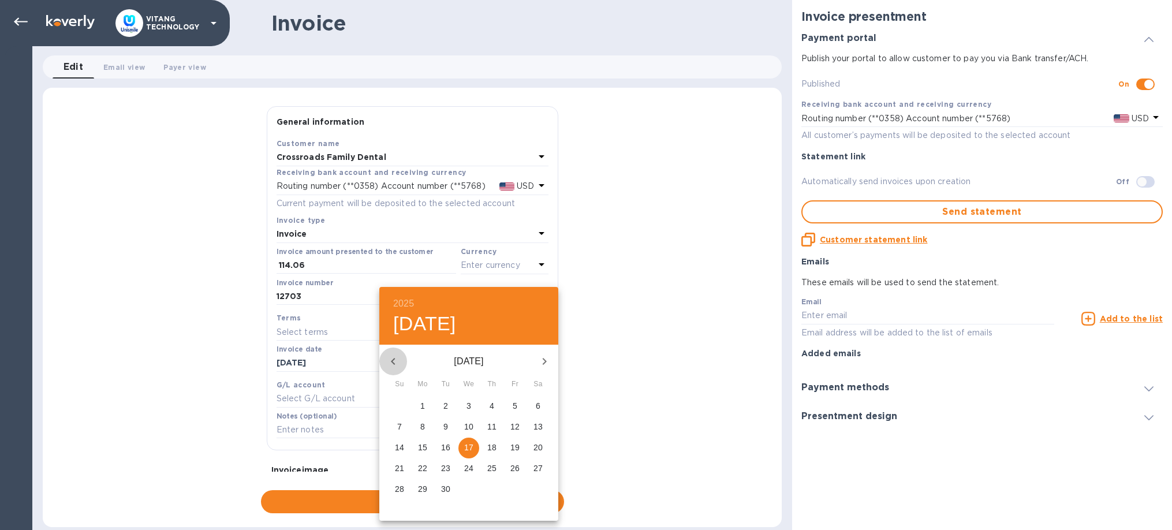
click at [394, 363] on icon "button" at bounding box center [393, 361] width 4 height 7
click at [494, 450] on p "14" at bounding box center [491, 448] width 9 height 12
type input "[DATE]"
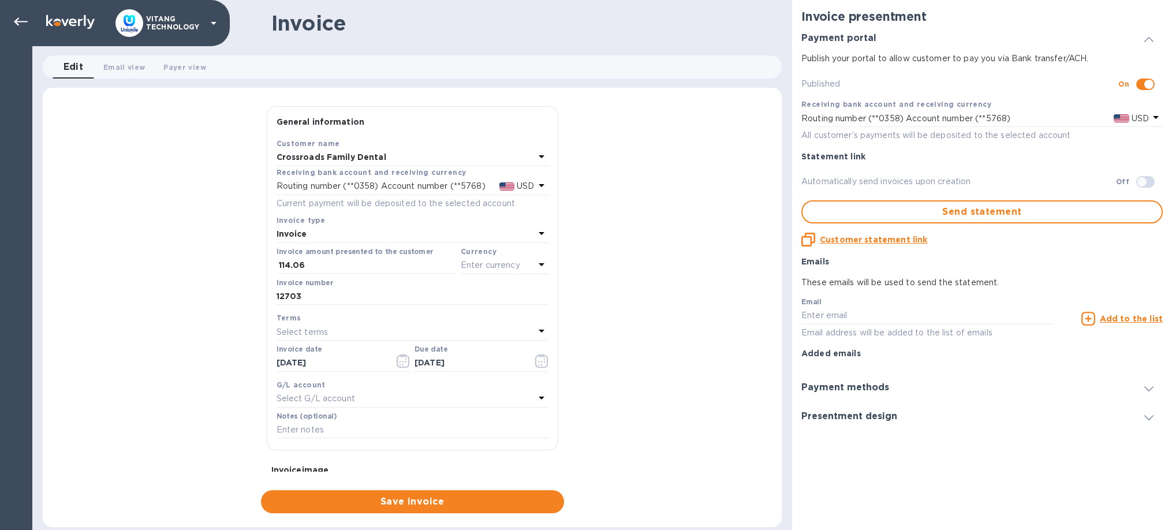
click at [419, 401] on div "Select G/L account" at bounding box center [406, 399] width 258 height 16
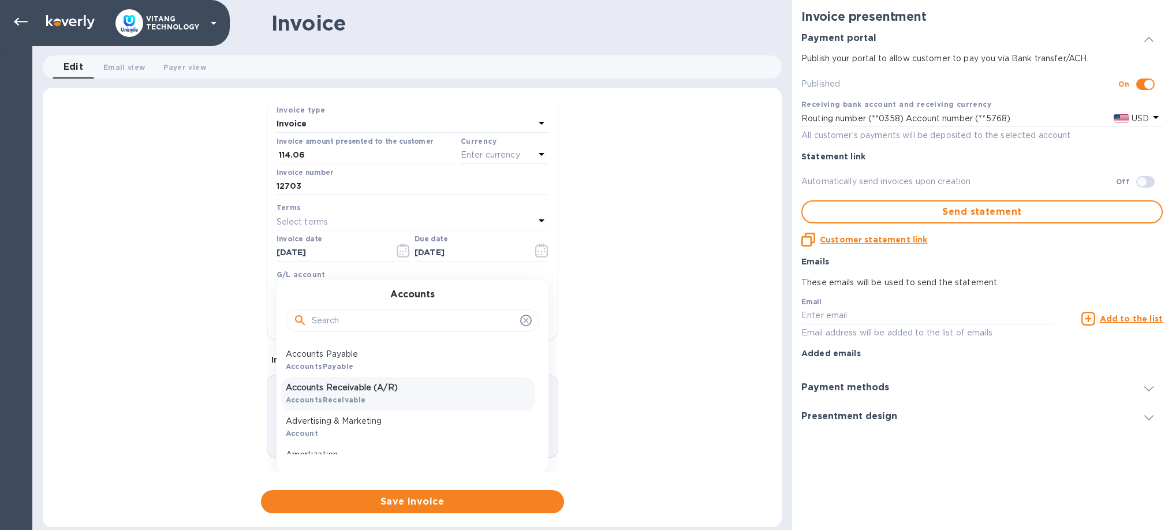
click at [386, 384] on p "Accounts Receivable (A/R)" at bounding box center [408, 388] width 244 height 12
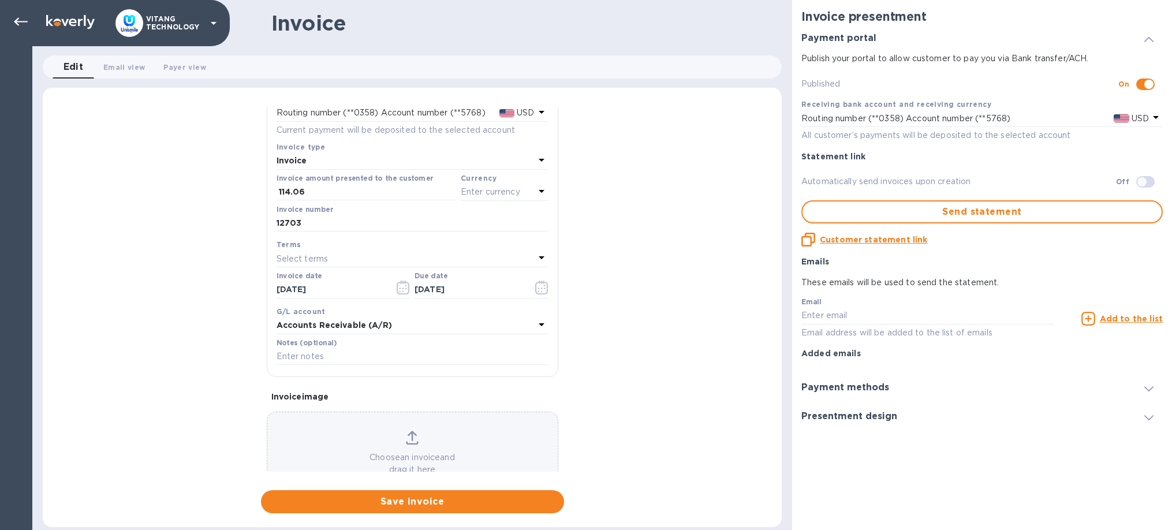
scroll to position [43, 0]
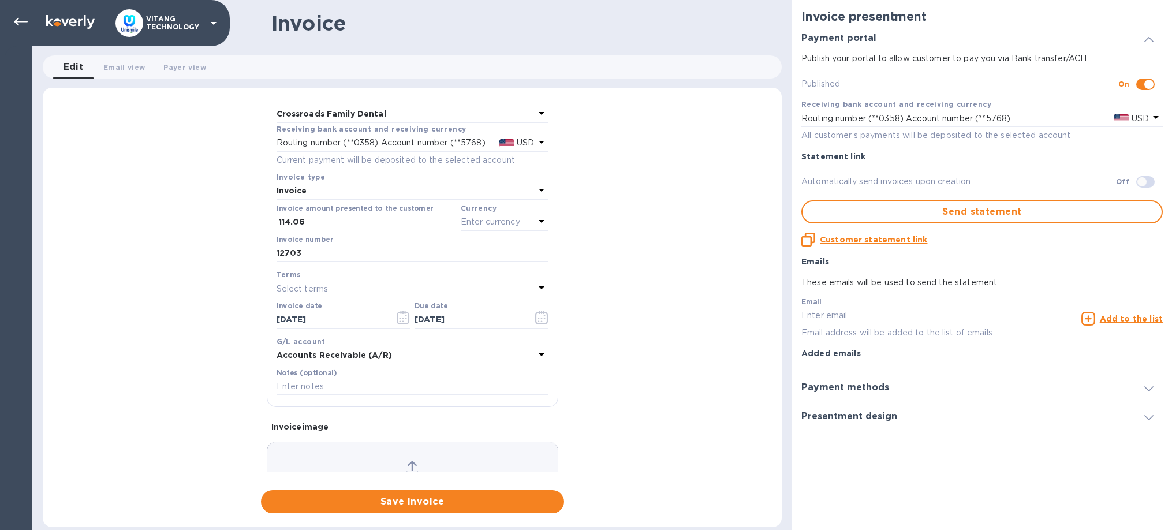
click at [499, 225] on p "Enter currency" at bounding box center [490, 222] width 59 height 12
click at [451, 253] on p "US Dollar" at bounding box center [485, 251] width 89 height 12
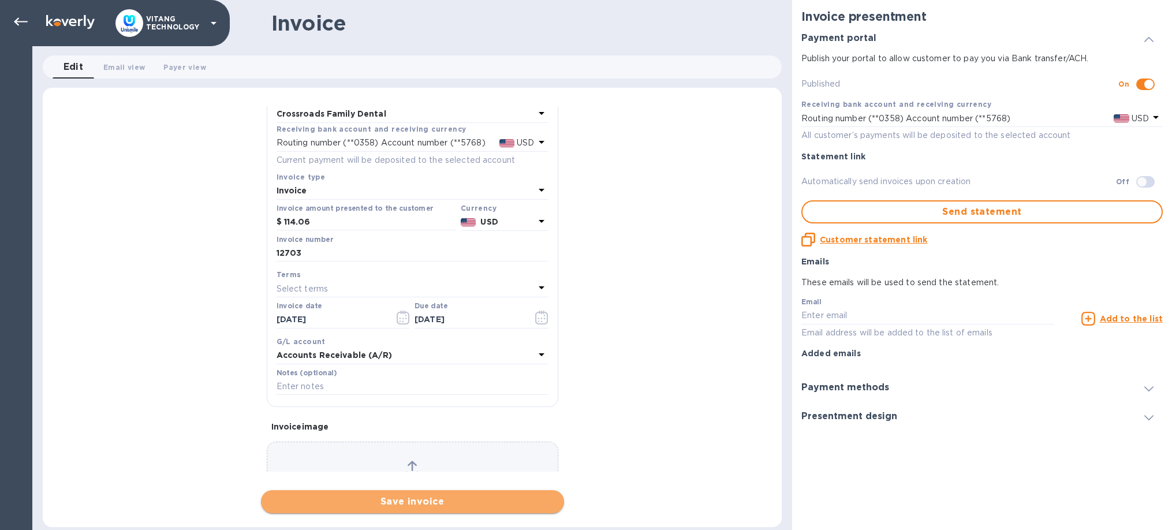
click at [430, 503] on span "Save invoice" at bounding box center [412, 502] width 285 height 14
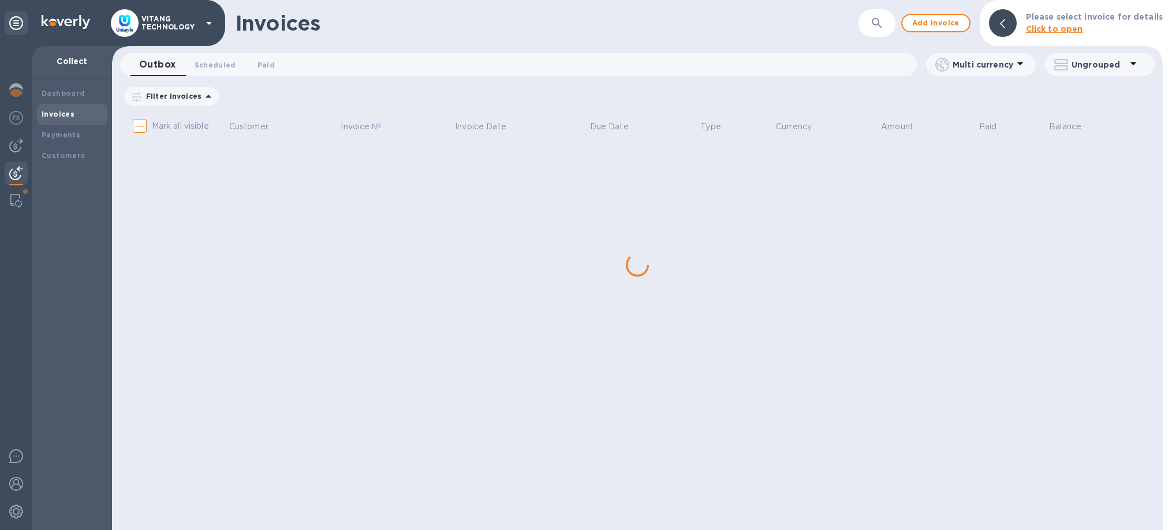
checkbox input "true"
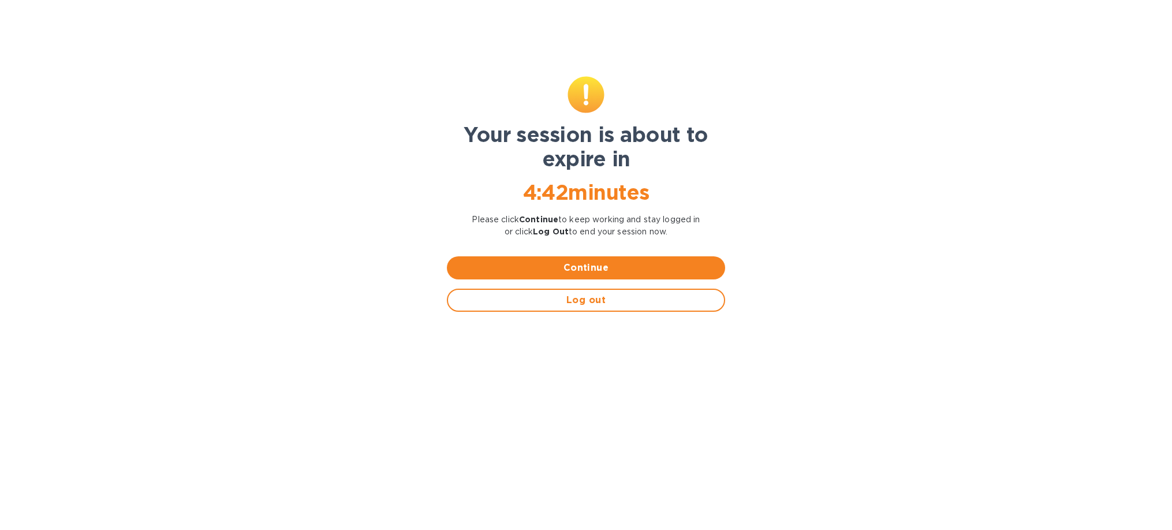
click at [519, 248] on div "Your session is about to expire in 4 : 42 minutes Please click Continue to keep…" at bounding box center [585, 194] width 287 height 245
click at [519, 256] on div "Continue" at bounding box center [585, 268] width 287 height 32
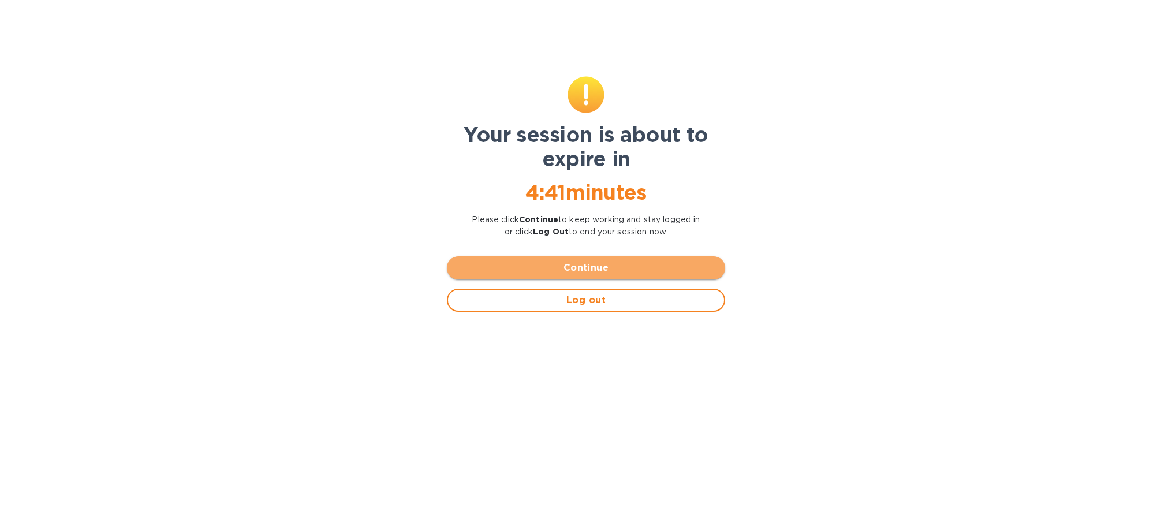
click at [522, 265] on span "Continue" at bounding box center [586, 268] width 260 height 14
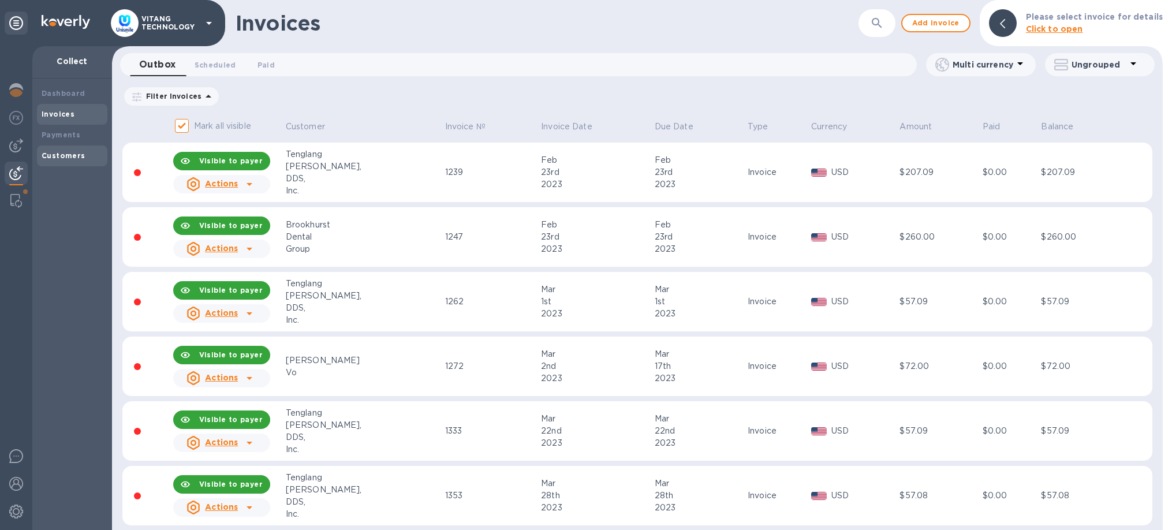
click at [79, 150] on div "Customers" at bounding box center [72, 155] width 70 height 21
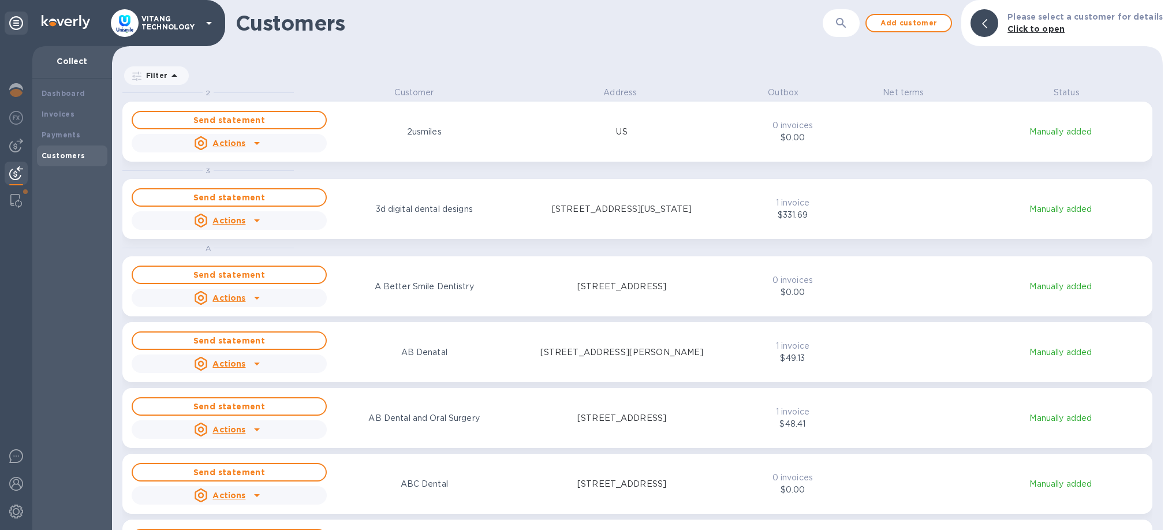
scroll to position [443, 1051]
click at [846, 21] on icon "button" at bounding box center [841, 23] width 10 height 10
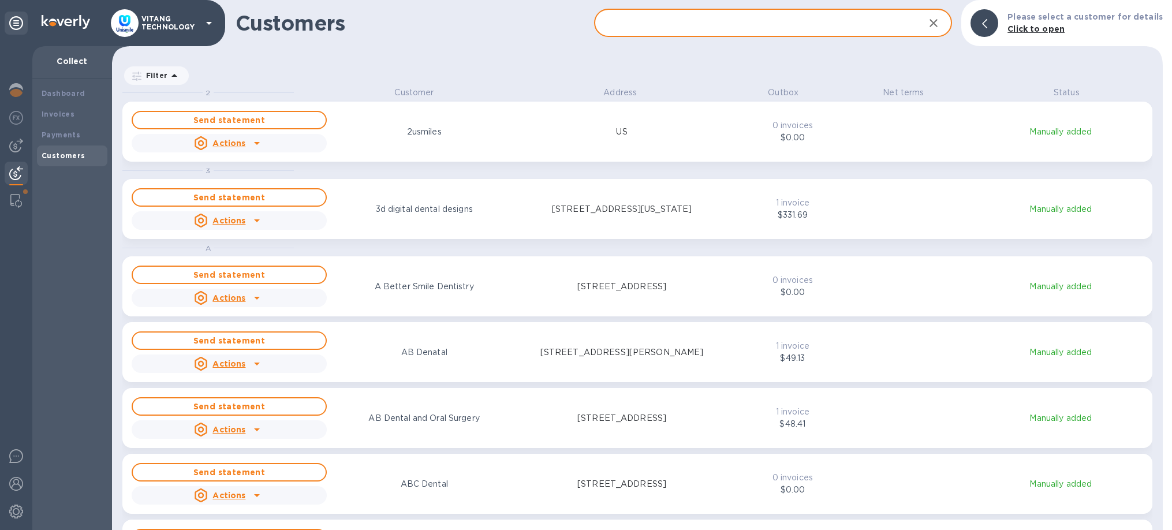
paste input "$234.12"
type input "$234.12"
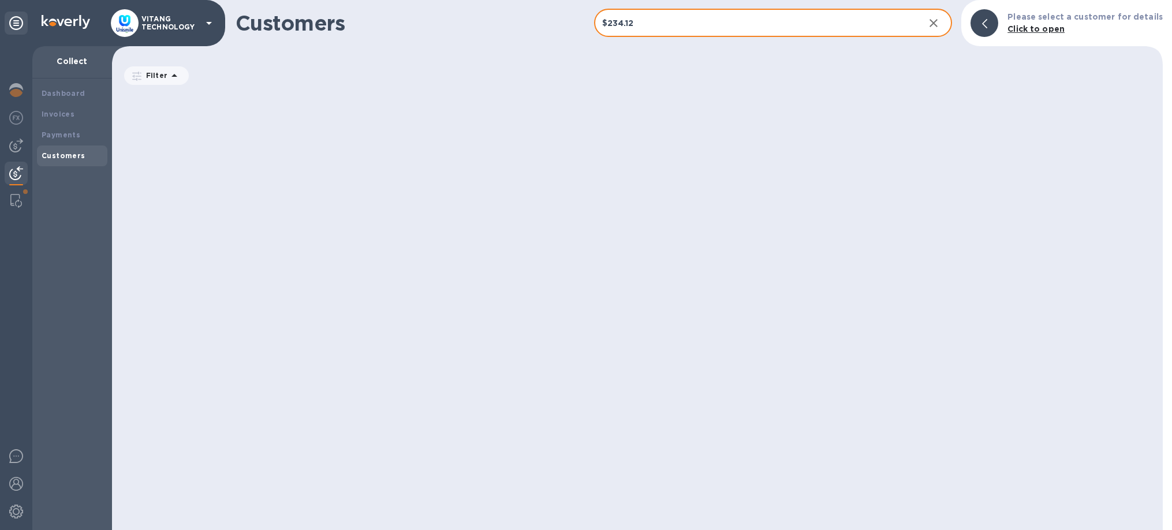
drag, startPoint x: 736, startPoint y: 27, endPoint x: 591, endPoint y: 10, distance: 145.9
click at [594, 10] on input "$234.12" at bounding box center [755, 23] width 322 height 28
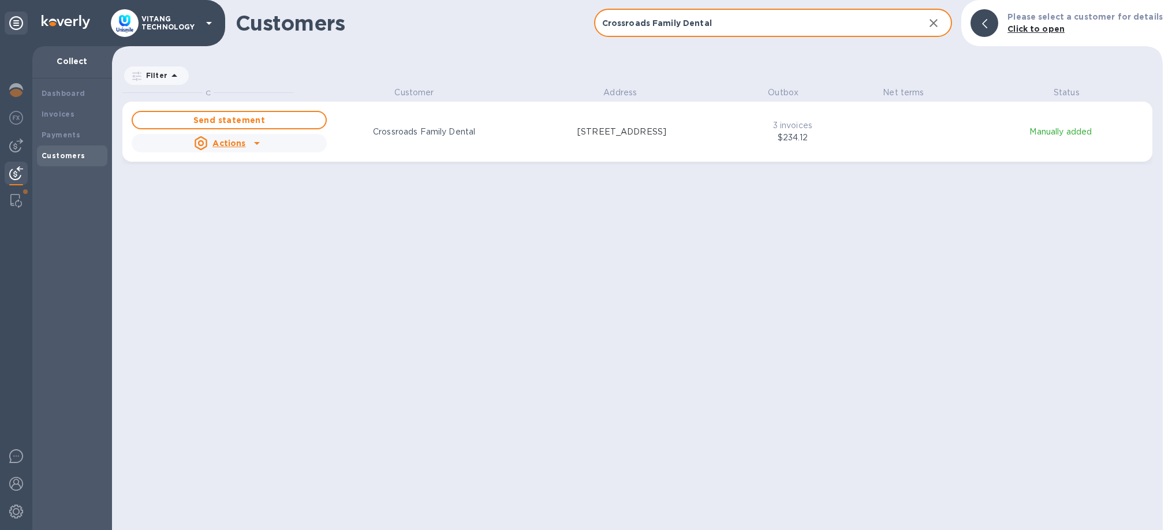
type input "Crossroads Family Dental"
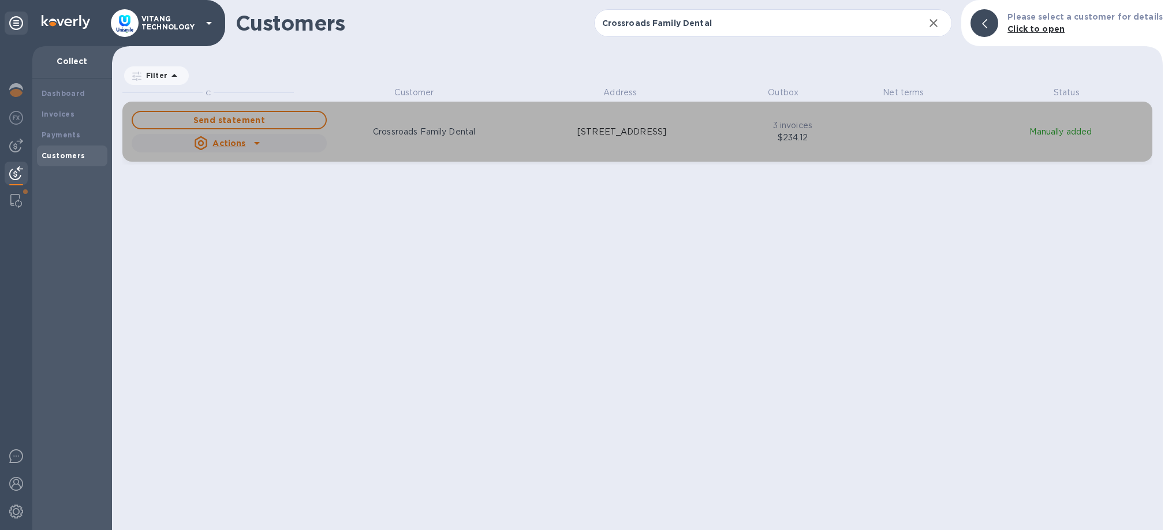
click at [249, 141] on div "grid" at bounding box center [257, 143] width 18 height 18
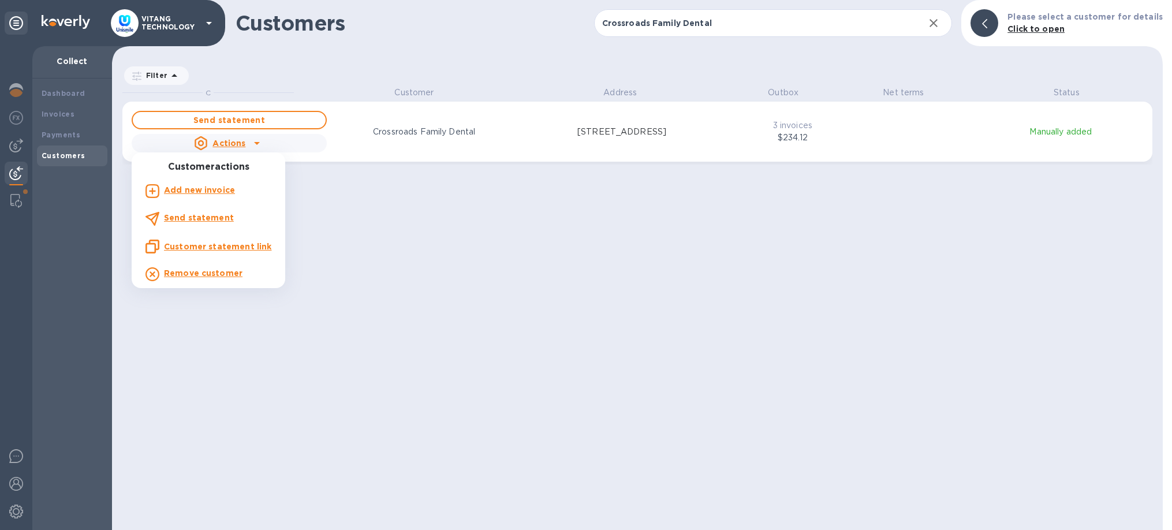
click at [214, 248] on u "Customer statement link" at bounding box center [217, 246] width 107 height 9
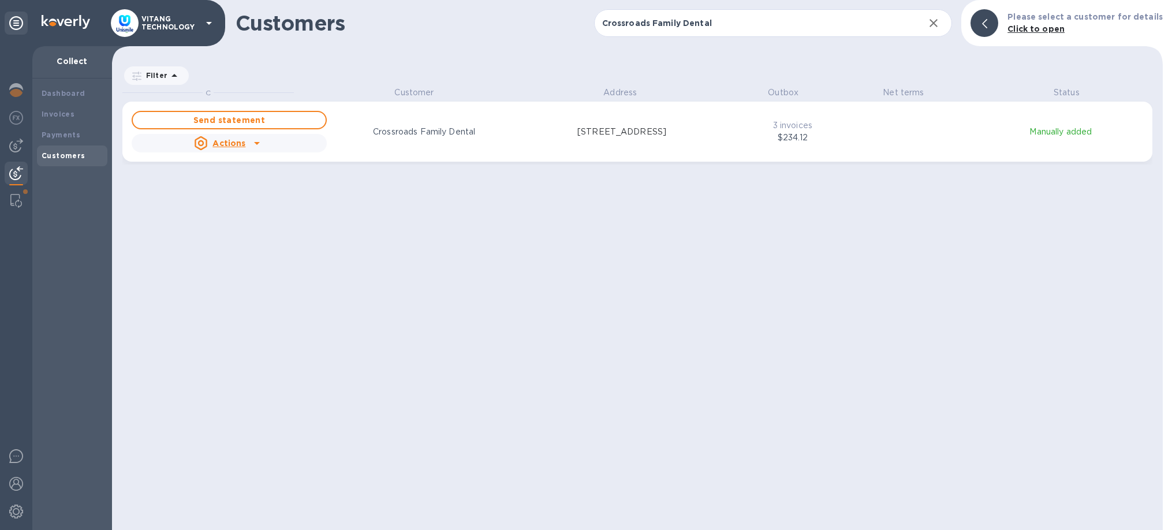
click at [940, 24] on icon "button" at bounding box center [934, 23] width 14 height 14
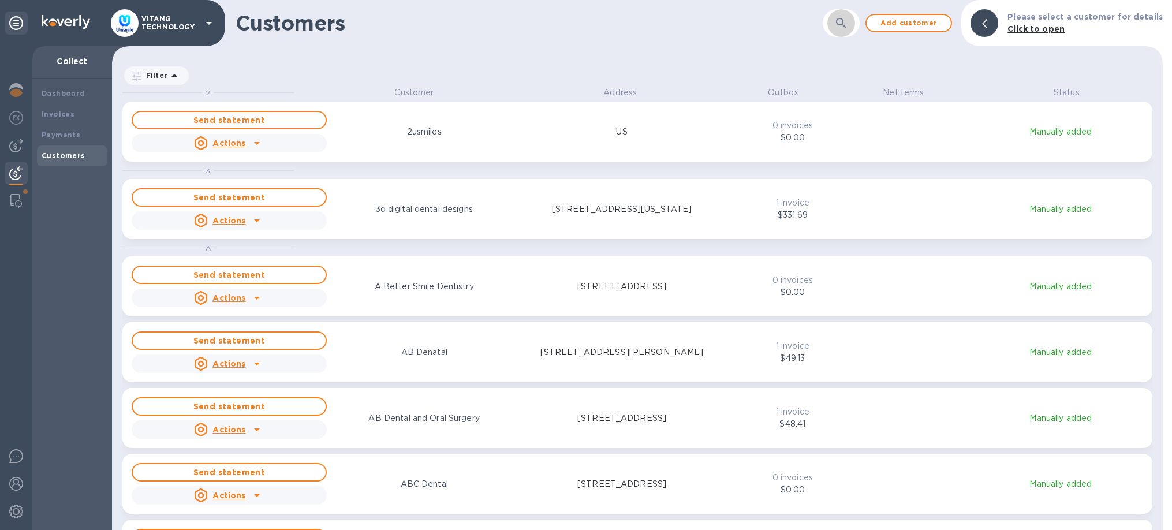
click at [847, 29] on button "button" at bounding box center [841, 23] width 28 height 28
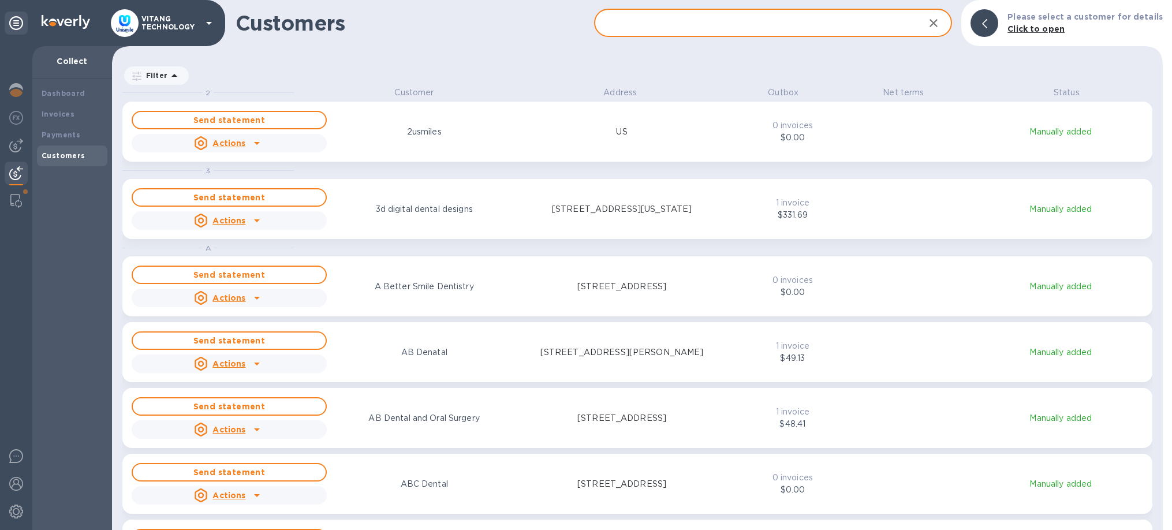
paste input "Summit Dental Care"
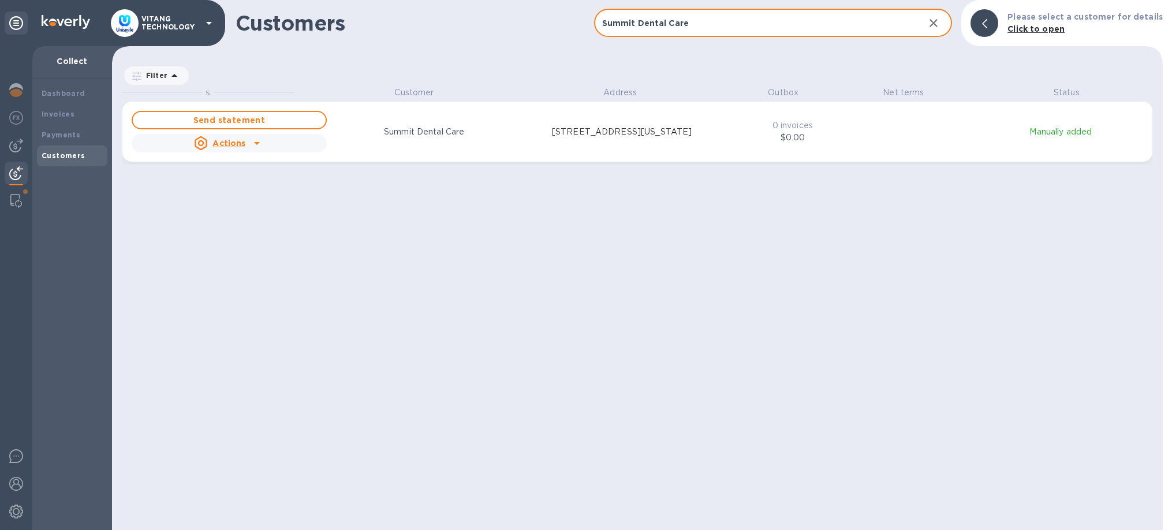
type input "Summit Dental Care"
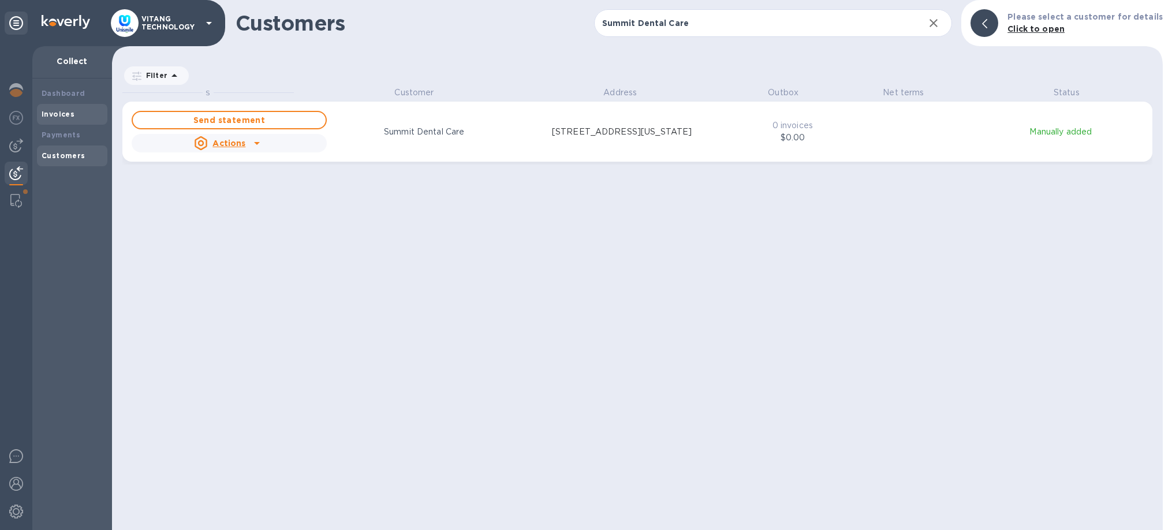
click at [47, 115] on b "Invoices" at bounding box center [58, 114] width 33 height 9
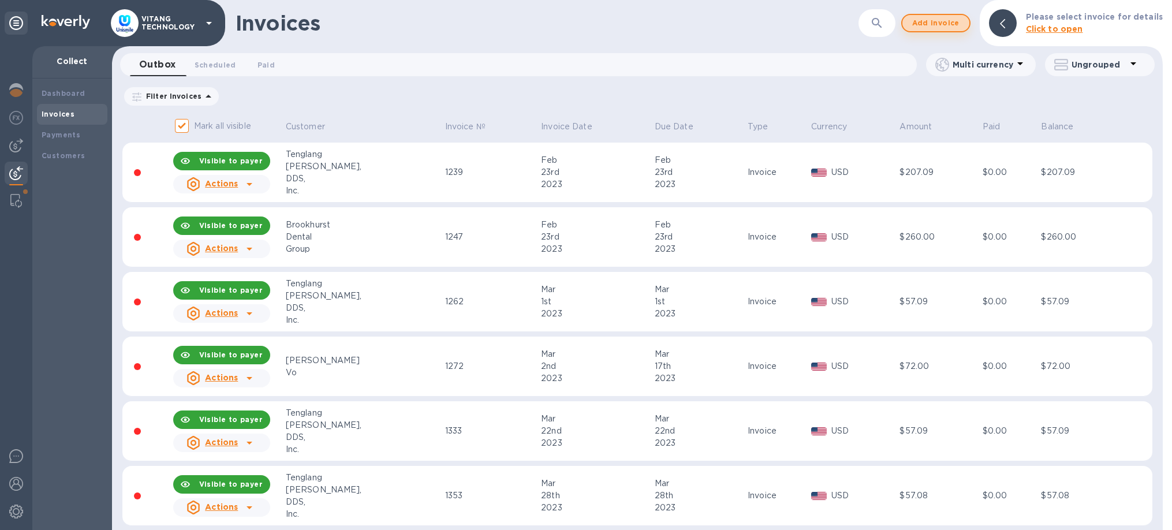
click at [960, 24] on span "Add invoice" at bounding box center [936, 23] width 48 height 14
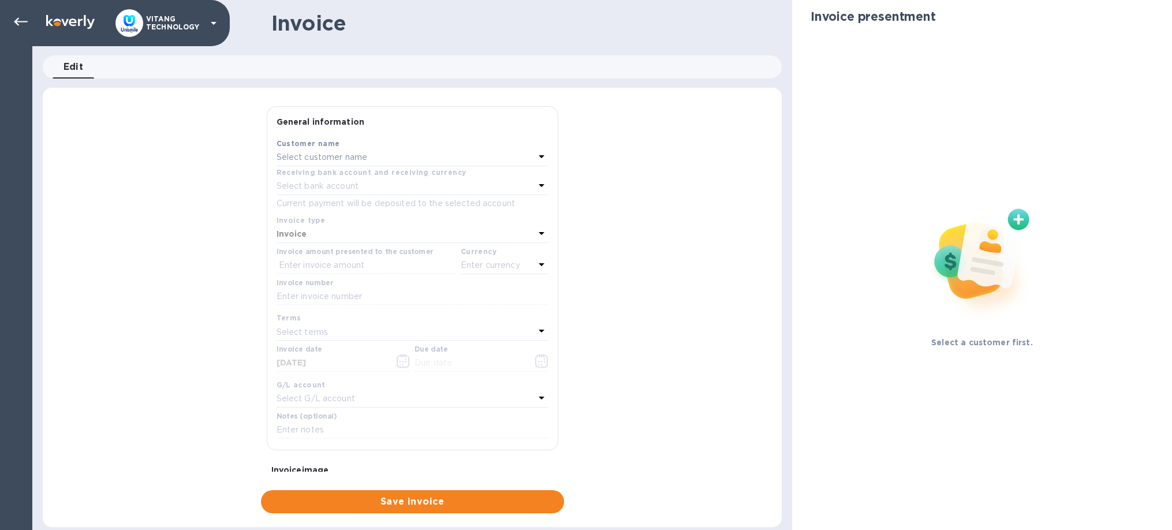
click at [367, 154] on p "Select customer name" at bounding box center [322, 157] width 91 height 12
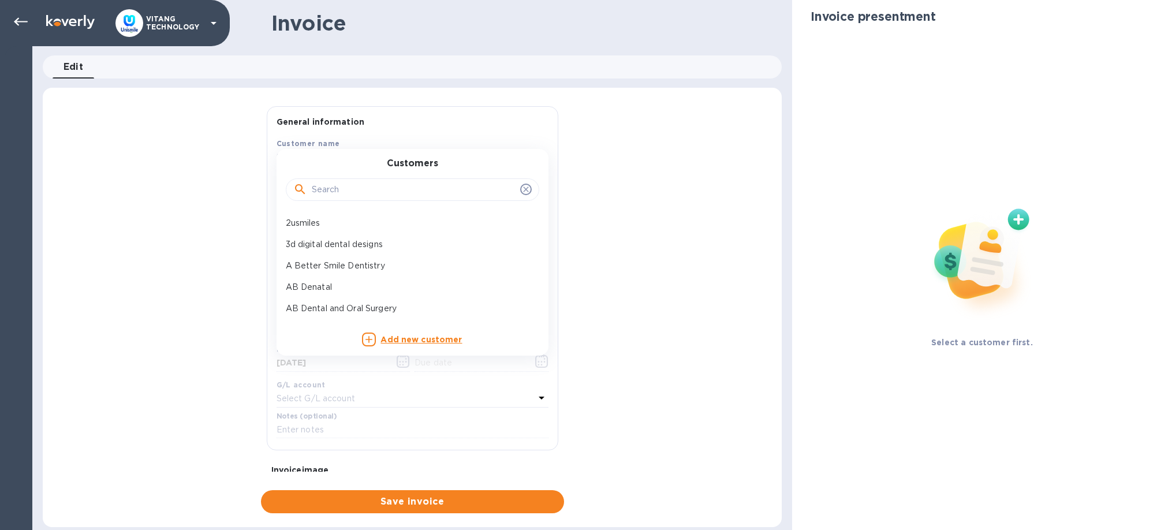
click at [379, 187] on input "text" at bounding box center [414, 189] width 204 height 17
paste input "Summit Dental Care"
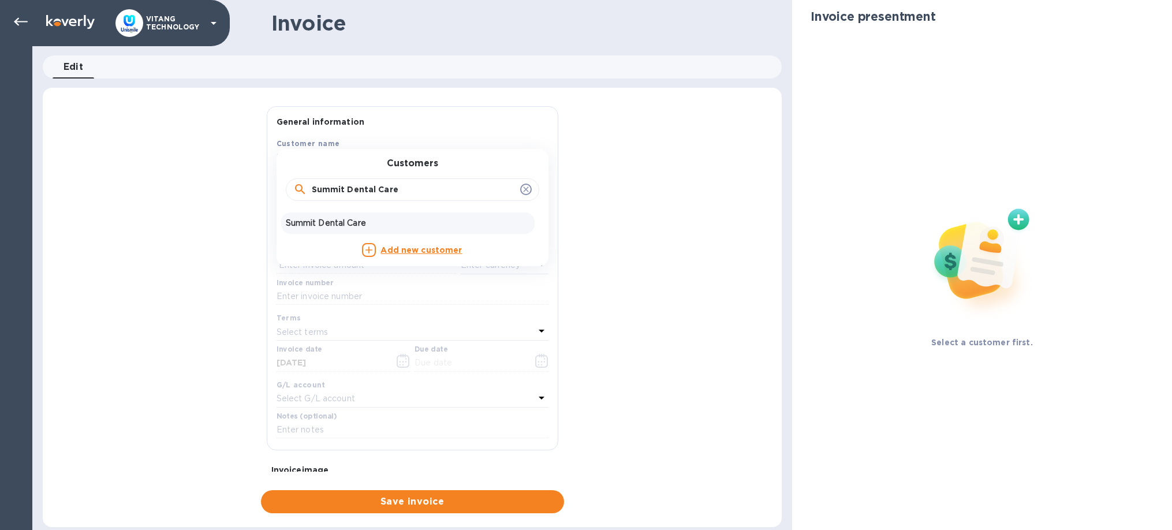
type input "Summit Dental Care"
click at [352, 216] on div "Summit Dental Care" at bounding box center [407, 222] width 253 height 21
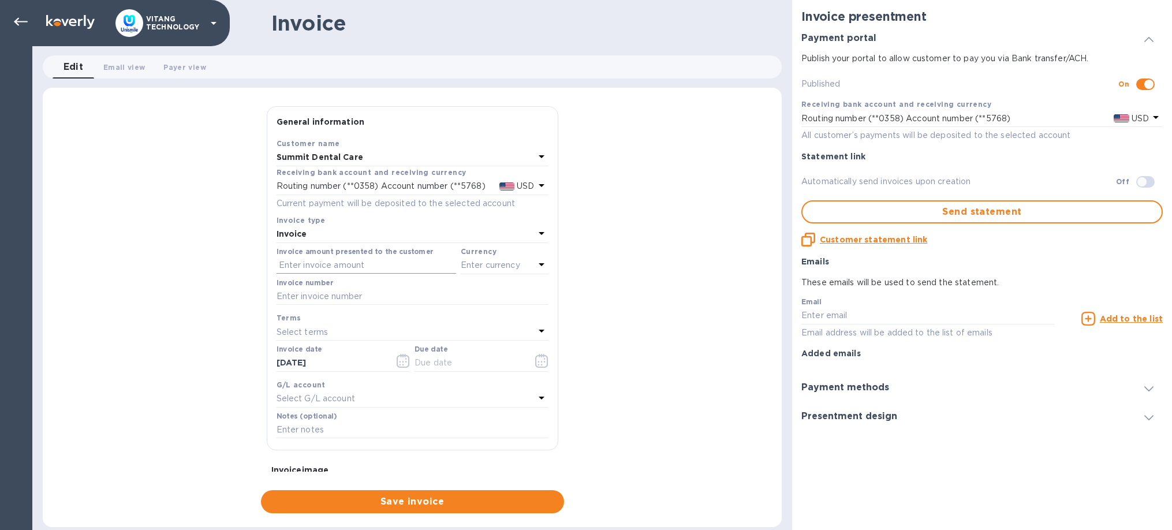
click at [327, 263] on input "text" at bounding box center [367, 265] width 180 height 17
type input "62.11"
click at [301, 296] on input "text" at bounding box center [413, 296] width 272 height 17
type input "12833"
click at [405, 361] on icon "button" at bounding box center [406, 362] width 2 height 2
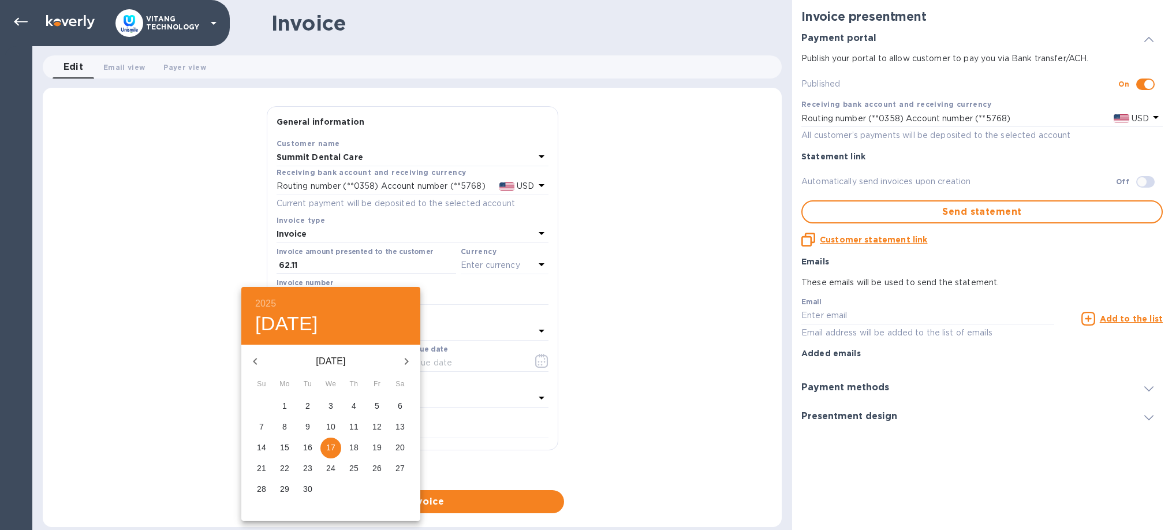
click at [256, 356] on icon "button" at bounding box center [255, 361] width 14 height 14
click at [353, 450] on p "14" at bounding box center [353, 448] width 9 height 12
type input "[DATE]"
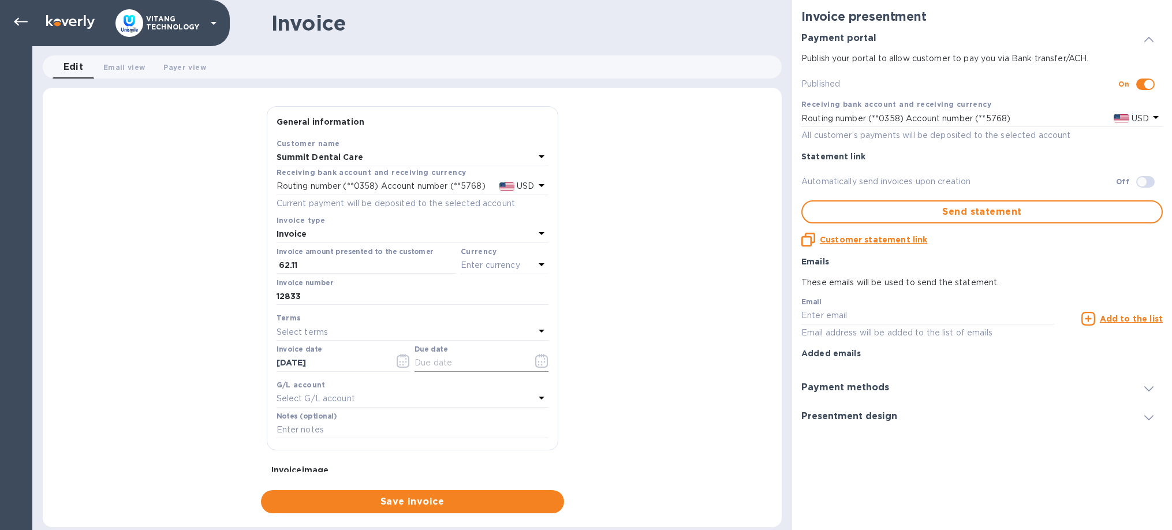
click at [541, 364] on icon "button" at bounding box center [541, 365] width 2 height 2
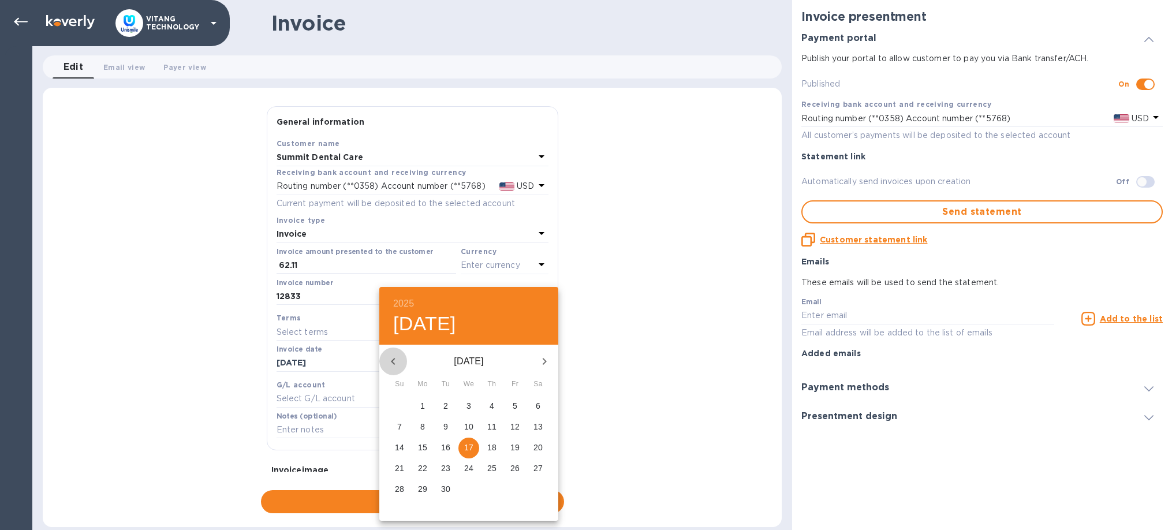
click at [394, 360] on icon "button" at bounding box center [393, 361] width 4 height 7
click at [496, 448] on span "14" at bounding box center [491, 448] width 21 height 12
type input "[DATE]"
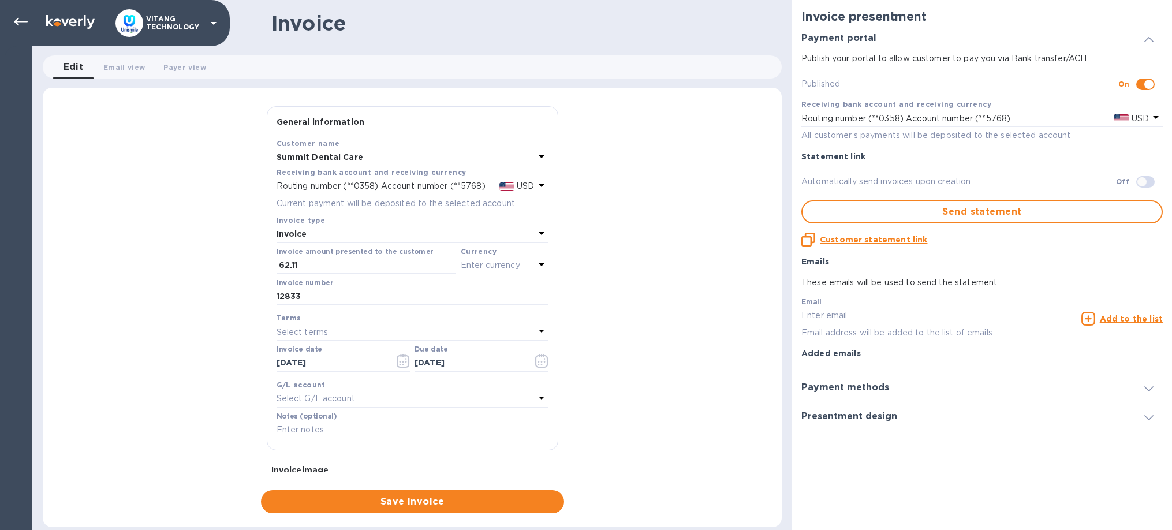
click at [419, 397] on div "Select G/L account" at bounding box center [406, 399] width 258 height 16
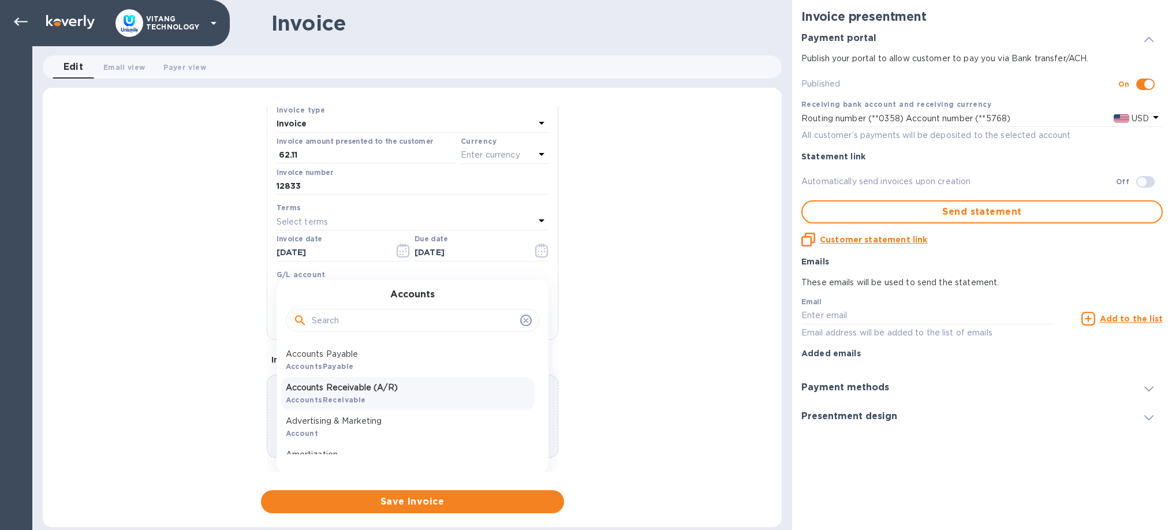
click at [377, 386] on p "Accounts Receivable (A/R)" at bounding box center [408, 388] width 244 height 12
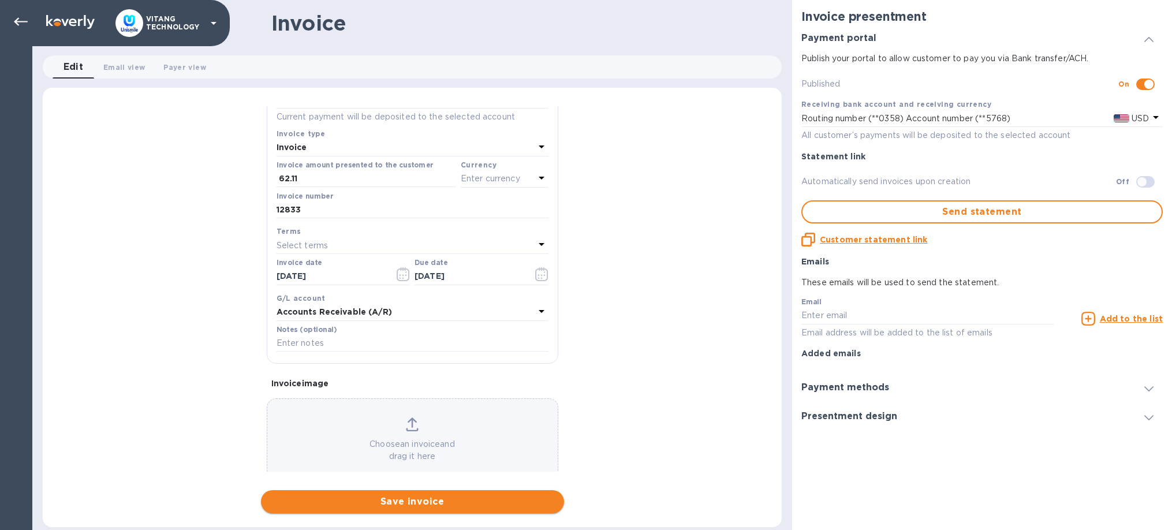
scroll to position [109, 0]
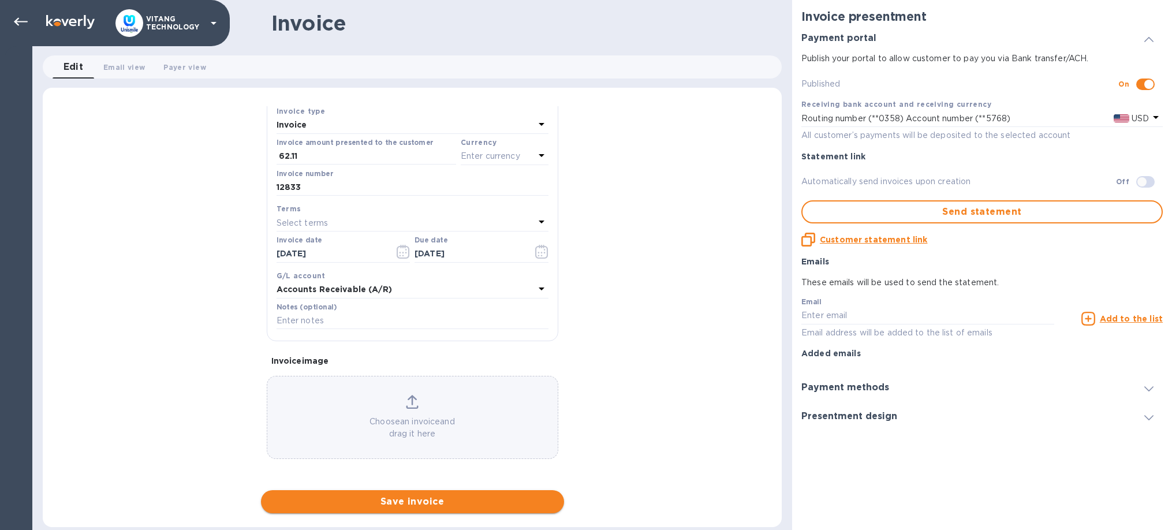
click at [449, 504] on span "Save invoice" at bounding box center [412, 502] width 285 height 14
click at [498, 156] on p "Enter currency" at bounding box center [490, 156] width 59 height 12
click at [491, 180] on p "US Dollar" at bounding box center [485, 186] width 89 height 12
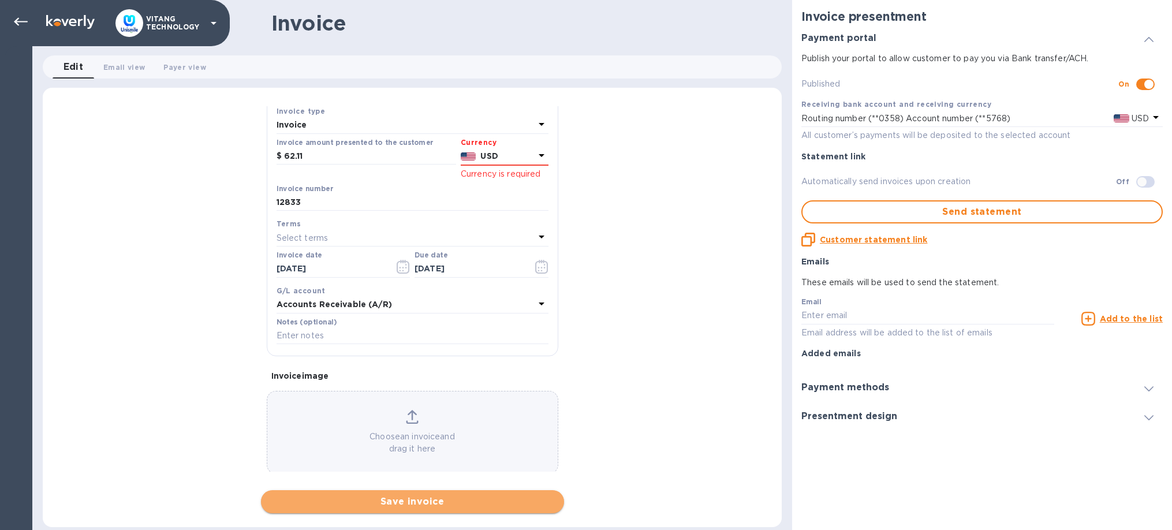
click at [446, 508] on span "Save invoice" at bounding box center [412, 502] width 285 height 14
